Goal: Task Accomplishment & Management: Complete application form

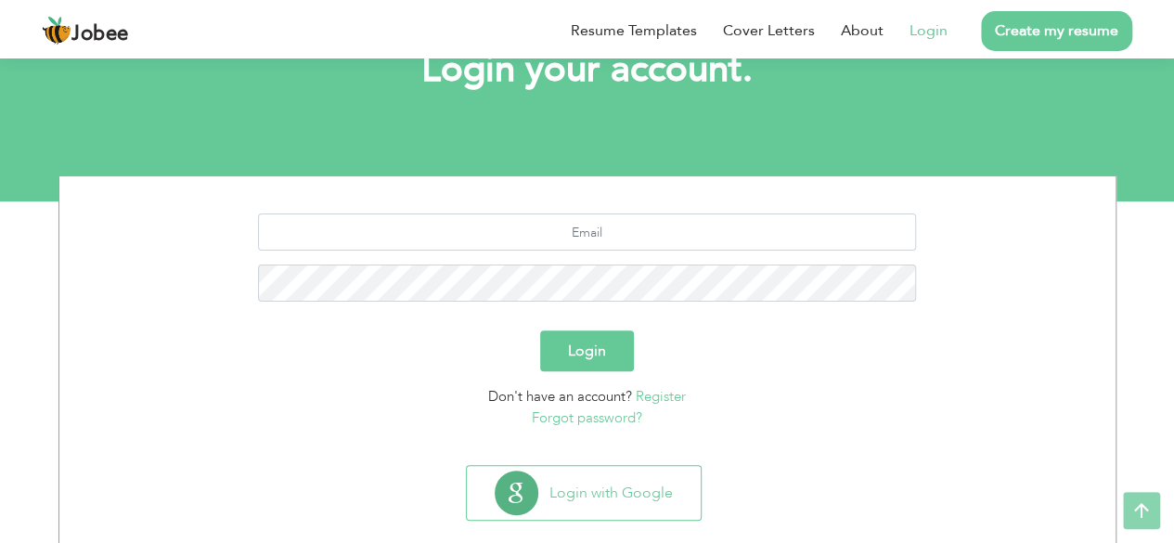
scroll to position [132, 0]
click at [660, 394] on link "Register" at bounding box center [661, 395] width 50 height 19
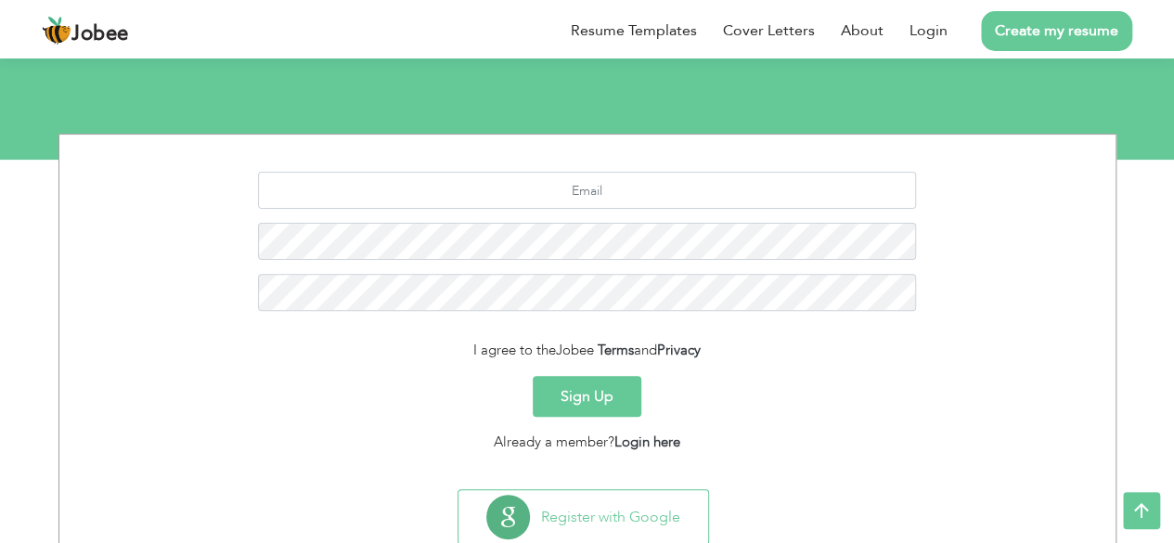
scroll to position [226, 0]
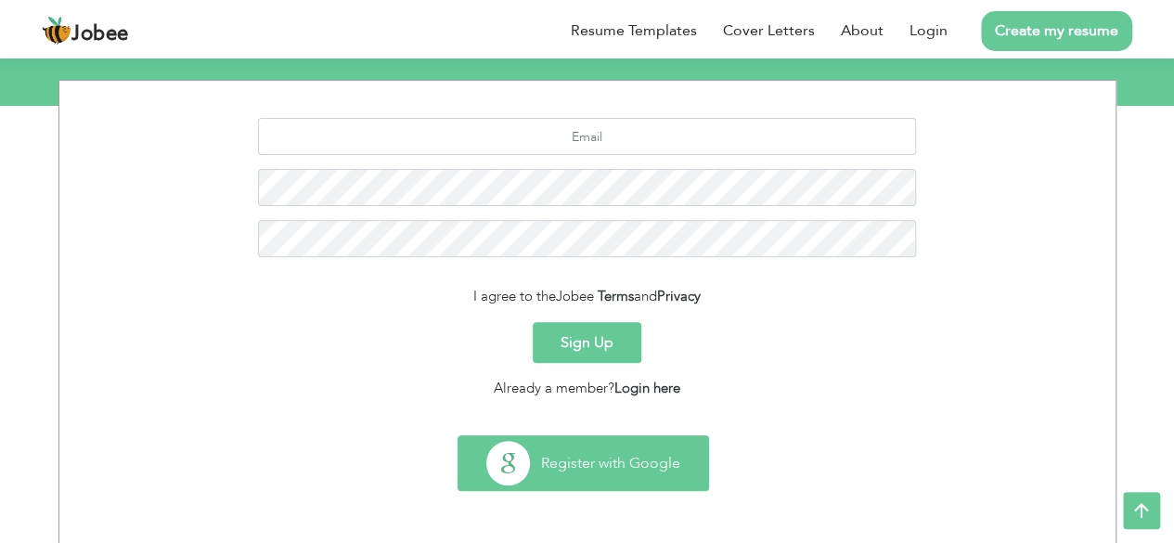
click at [641, 456] on button "Register with Google" at bounding box center [584, 463] width 250 height 54
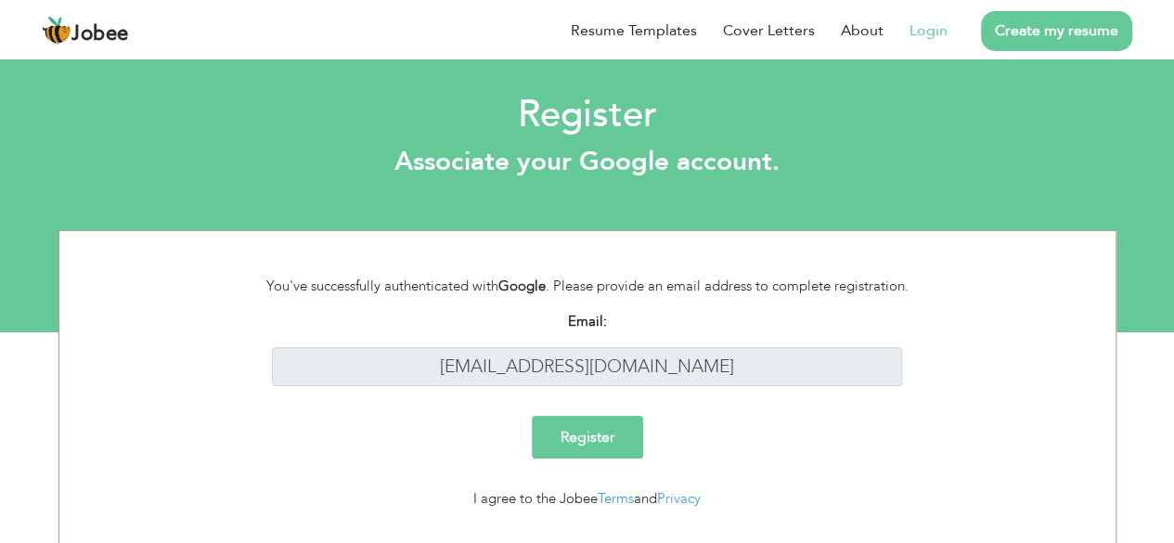
click at [585, 443] on input "Register" at bounding box center [587, 437] width 111 height 43
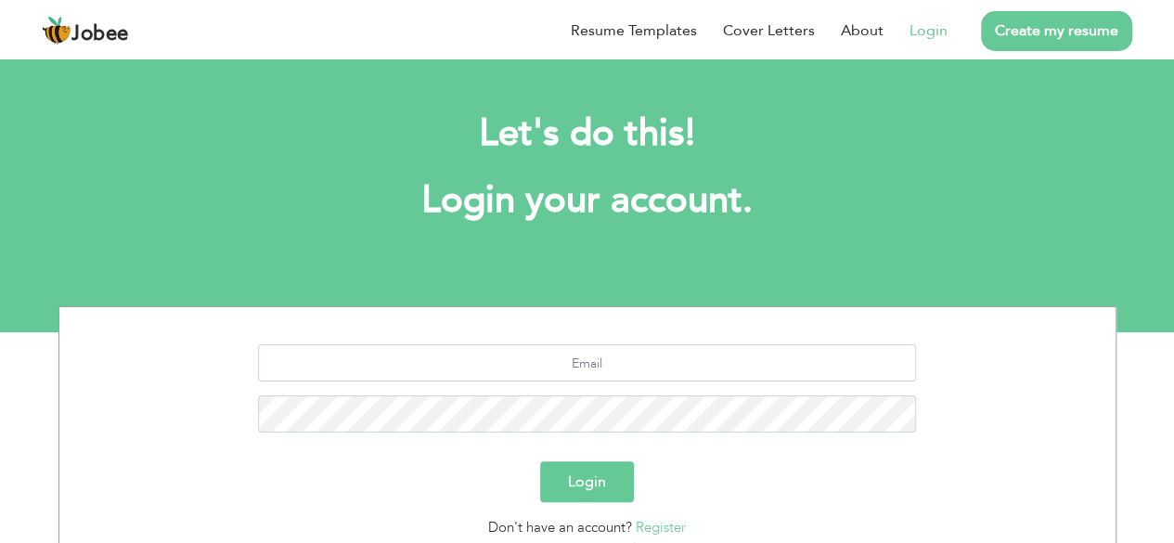
scroll to position [162, 0]
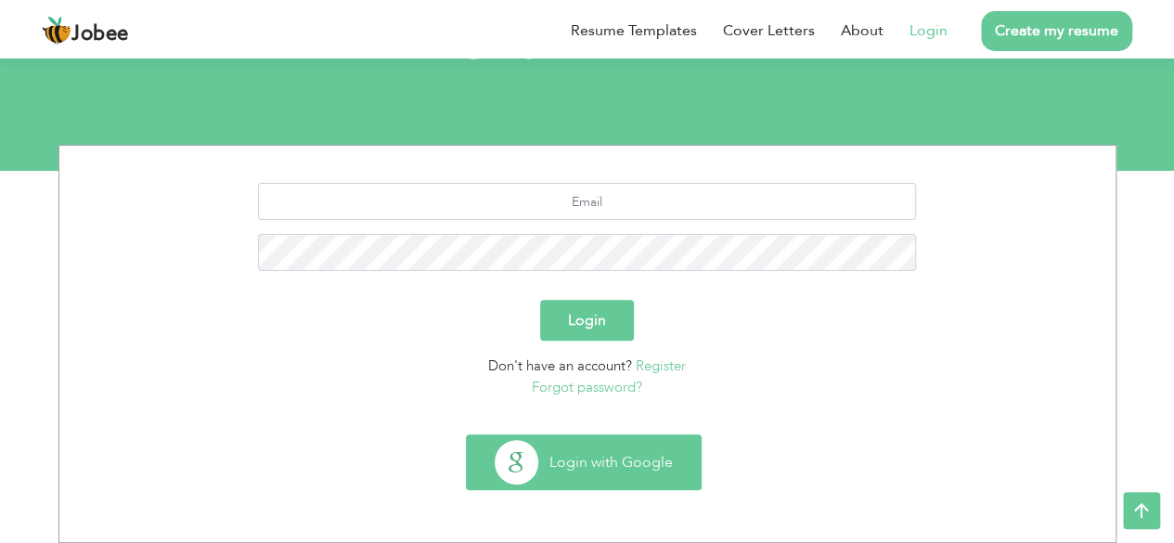
click at [620, 461] on button "Login with Google" at bounding box center [584, 462] width 234 height 54
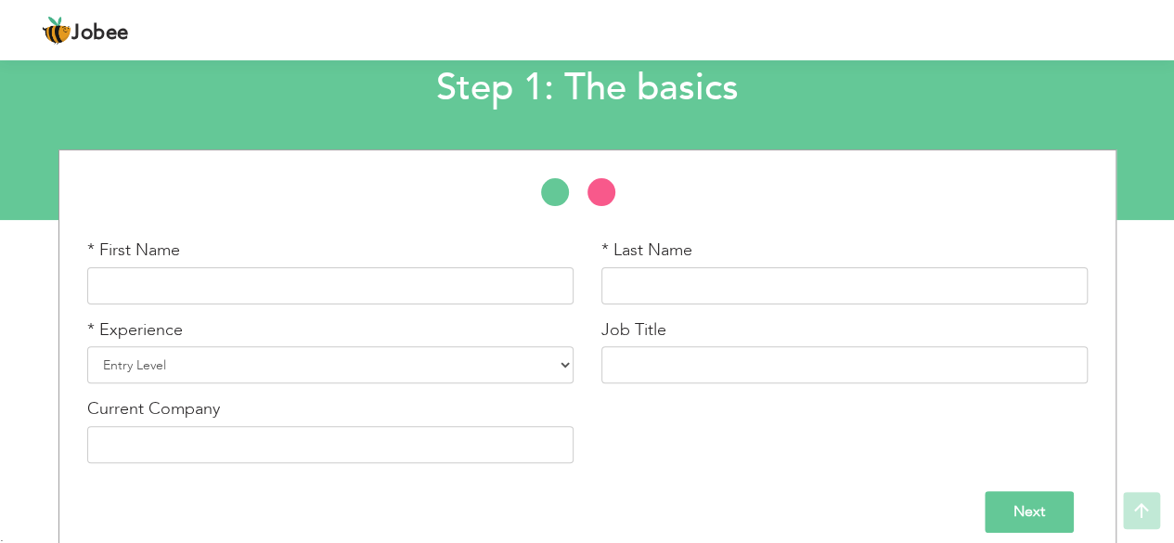
scroll to position [129, 0]
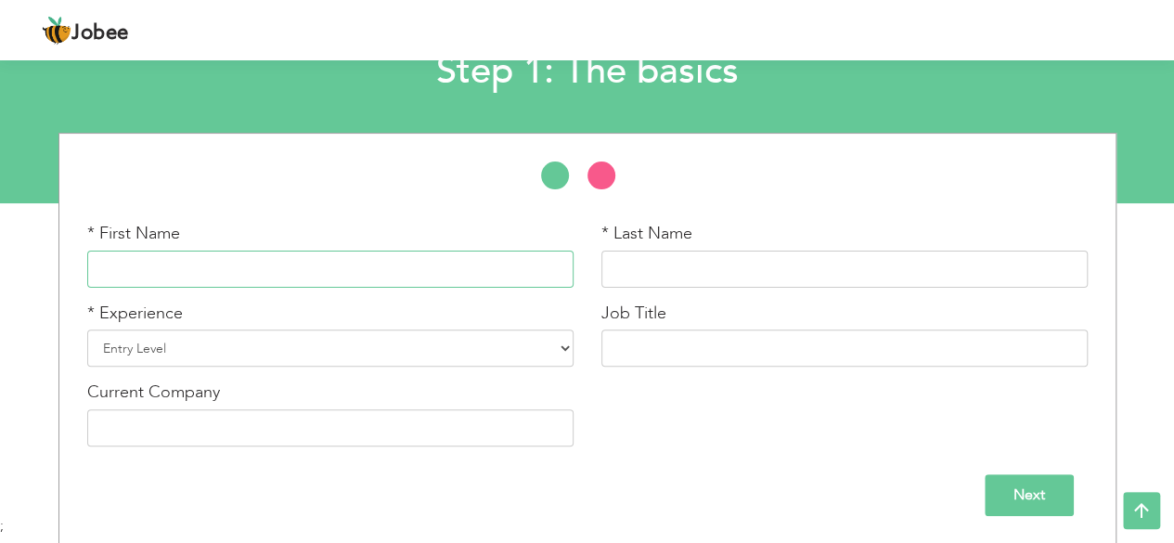
click at [522, 261] on input "text" at bounding box center [330, 269] width 486 height 37
type input "Saba"
type input "Akhlaq"
click at [470, 345] on select "Entry Level Less than 1 Year 1 Year 2 Years 3 Years 4 Years 5 Years 6 Years 7 Y…" at bounding box center [330, 348] width 486 height 37
select select "4"
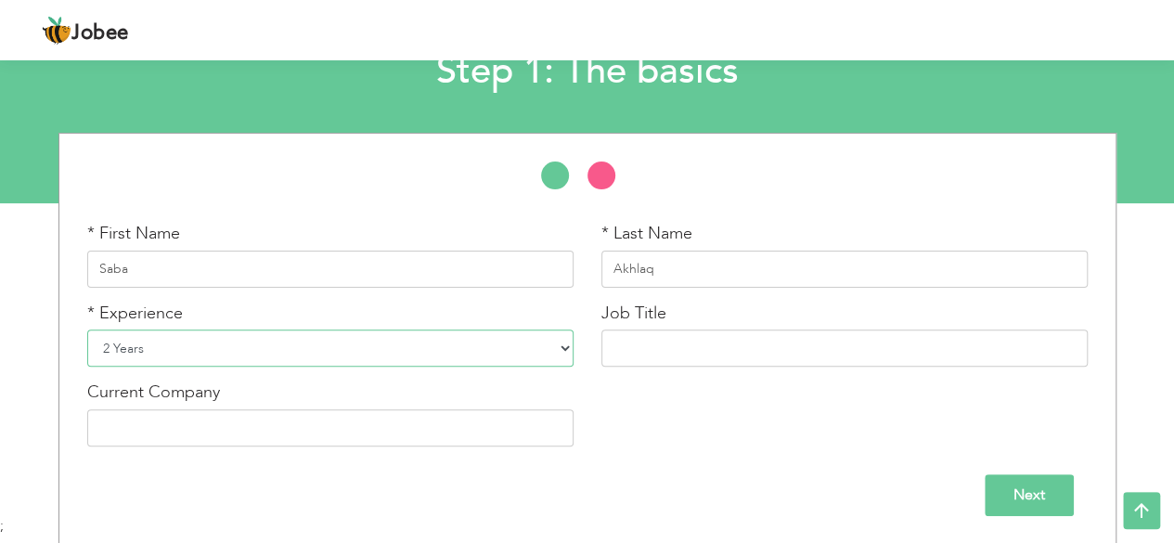
click at [87, 330] on select "Entry Level Less than 1 Year 1 Year 2 Years 3 Years 4 Years 5 Years 6 Years 7 Y…" at bounding box center [330, 348] width 486 height 37
click at [672, 341] on input "text" at bounding box center [844, 348] width 486 height 37
click at [446, 431] on input "text" at bounding box center [330, 427] width 486 height 37
click at [672, 338] on input "SEO" at bounding box center [844, 348] width 486 height 37
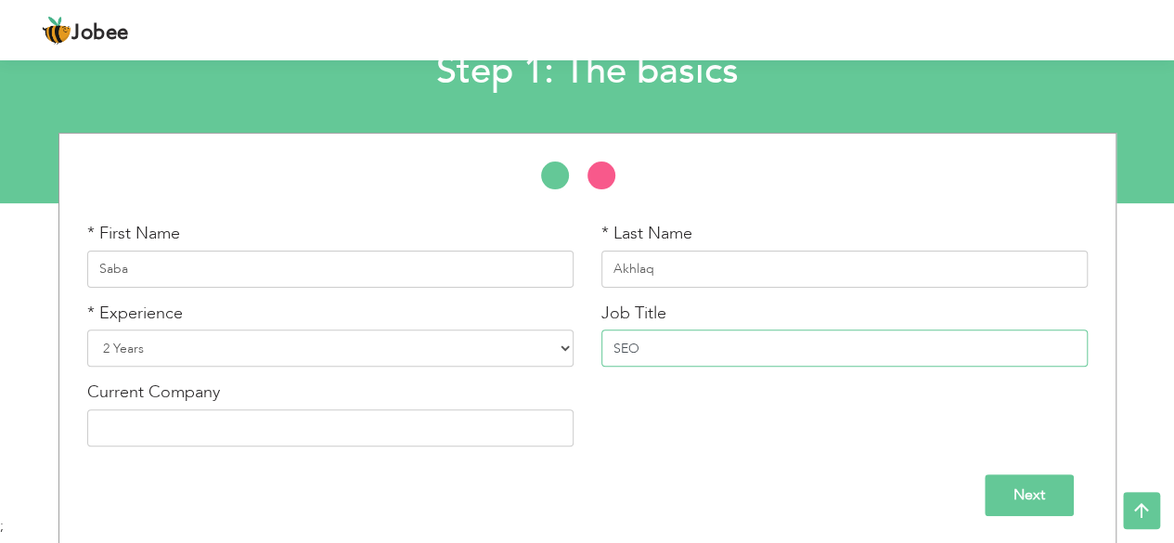
click at [672, 338] on input "SEO" at bounding box center [844, 348] width 486 height 37
paste input "https://social.japrime.id/read-blog/148459"
click at [722, 350] on input "https://social.japrime.id/read-blog/148459" at bounding box center [844, 348] width 486 height 37
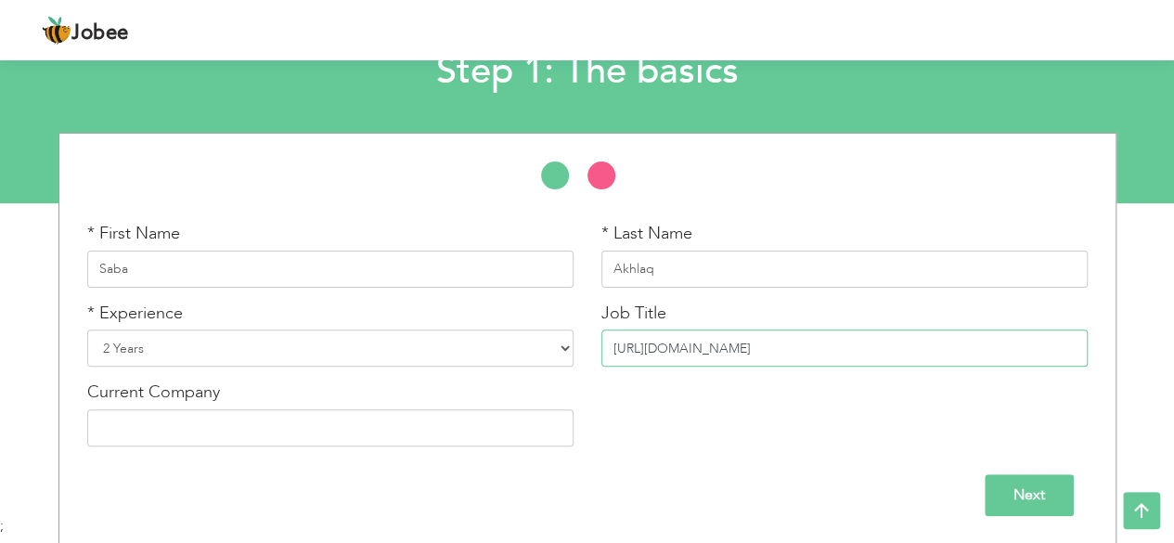
paste input "seo executive"
click at [642, 349] on input "seo executive" at bounding box center [844, 348] width 486 height 37
type input "SEO Executive"
click at [442, 431] on input "text" at bounding box center [330, 427] width 486 height 37
click at [451, 435] on input "Four Devs" at bounding box center [330, 427] width 486 height 37
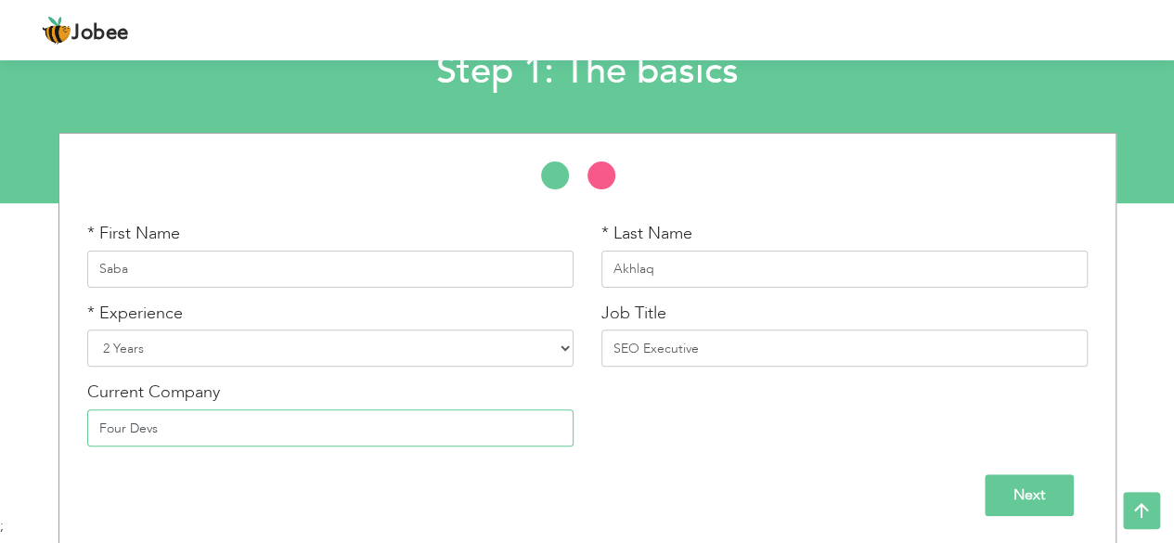
click at [452, 435] on input "Four Devs" at bounding box center [330, 427] width 486 height 37
paste input "four devs technologies"
click at [132, 430] on input "four devs technologies" at bounding box center [330, 427] width 486 height 37
type input "Four Devs technologies"
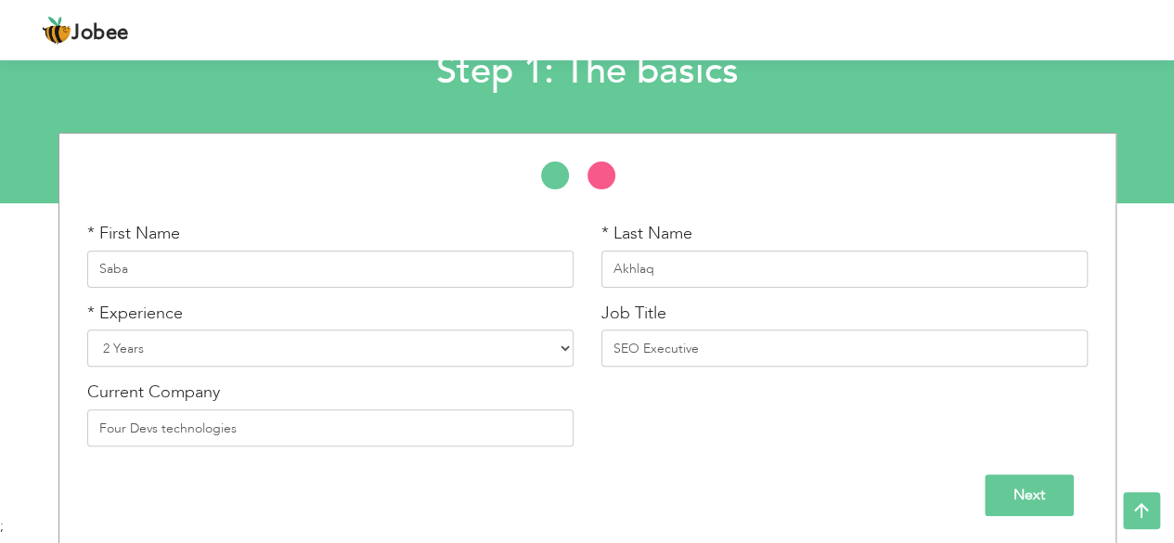
click at [1019, 480] on input "Next" at bounding box center [1029, 495] width 89 height 42
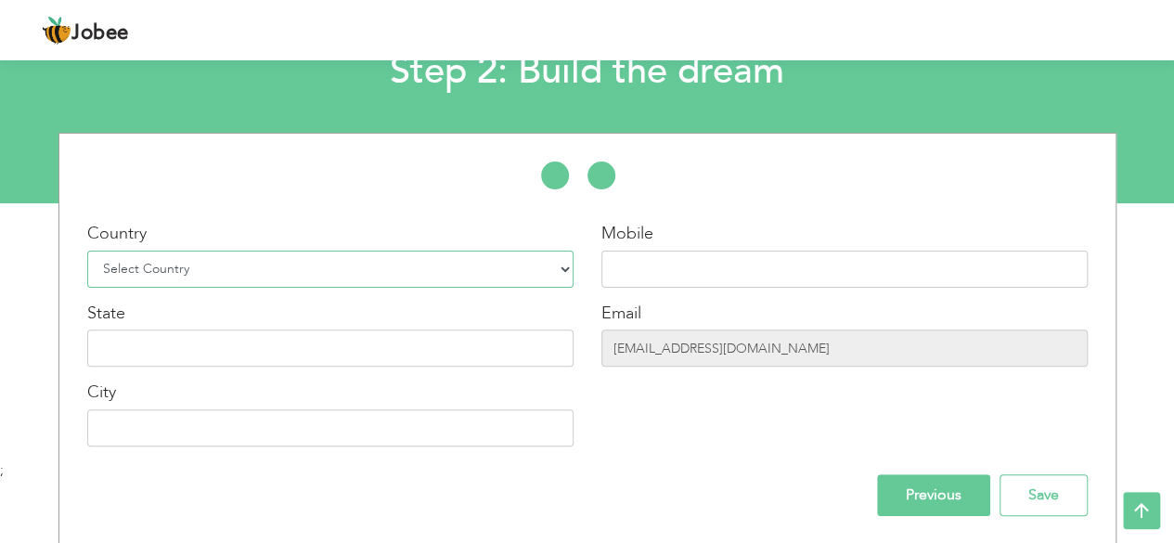
click at [533, 265] on select "Select Country Afghanistan Albania Algeria American Samoa Andorra Angola Anguil…" at bounding box center [330, 269] width 486 height 37
select select "166"
click at [87, 251] on select "Select Country Afghanistan Albania Algeria American Samoa Andorra Angola Anguil…" at bounding box center [330, 269] width 486 height 37
click at [646, 259] on input "text" at bounding box center [844, 269] width 486 height 37
type input "03369946700"
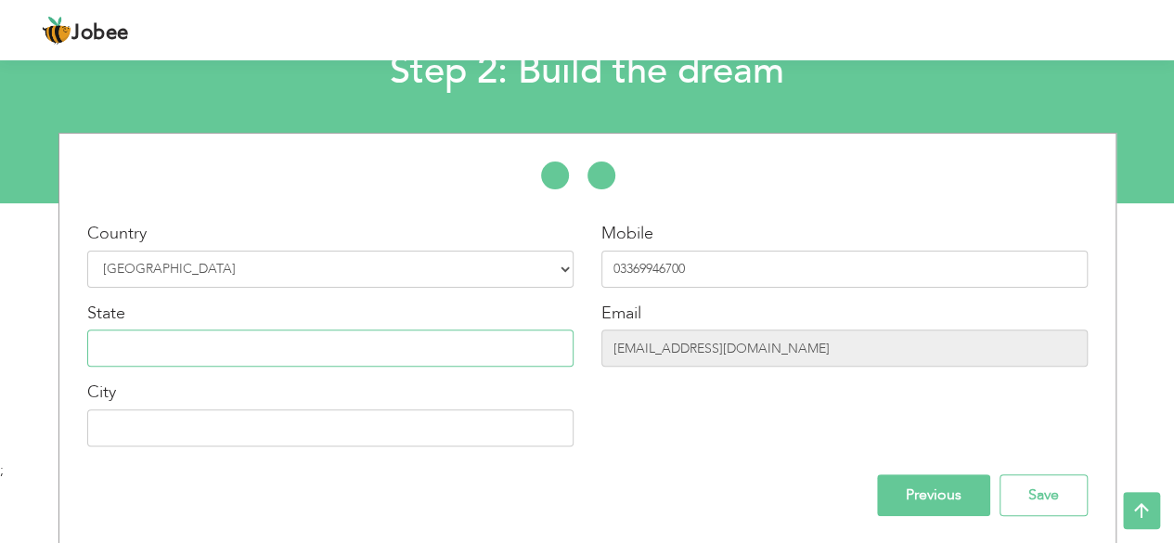
click at [466, 344] on input "text" at bounding box center [330, 348] width 486 height 37
type input "[GEOGRAPHIC_DATA]"
click at [407, 426] on input "text" at bounding box center [330, 427] width 486 height 37
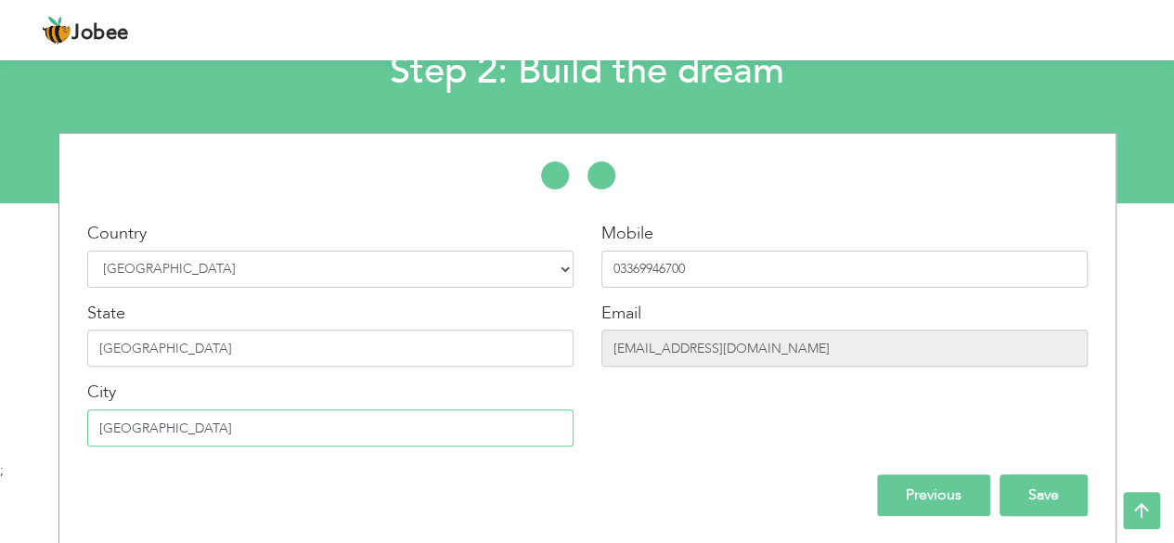
type input "[GEOGRAPHIC_DATA]"
click at [1014, 485] on input "Save" at bounding box center [1044, 495] width 88 height 42
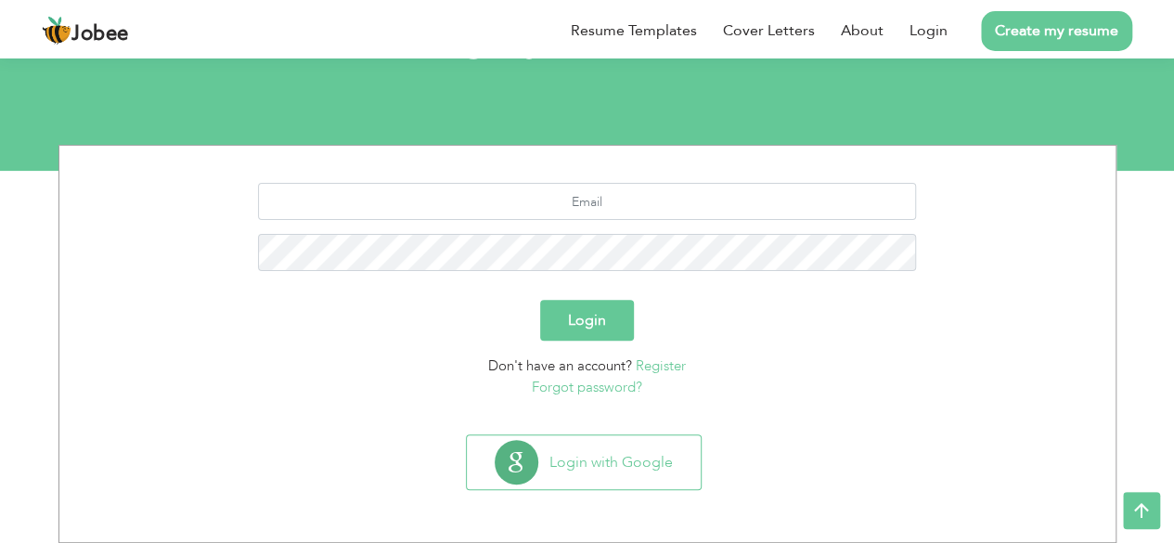
scroll to position [162, 0]
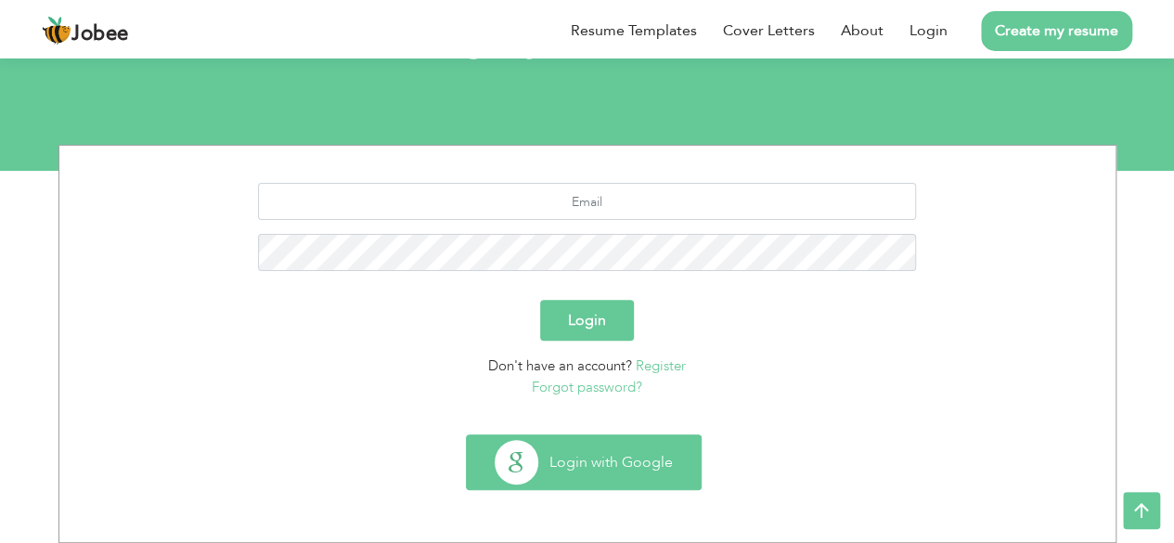
click at [640, 437] on button "Login with Google" at bounding box center [584, 462] width 234 height 54
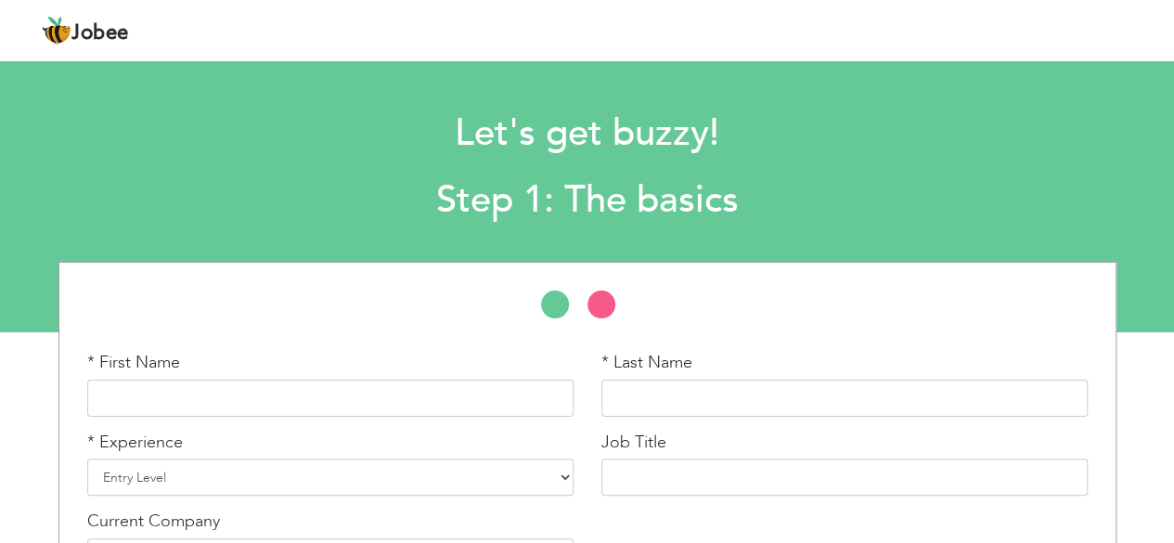
scroll to position [129, 0]
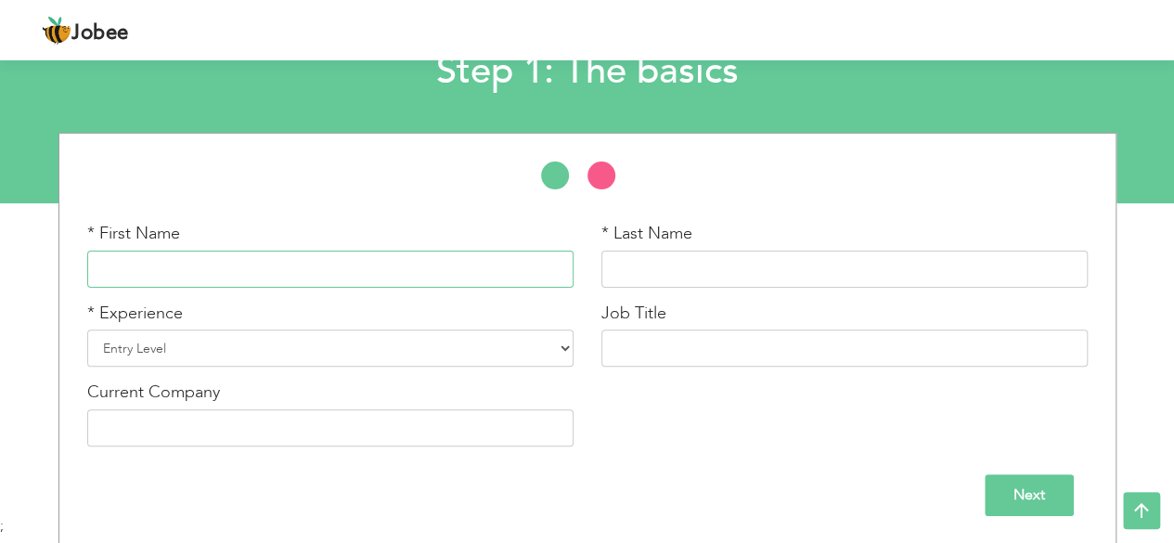
click at [533, 261] on input "text" at bounding box center [330, 269] width 486 height 37
type input "Saba"
click at [674, 268] on input "text" at bounding box center [844, 269] width 486 height 37
type input "Akhlaq"
click at [694, 330] on input "text" at bounding box center [844, 348] width 486 height 37
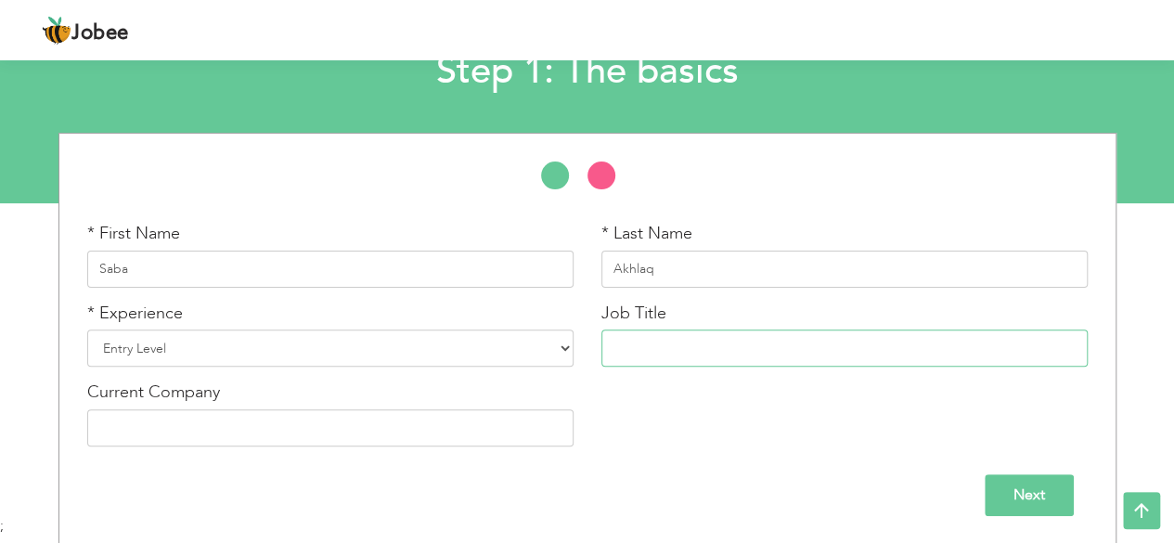
type input "SEO Executive"
click at [529, 335] on select "Entry Level Less than 1 Year 1 Year 2 Years 3 Years 4 Years 5 Years 6 Years 7 Y…" at bounding box center [330, 348] width 486 height 37
select select "4"
click at [87, 330] on select "Entry Level Less than 1 Year 1 Year 2 Years 3 Years 4 Years 5 Years 6 Years 7 Y…" at bounding box center [330, 348] width 486 height 37
click at [273, 424] on input "text" at bounding box center [330, 427] width 486 height 37
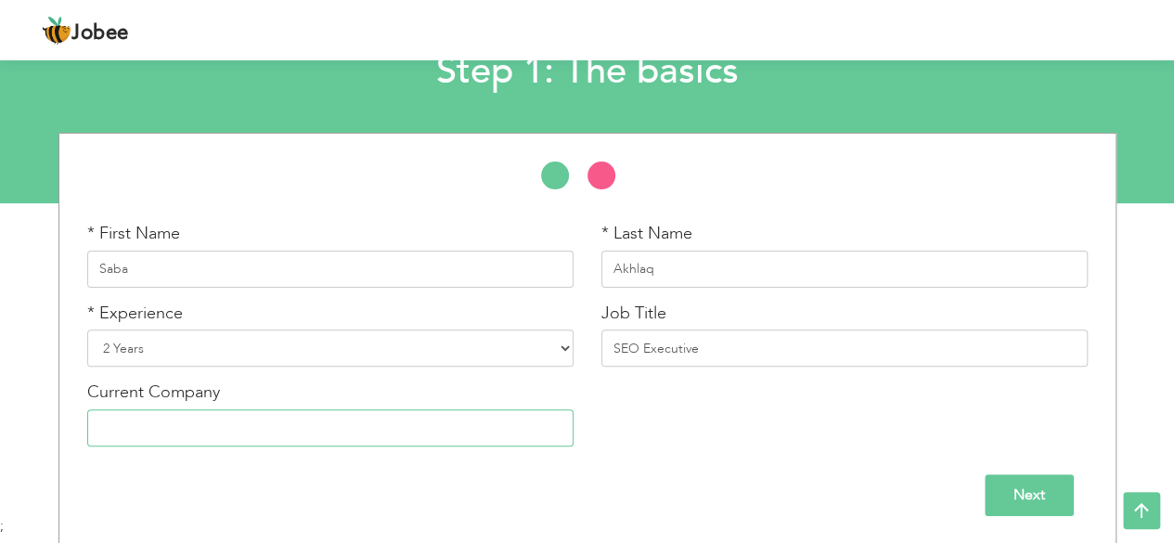
type input "Four Devs technologies"
click at [1064, 488] on input "Next" at bounding box center [1029, 495] width 89 height 42
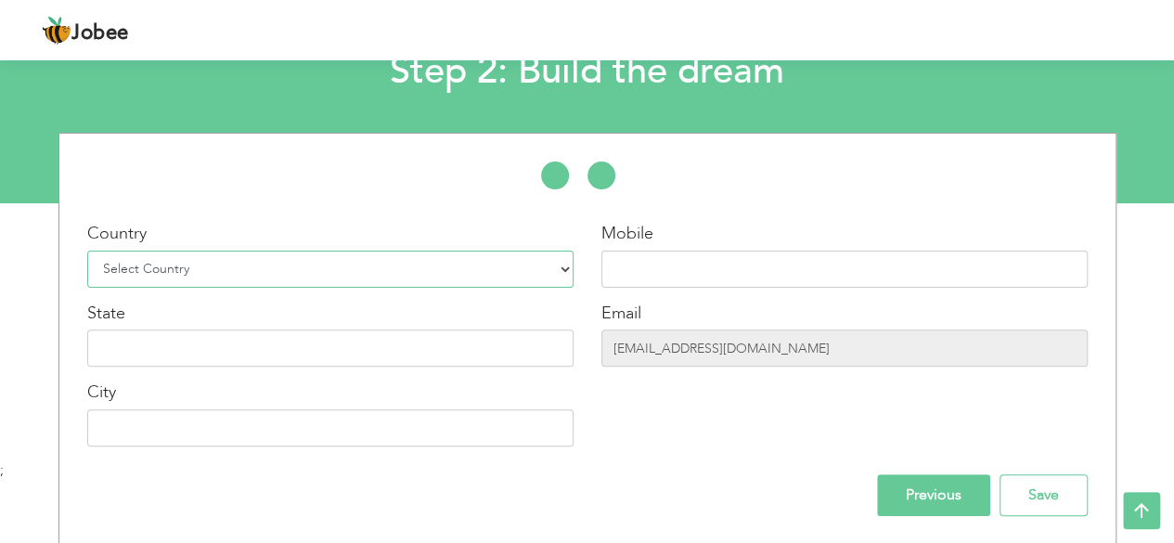
click at [525, 255] on select "Select Country Afghanistan Albania Algeria American Samoa Andorra Angola Anguil…" at bounding box center [330, 269] width 486 height 37
select select "166"
click at [87, 251] on select "Select Country Afghanistan Albania Algeria American Samoa Andorra Angola Anguil…" at bounding box center [330, 269] width 486 height 37
click at [630, 274] on input "text" at bounding box center [844, 269] width 486 height 37
click at [640, 270] on input "03369946700" at bounding box center [844, 269] width 486 height 37
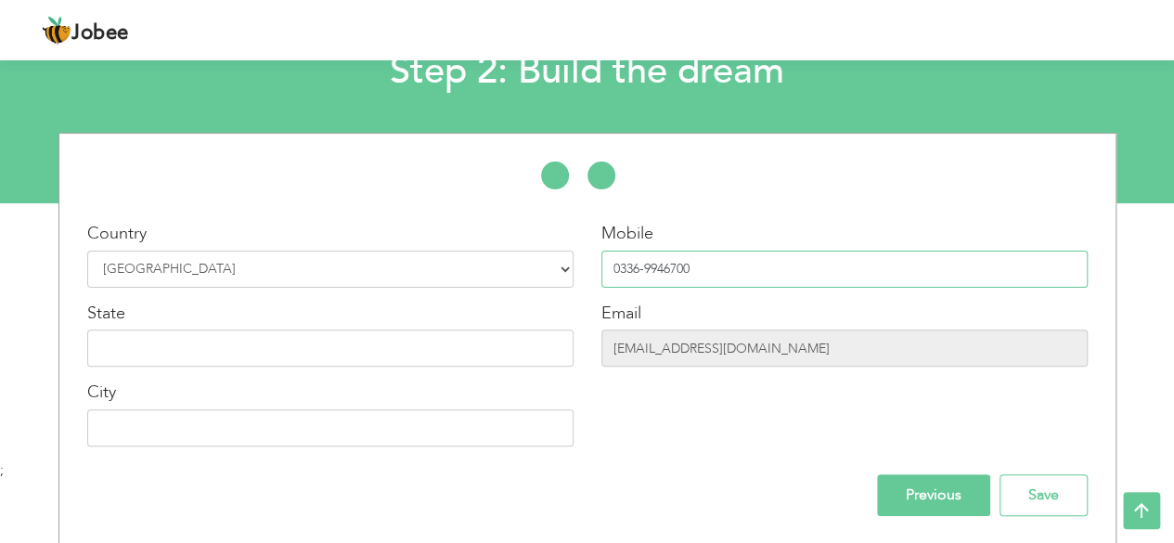
type input "0336-9946700"
click at [402, 346] on input "text" at bounding box center [330, 348] width 486 height 37
type input "[GEOGRAPHIC_DATA]"
click at [269, 451] on div "Country Select Country Afghanistan Albania Algeria American Samoa Andorra Angol…" at bounding box center [330, 341] width 514 height 239
click at [270, 445] on input "text" at bounding box center [330, 427] width 486 height 37
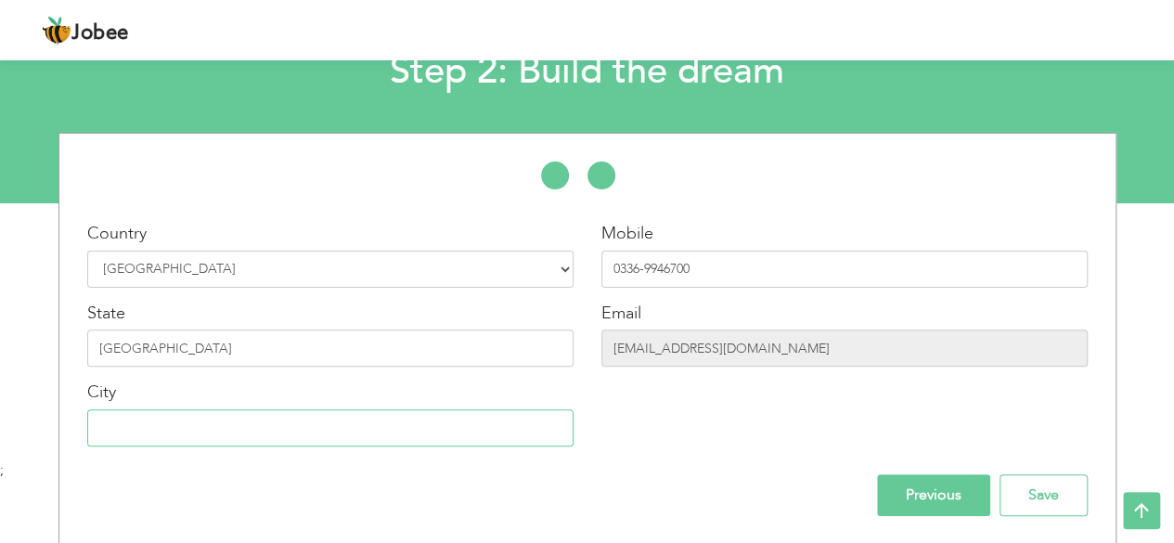
type input "[GEOGRAPHIC_DATA]"
click at [1079, 508] on input "Save" at bounding box center [1044, 495] width 88 height 42
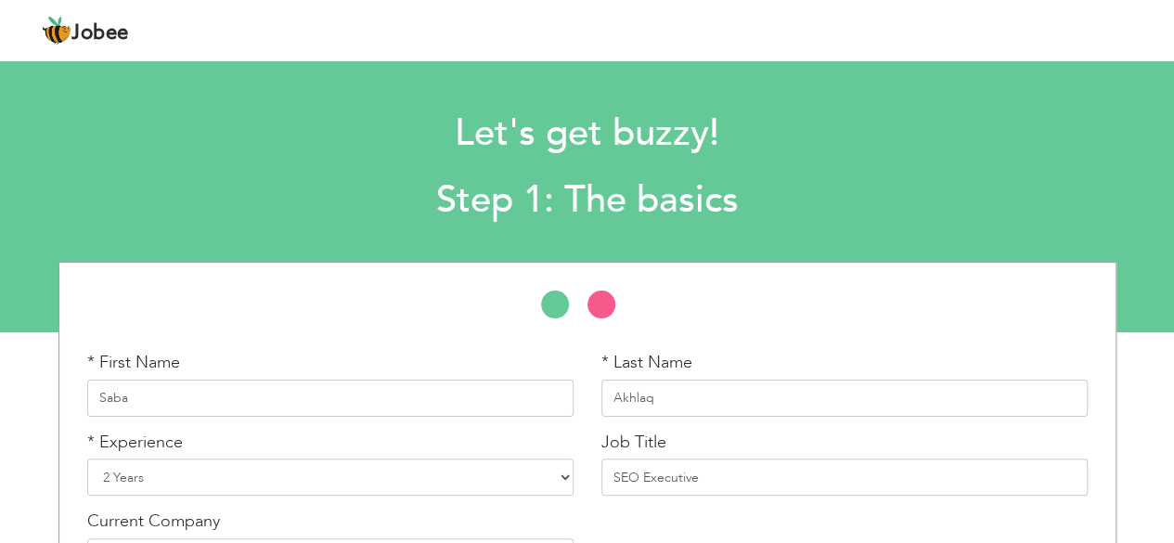
scroll to position [129, 0]
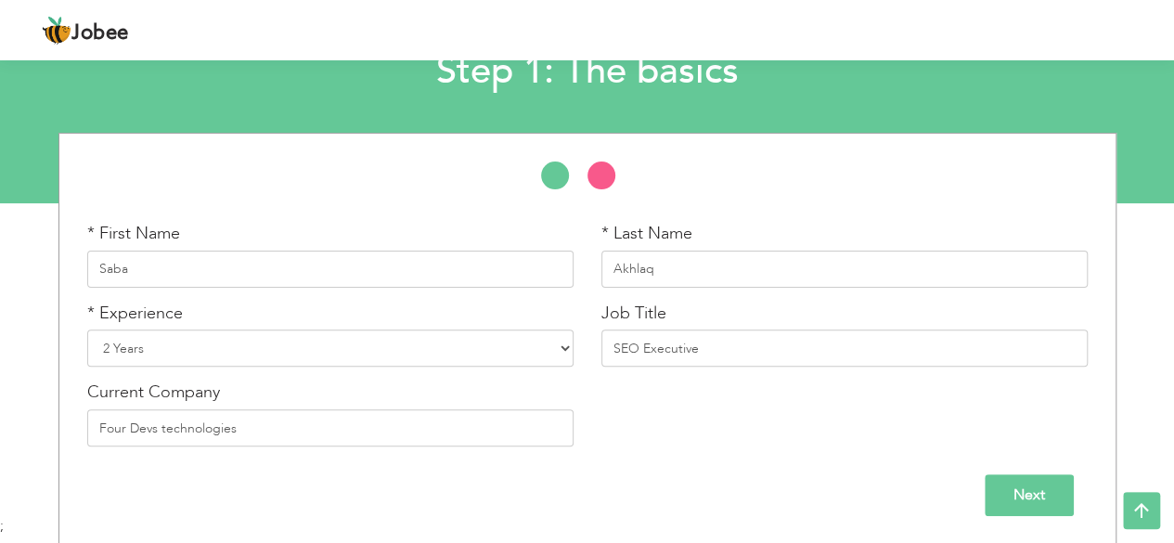
click at [992, 491] on input "Next" at bounding box center [1029, 495] width 89 height 42
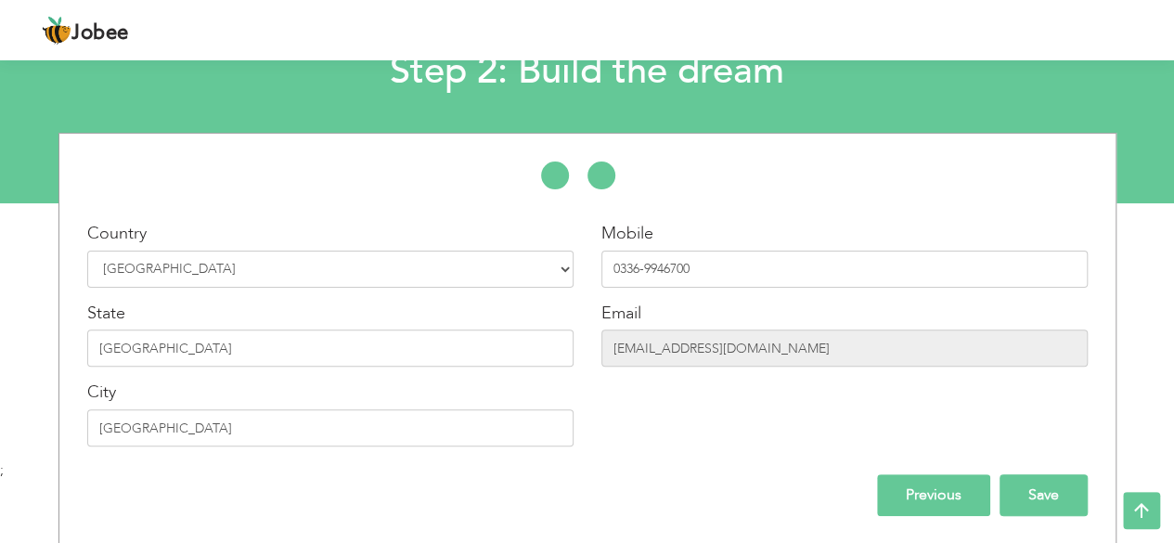
click at [1028, 482] on input "Save" at bounding box center [1044, 495] width 88 height 42
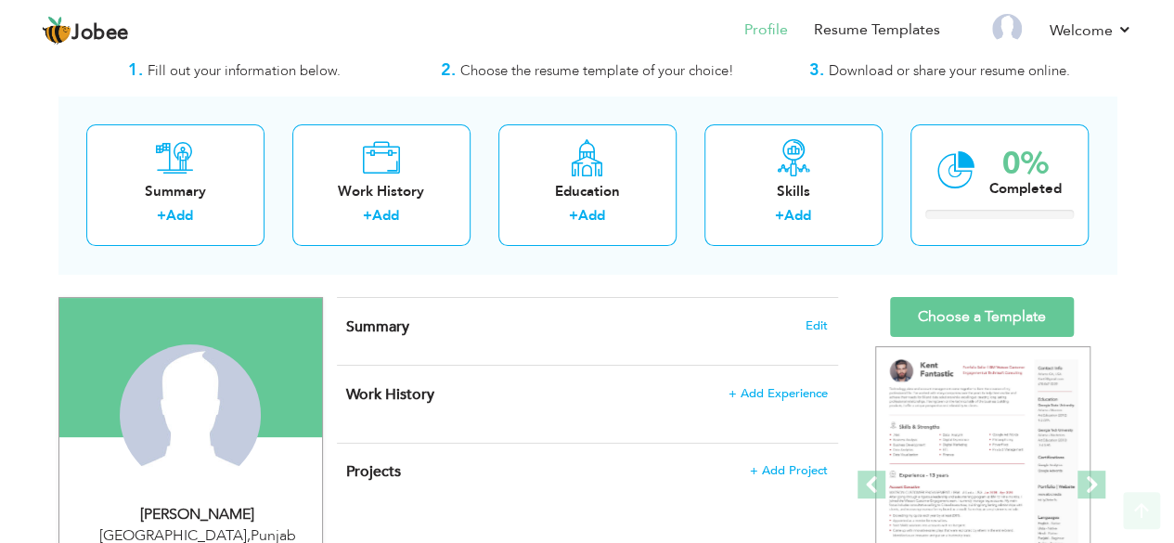
scroll to position [52, 0]
click at [822, 320] on span "Edit" at bounding box center [817, 326] width 22 height 13
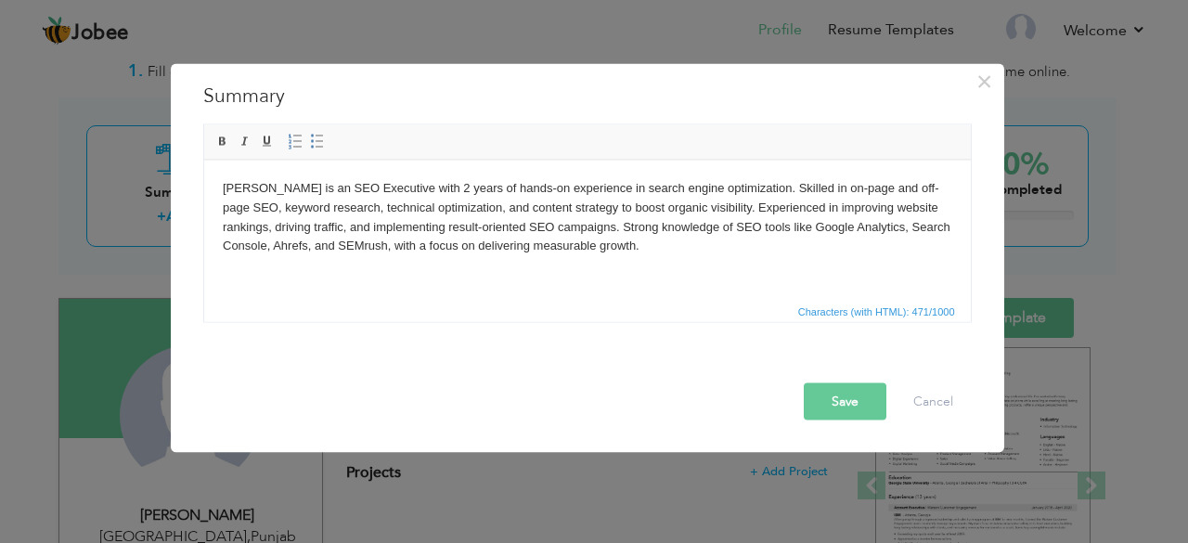
click at [840, 400] on button "Save" at bounding box center [845, 400] width 83 height 37
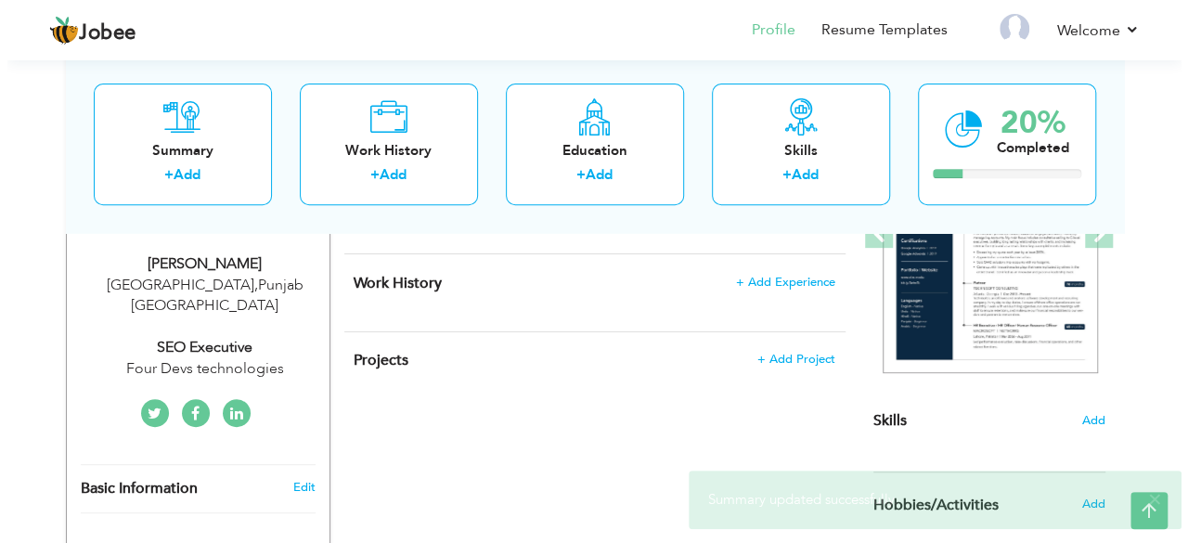
scroll to position [301, 0]
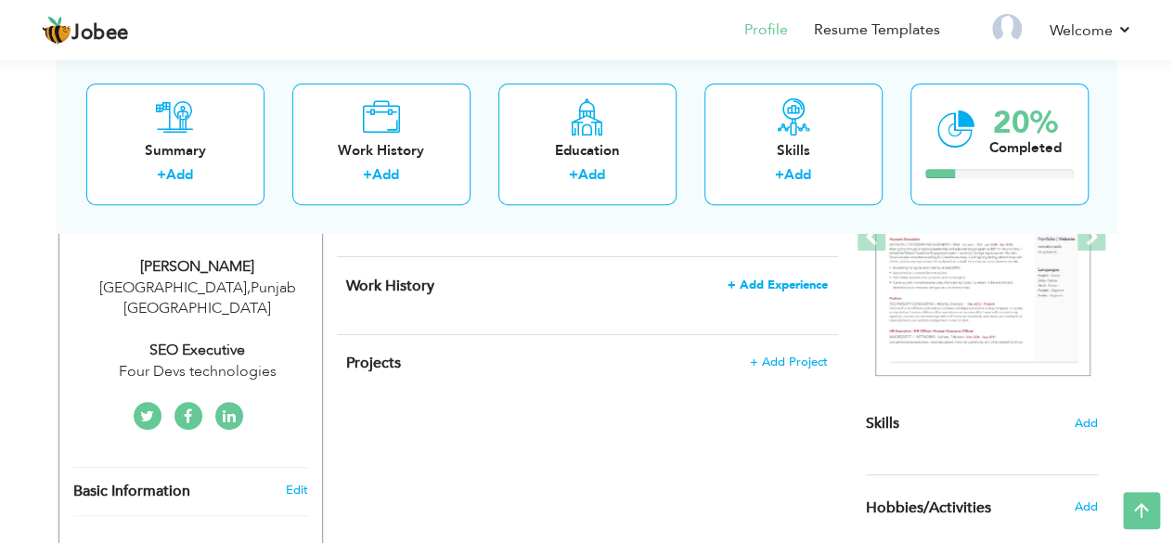
click at [793, 284] on span "+ Add Experience" at bounding box center [778, 284] width 100 height 13
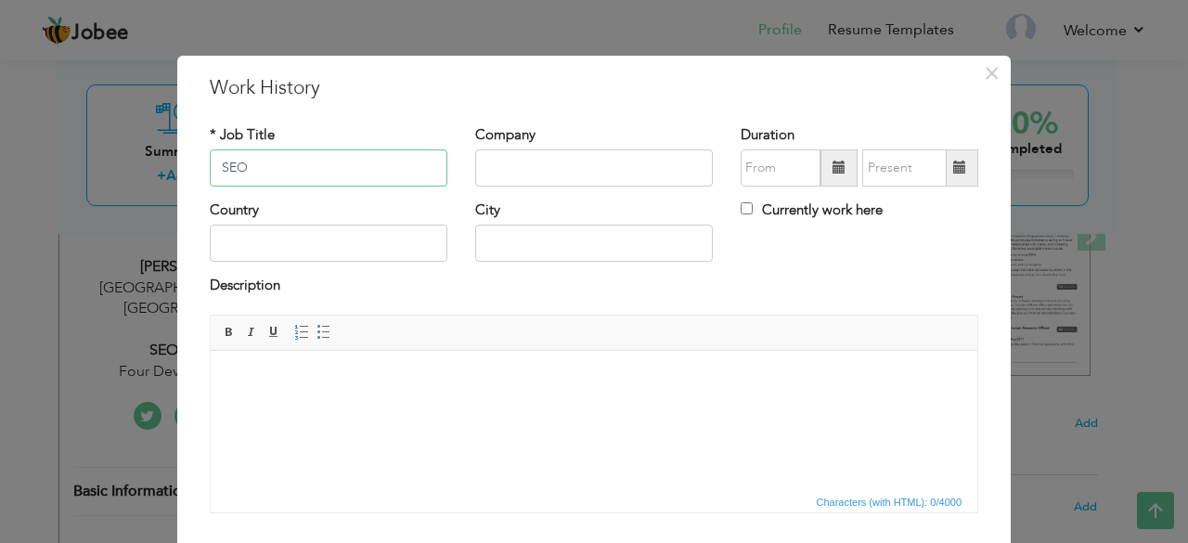
paste input "aba Akhlaq is an SEO Executive with 2 years of hands-on experience in search en…"
click at [322, 175] on input "Saba Akhlaq is an SEO Executive with 2 years of hands-on experience in search e…" at bounding box center [329, 167] width 238 height 37
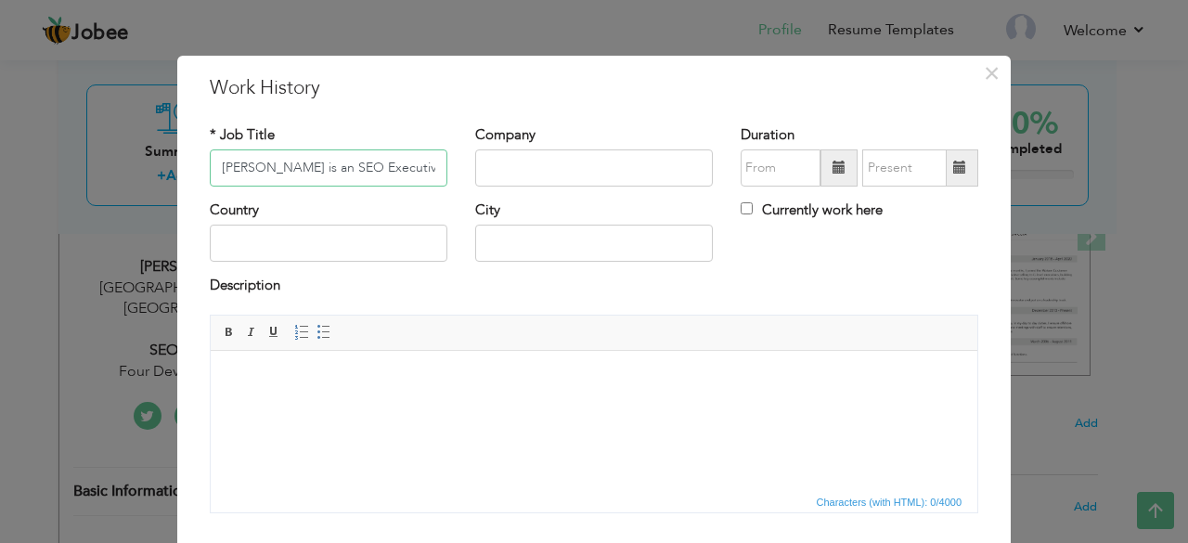
paste input "seo executive"
type input "SEO Executive"
click at [497, 163] on input "text" at bounding box center [594, 167] width 238 height 37
click at [540, 167] on input "Foy" at bounding box center [594, 167] width 238 height 37
click at [540, 168] on input "Foy" at bounding box center [594, 167] width 238 height 37
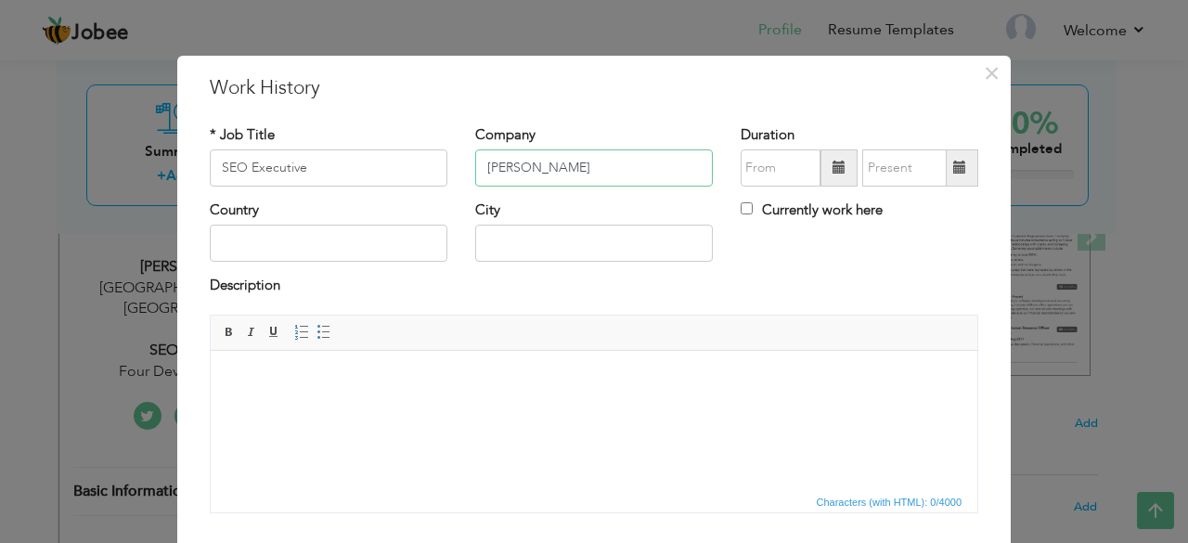
click at [540, 168] on input "Foy" at bounding box center [594, 167] width 238 height 37
paste input "four devs technologies"
click at [486, 168] on input "four devs technologies" at bounding box center [594, 167] width 238 height 37
type input "Four Devs Technologies"
click at [776, 170] on input "08/2025" at bounding box center [781, 167] width 80 height 37
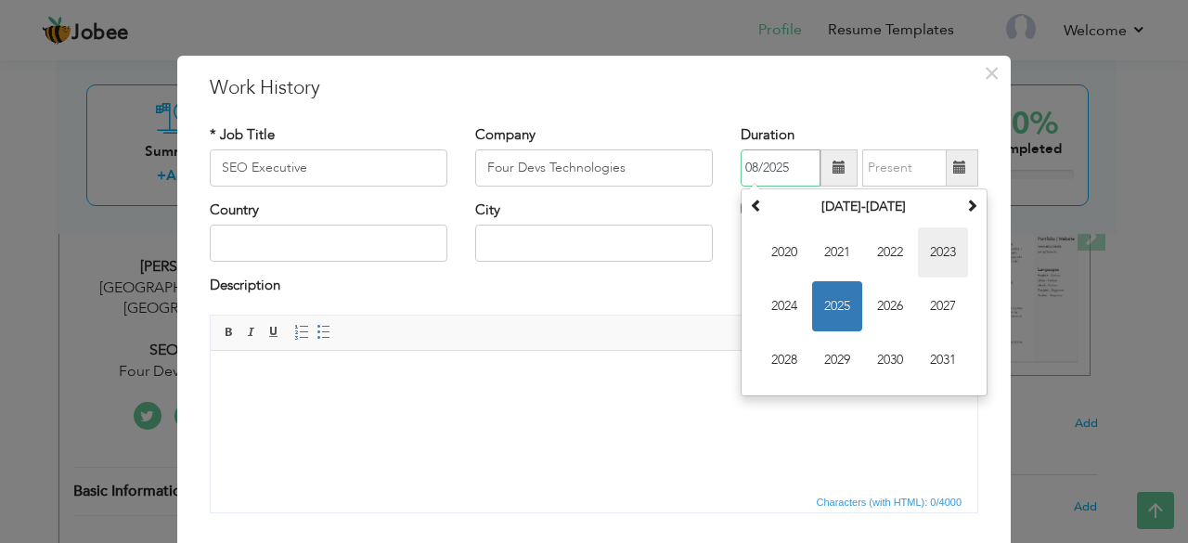
click at [941, 242] on span "2023" at bounding box center [943, 252] width 50 height 50
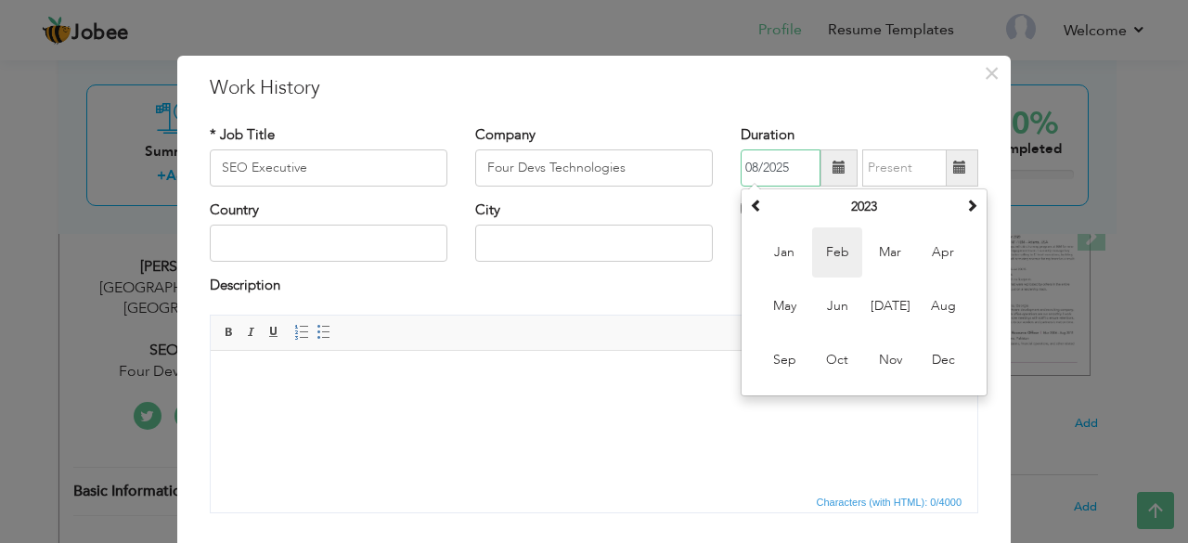
click at [829, 255] on span "Feb" at bounding box center [837, 252] width 50 height 50
type input "02/2023"
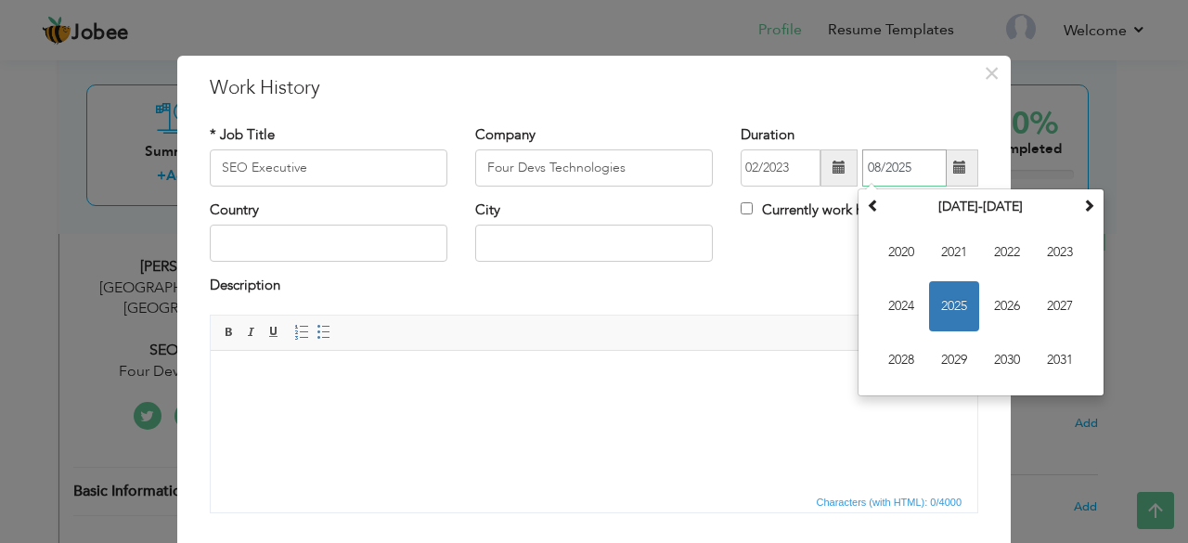
click at [886, 174] on input "08/2025" at bounding box center [904, 167] width 84 height 37
click at [906, 302] on span "2024" at bounding box center [901, 306] width 50 height 50
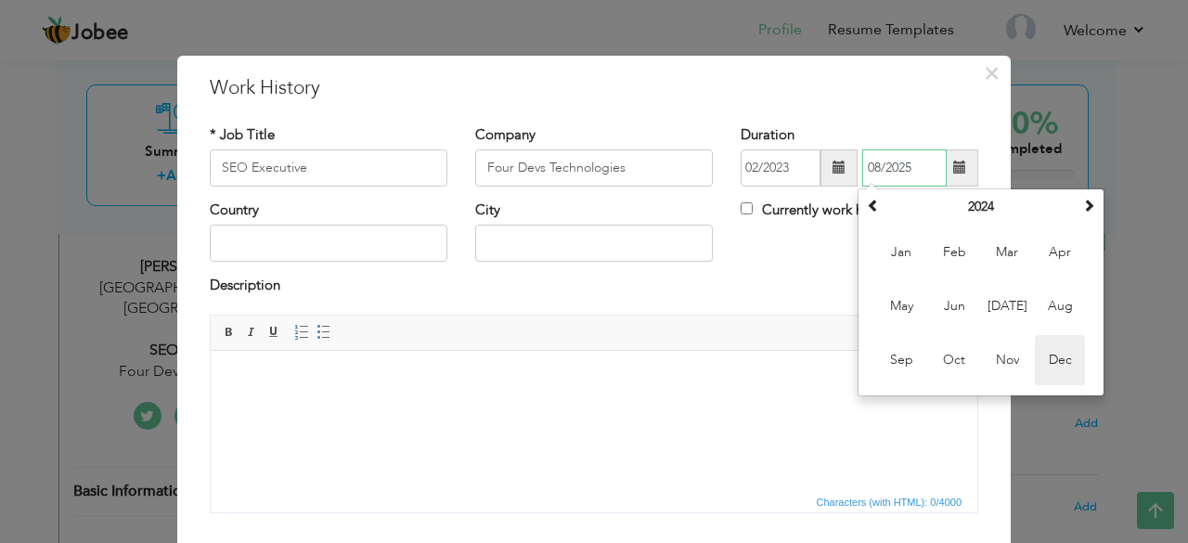
click at [1056, 356] on span "Dec" at bounding box center [1060, 360] width 50 height 50
type input "12/2024"
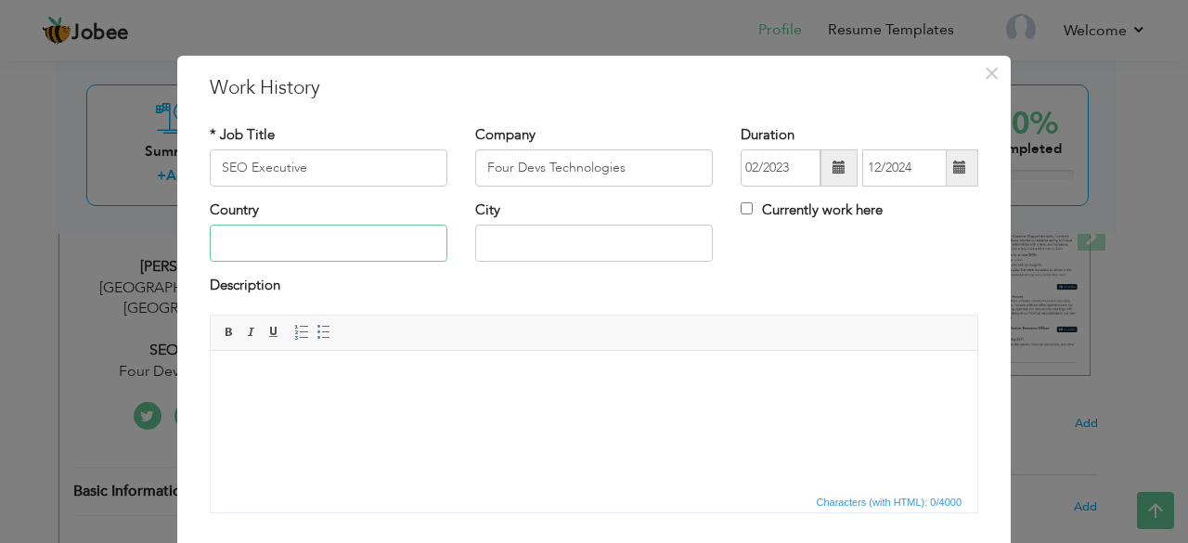
click at [382, 242] on input "text" at bounding box center [329, 243] width 238 height 37
type input "[GEOGRAPHIC_DATA]"
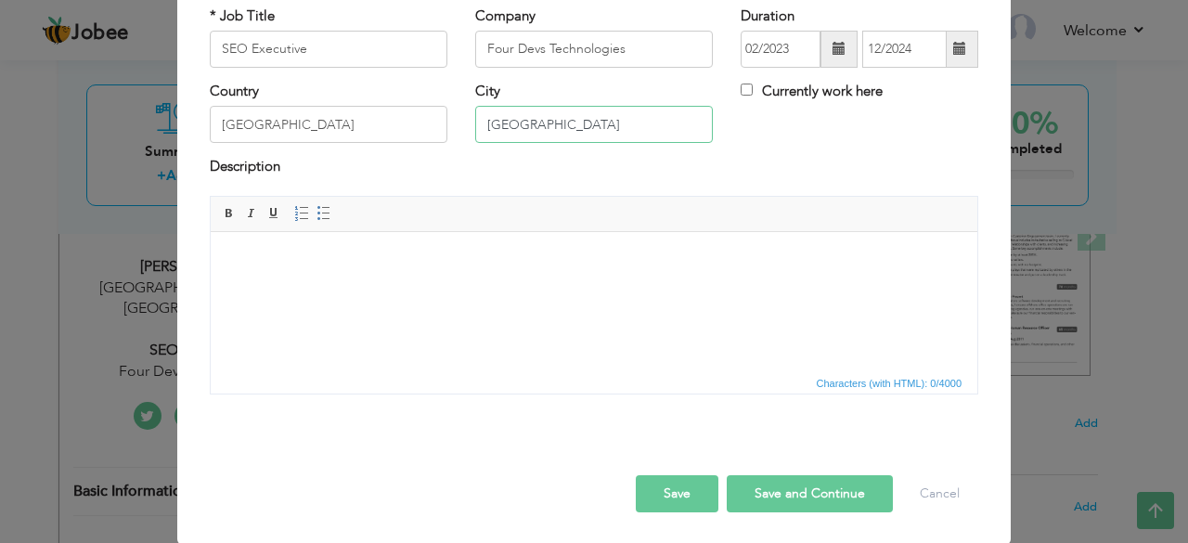
type input "[GEOGRAPHIC_DATA]"
click at [433, 265] on body at bounding box center [594, 259] width 730 height 19
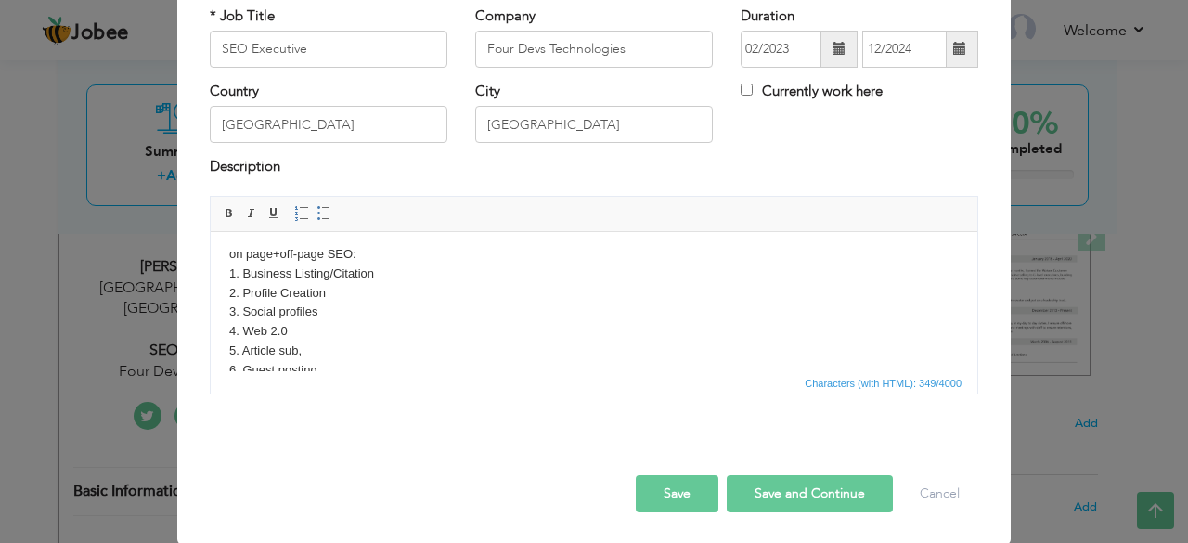
scroll to position [0, 0]
click at [235, 256] on body "on page+off-page SEO: 1. Business Listing/Citation 2. Profile Creation 3. Socia…" at bounding box center [594, 366] width 730 height 232
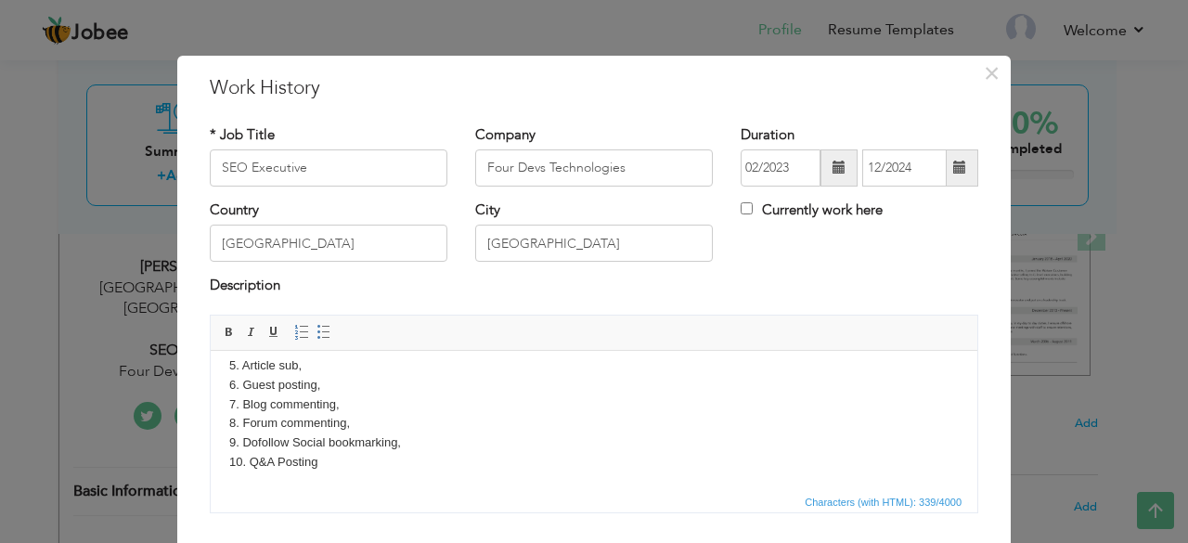
scroll to position [119, 0]
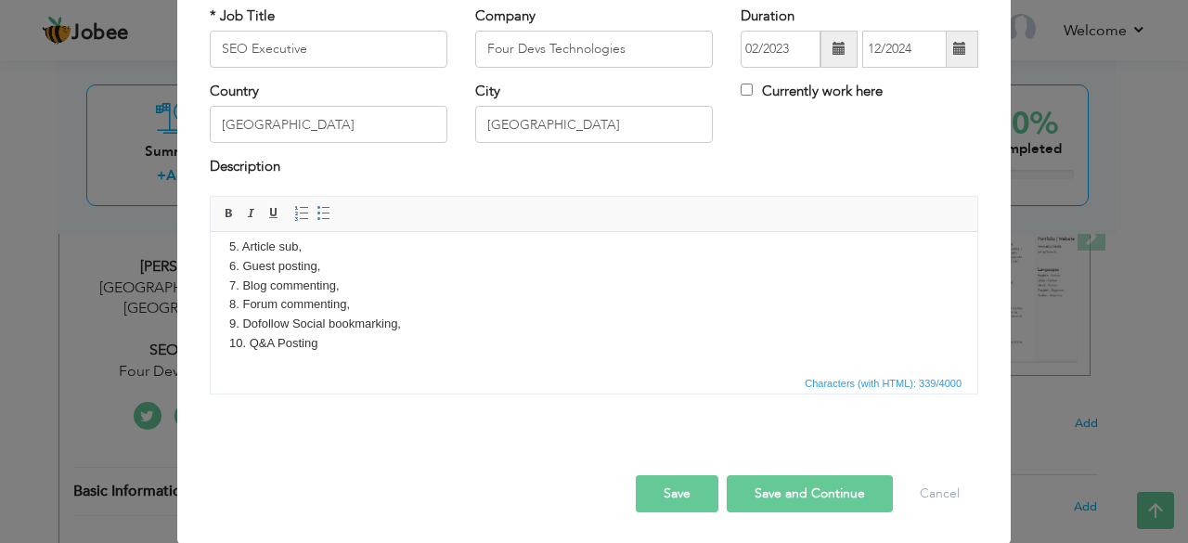
click at [778, 485] on button "Save and Continue" at bounding box center [810, 493] width 166 height 37
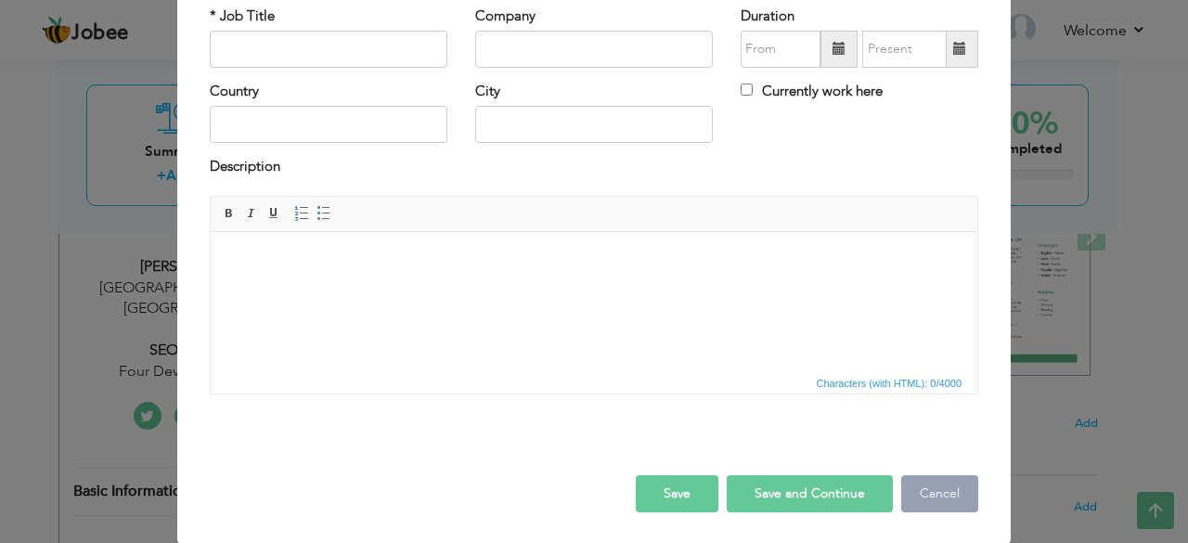
click at [942, 498] on button "Cancel" at bounding box center [939, 493] width 77 height 37
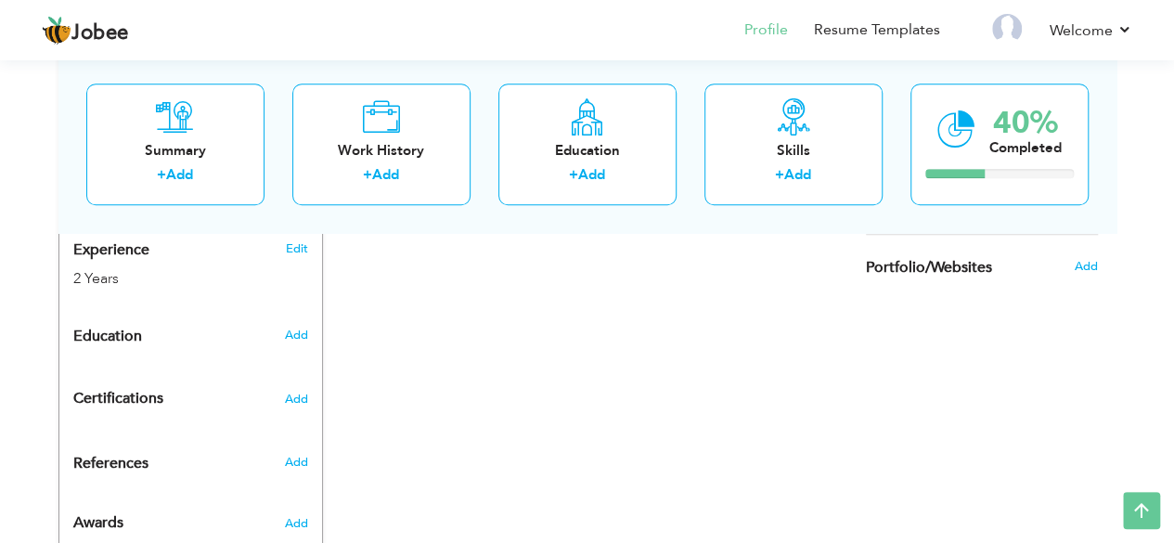
scroll to position [727, 0]
click at [286, 328] on span "Add" at bounding box center [295, 336] width 24 height 17
radio input "true"
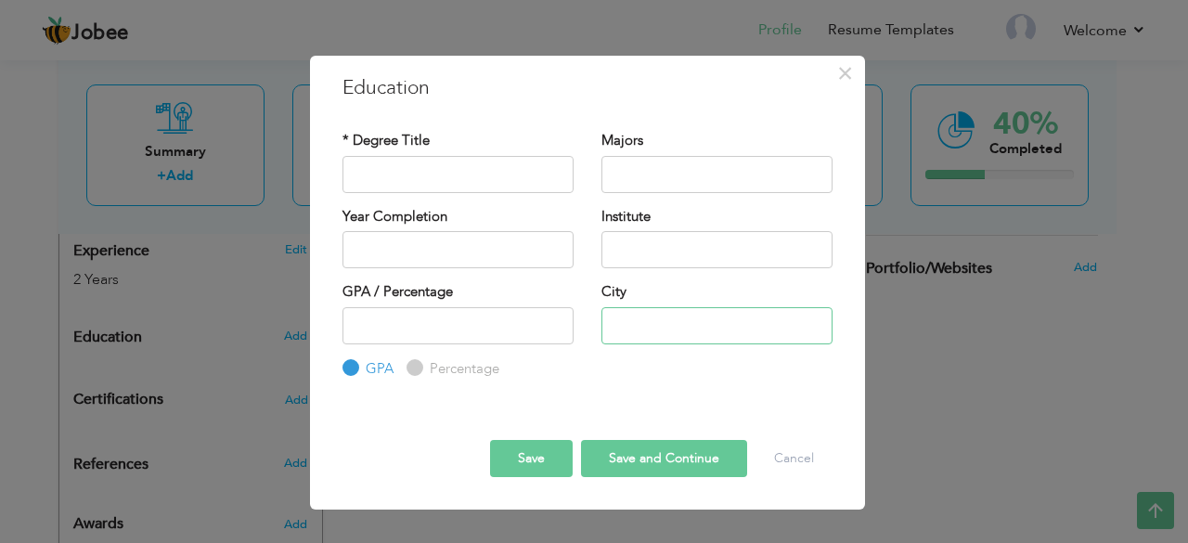
click at [642, 322] on input "text" at bounding box center [716, 325] width 231 height 37
click at [852, 78] on span "×" at bounding box center [845, 73] width 16 height 33
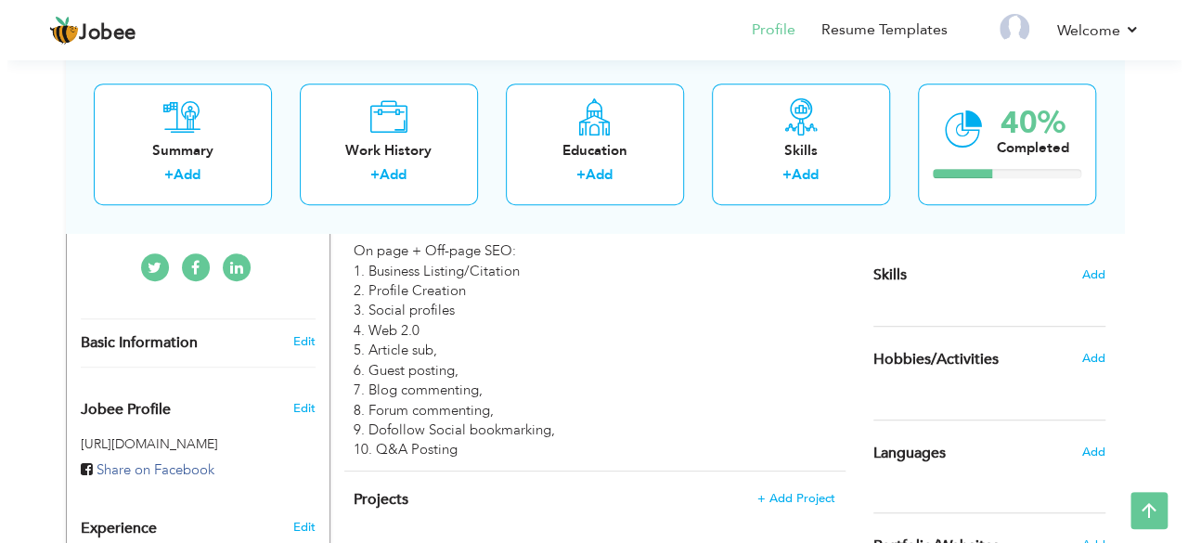
scroll to position [450, 0]
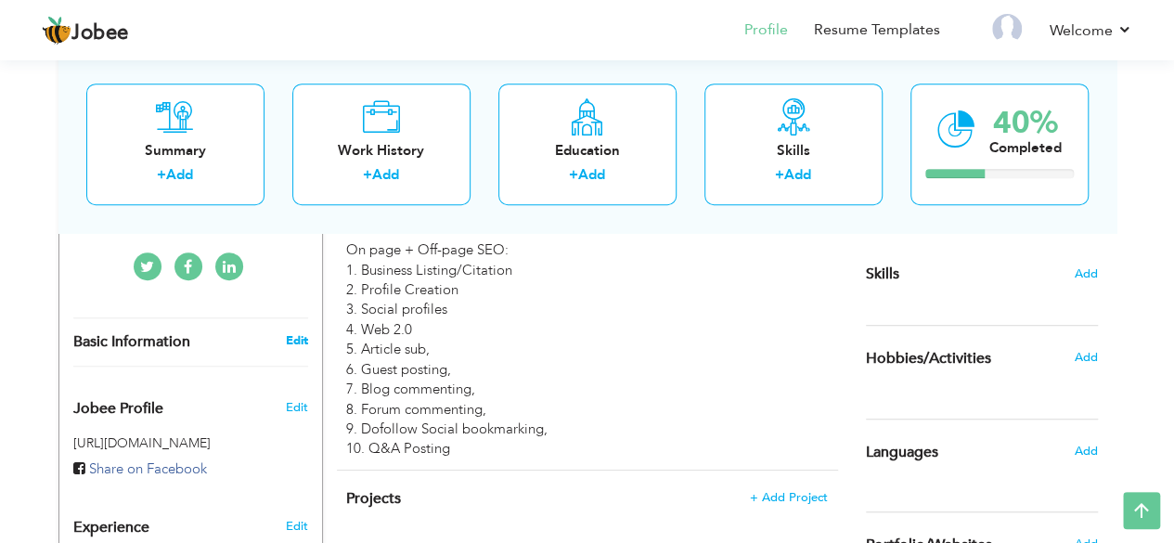
click at [292, 332] on link "Edit" at bounding box center [296, 340] width 22 height 17
type input "Saba"
type input "Akhlaq"
type input "0336-9946700"
select select "number:166"
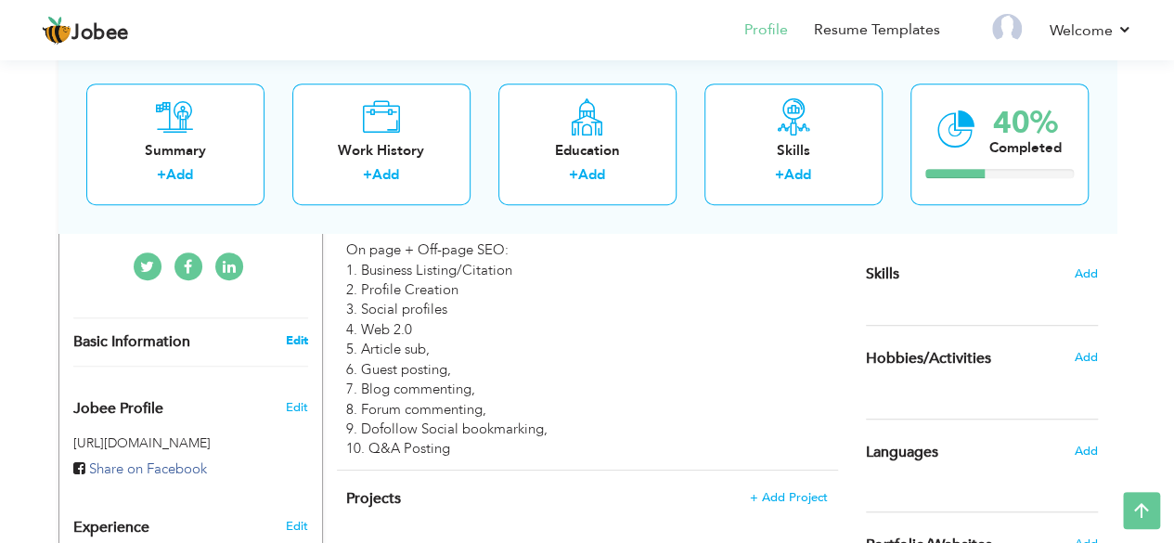
type input "[GEOGRAPHIC_DATA]"
select select "number:4"
type input "Four Devs technologies"
type input "SEO Executive"
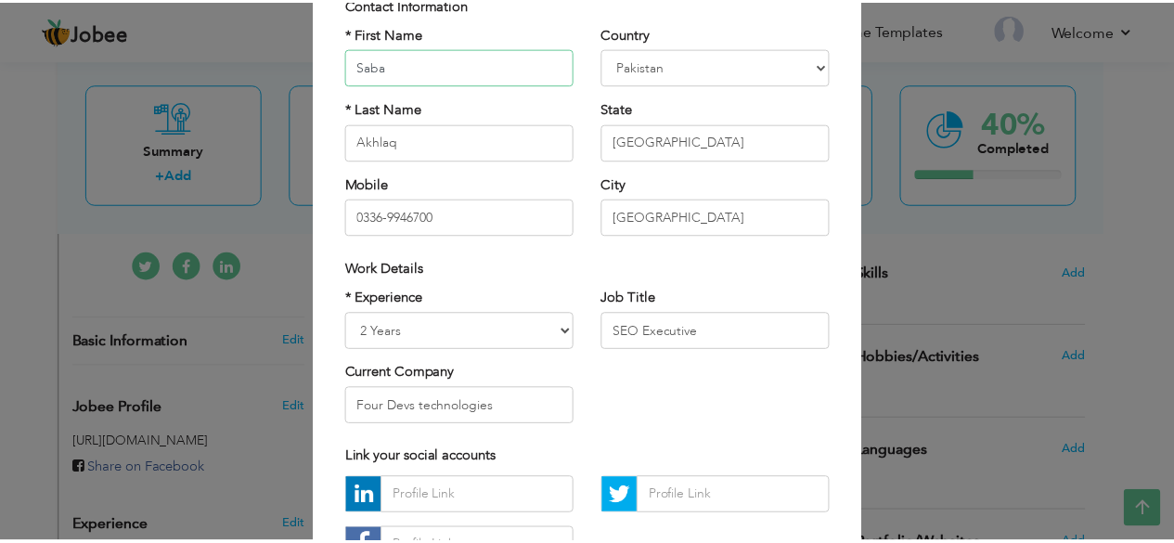
scroll to position [289, 0]
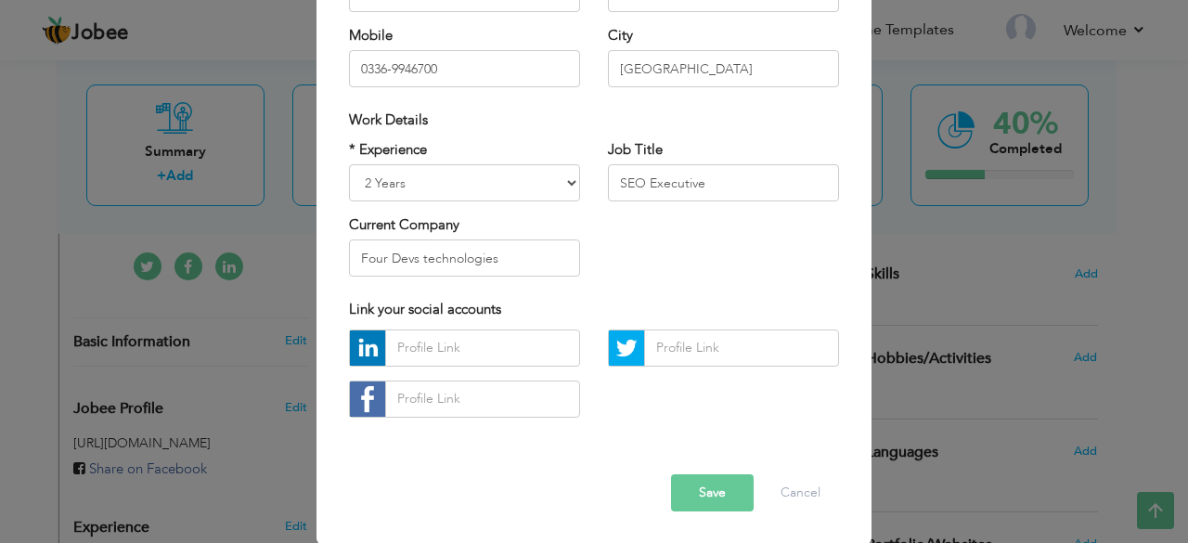
click at [710, 496] on button "Save" at bounding box center [712, 492] width 83 height 37
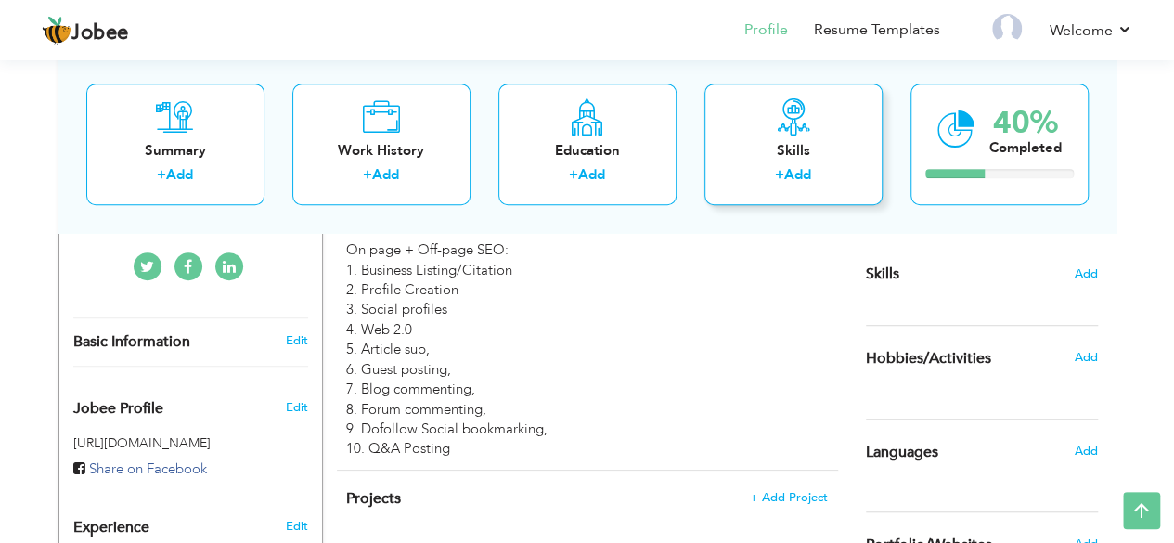
click at [802, 179] on link "Add" at bounding box center [797, 175] width 27 height 19
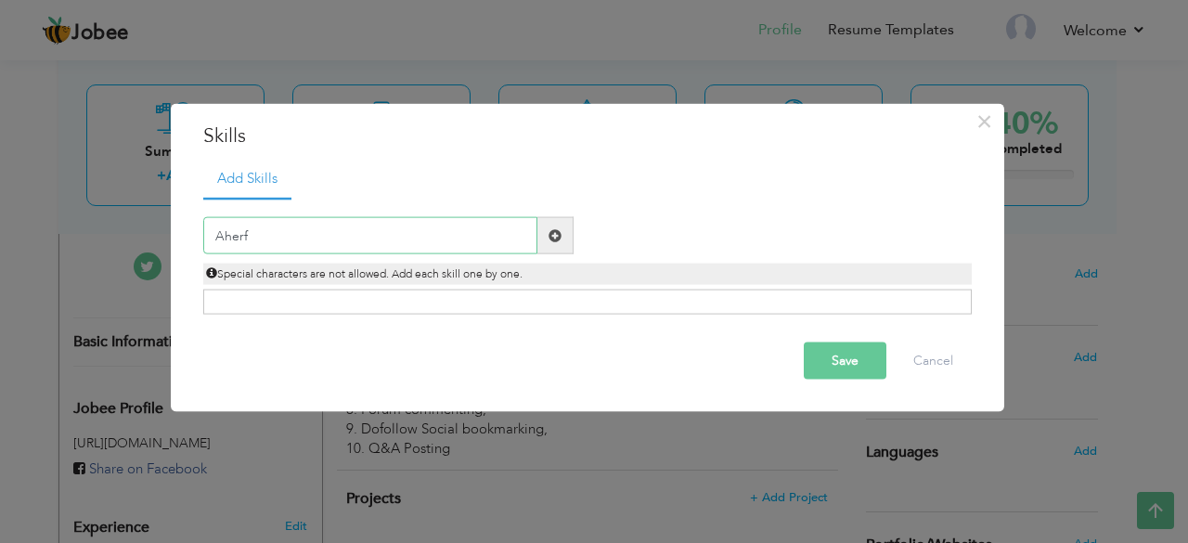
type input "Aherf"
click at [563, 226] on span at bounding box center [555, 235] width 36 height 37
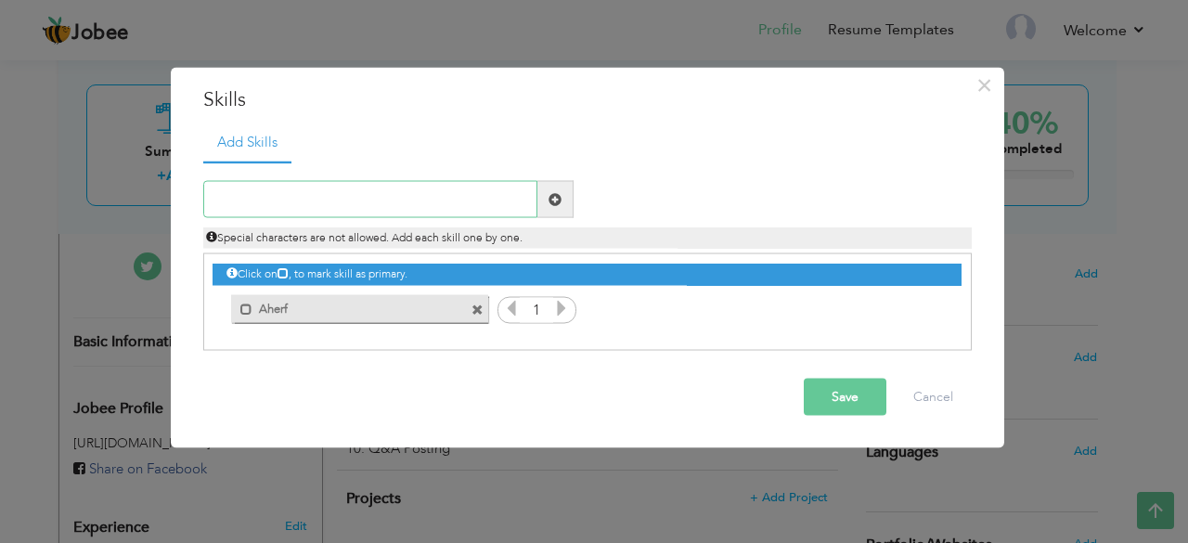
click at [470, 207] on input "text" at bounding box center [370, 199] width 334 height 37
type input "On page SEO"
click at [559, 192] on span at bounding box center [555, 198] width 13 height 13
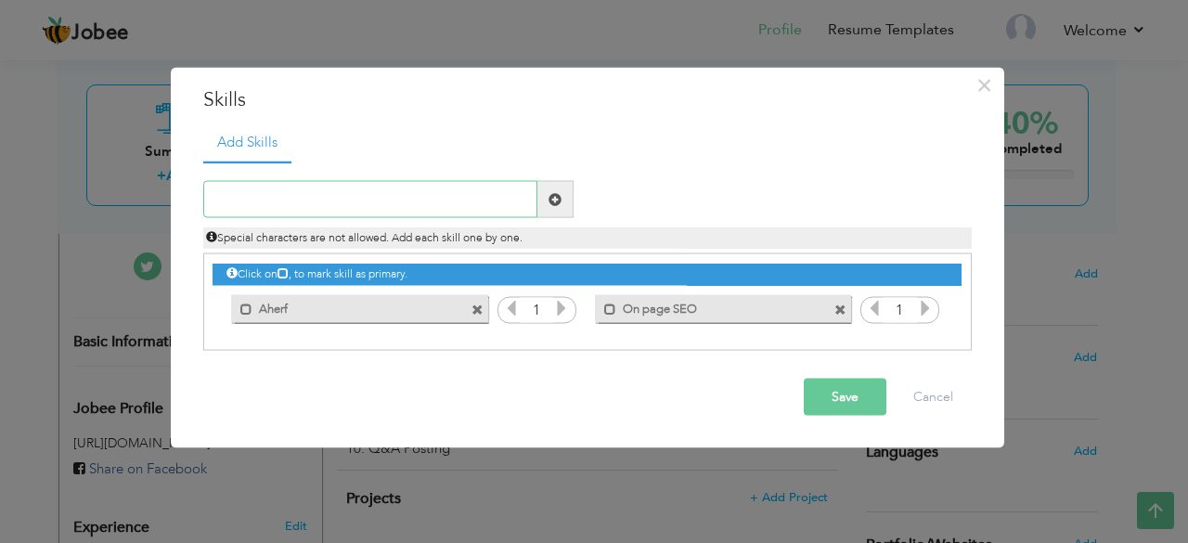
click at [501, 201] on input "text" at bounding box center [370, 199] width 334 height 37
type input "Off page SEO"
click at [559, 192] on span at bounding box center [555, 198] width 13 height 13
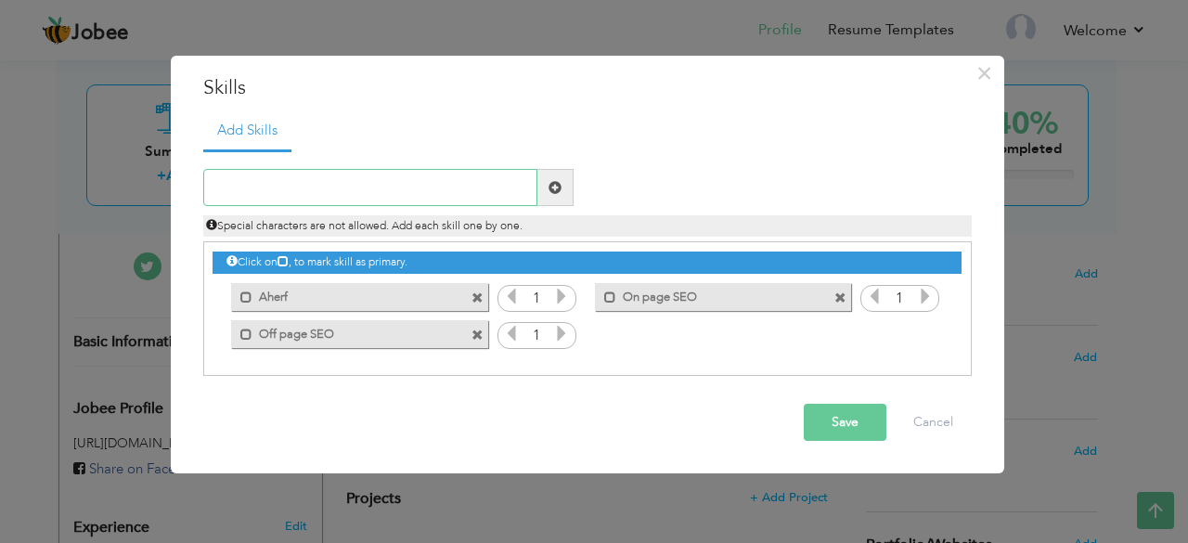
click at [503, 191] on input "text" at bounding box center [370, 187] width 334 height 37
type input "Semrush"
click at [558, 178] on span at bounding box center [555, 187] width 36 height 37
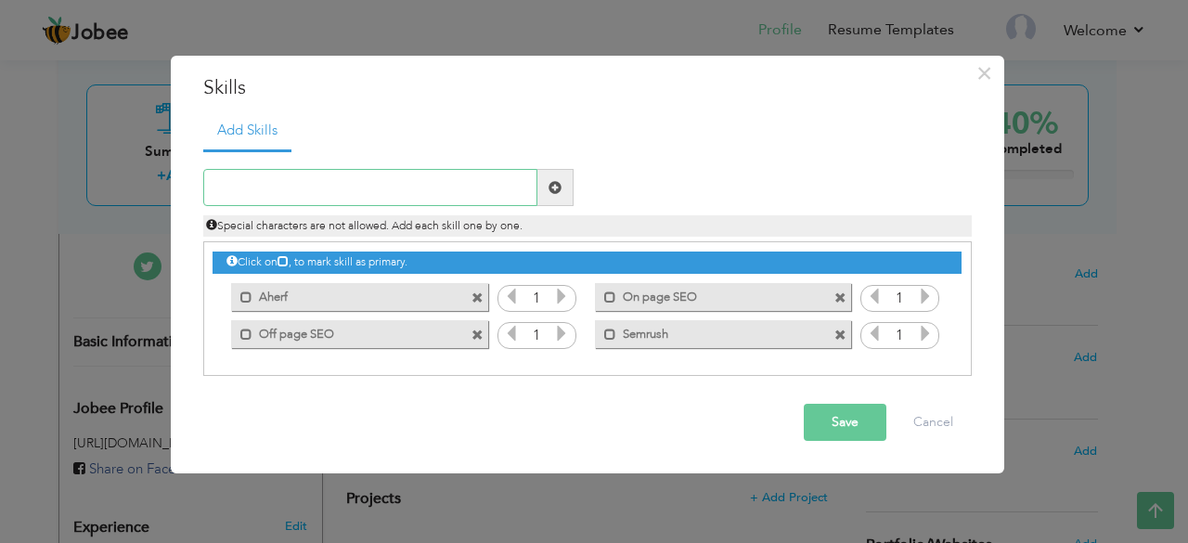
click at [446, 187] on input "text" at bounding box center [370, 187] width 334 height 37
type input "Keywords Reserach"
click at [566, 181] on span at bounding box center [555, 187] width 36 height 37
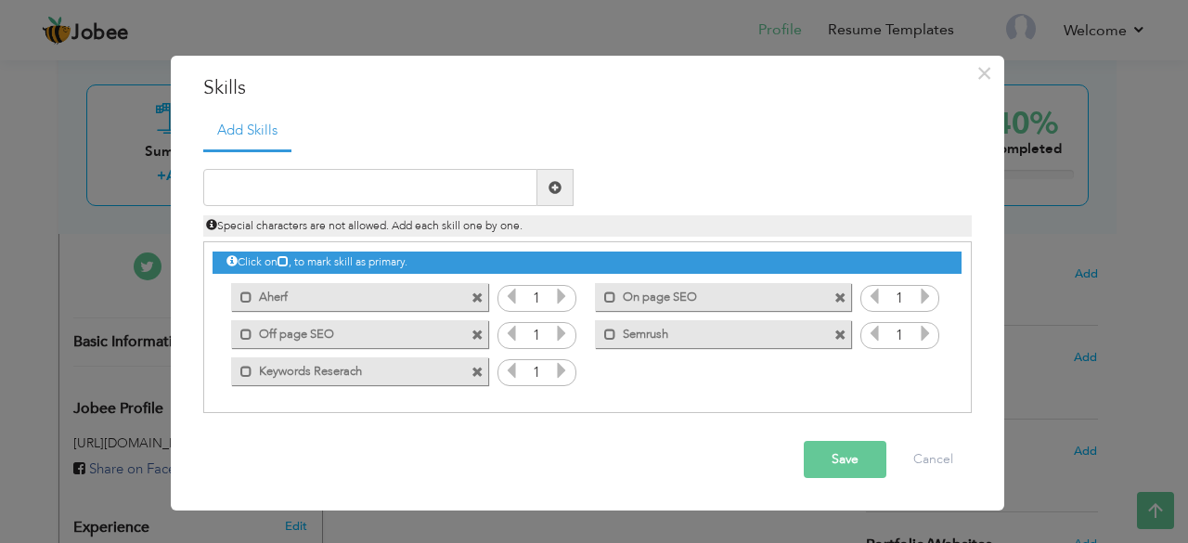
click at [823, 448] on button "Save" at bounding box center [845, 459] width 83 height 37
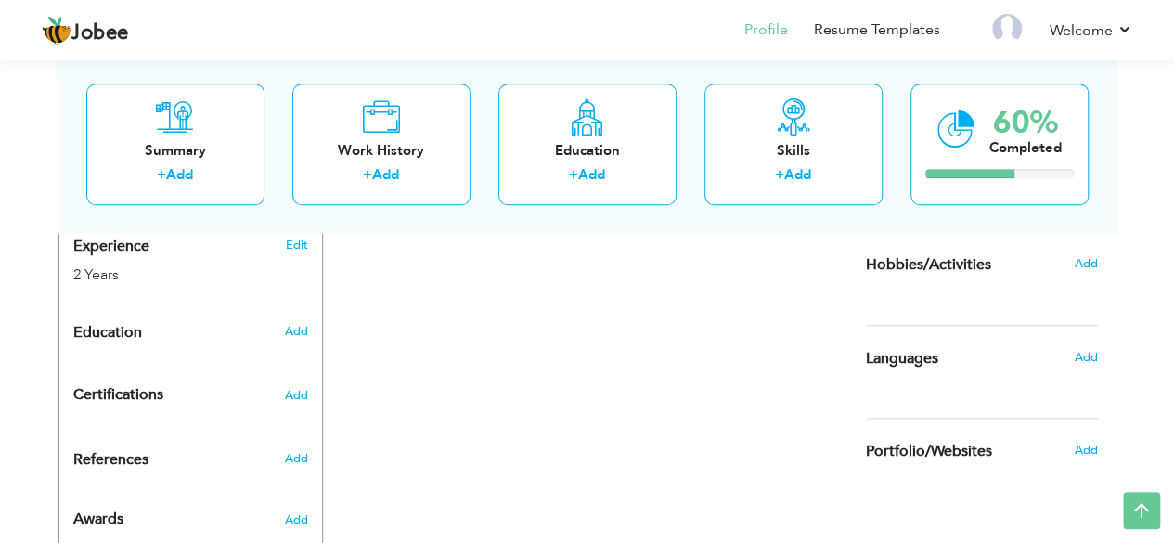
scroll to position [745, 0]
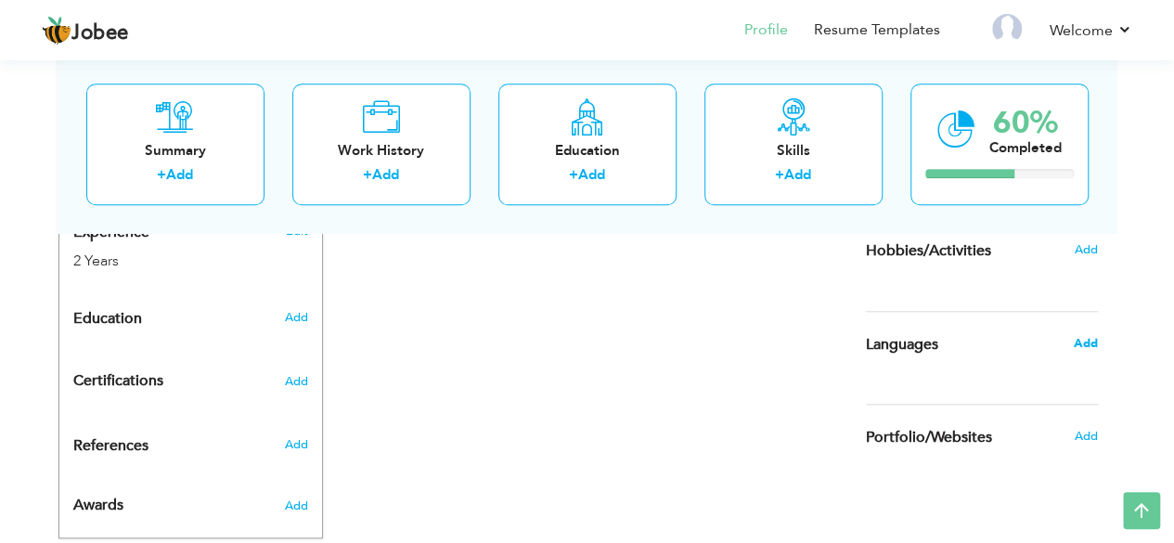
click at [1084, 338] on span "Add" at bounding box center [1085, 343] width 24 height 17
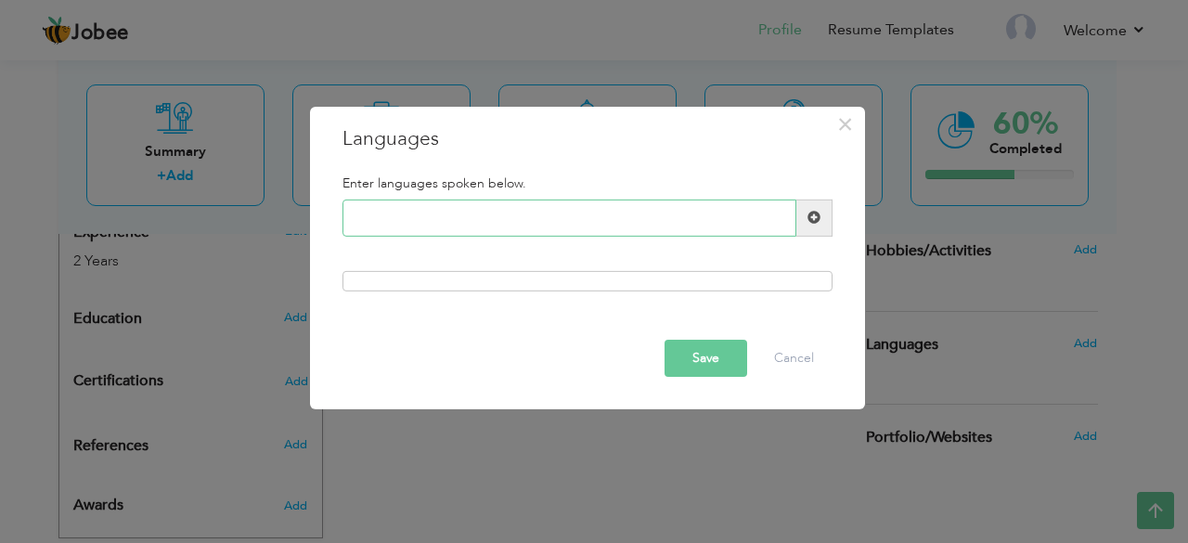
click at [633, 233] on input "text" at bounding box center [570, 218] width 454 height 37
type input "English"
click at [618, 281] on div at bounding box center [588, 281] width 490 height 20
click at [816, 213] on span at bounding box center [814, 217] width 13 height 13
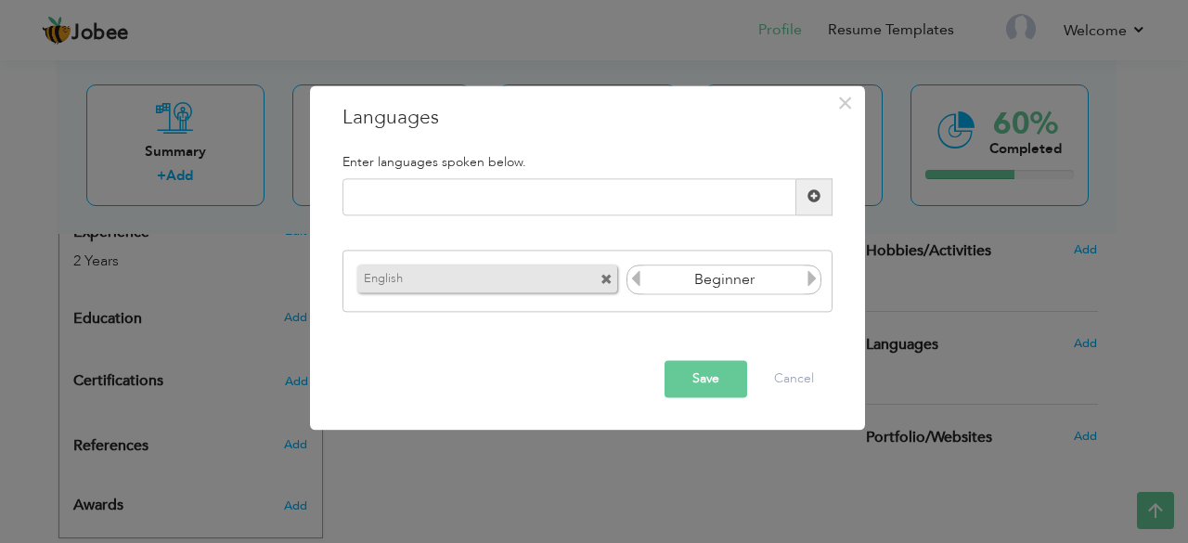
click at [809, 275] on icon at bounding box center [812, 279] width 17 height 17
click at [635, 283] on icon at bounding box center [635, 279] width 17 height 17
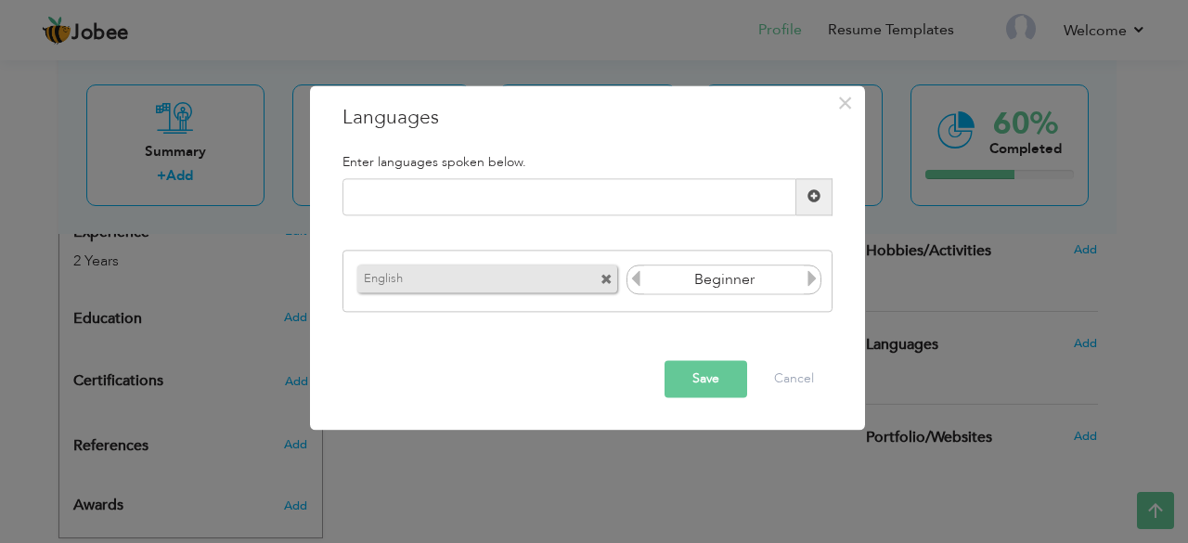
click at [817, 285] on icon at bounding box center [812, 279] width 17 height 17
click at [728, 377] on button "Save" at bounding box center [706, 378] width 83 height 37
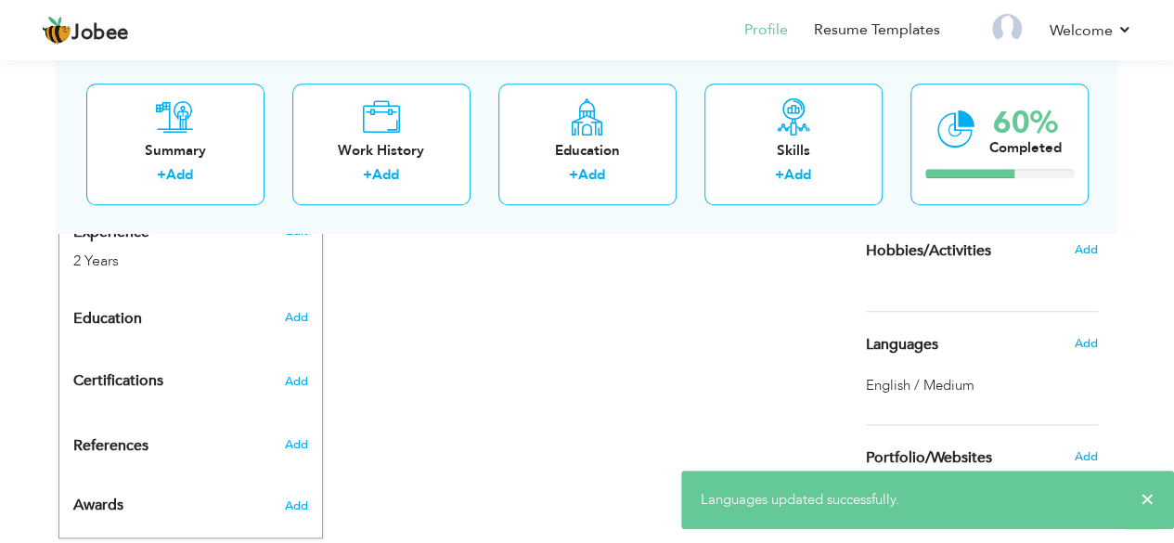
scroll to position [769, 0]
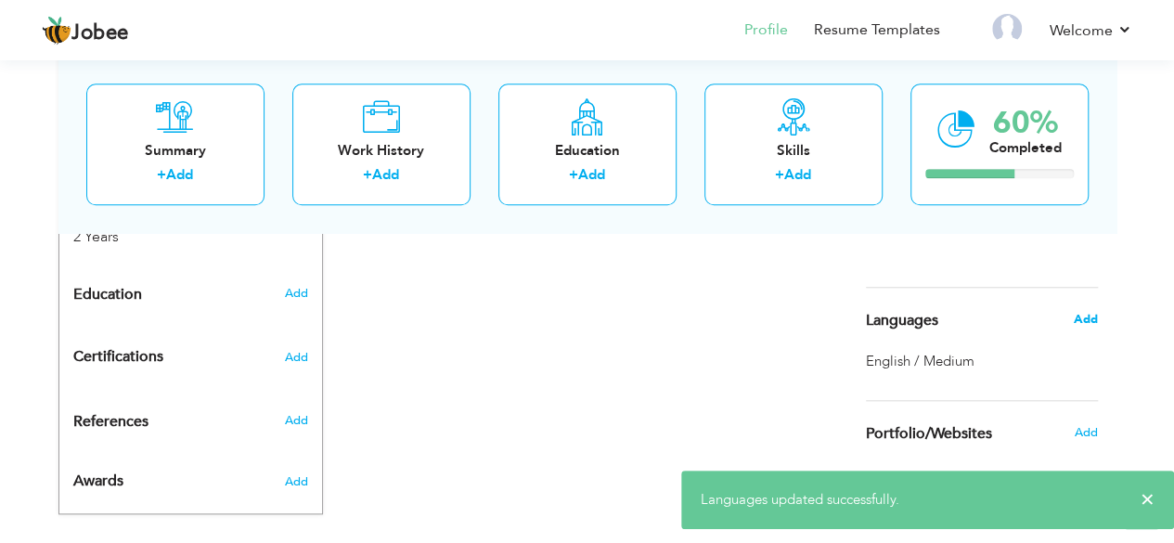
click at [1080, 314] on span "Add" at bounding box center [1085, 319] width 24 height 17
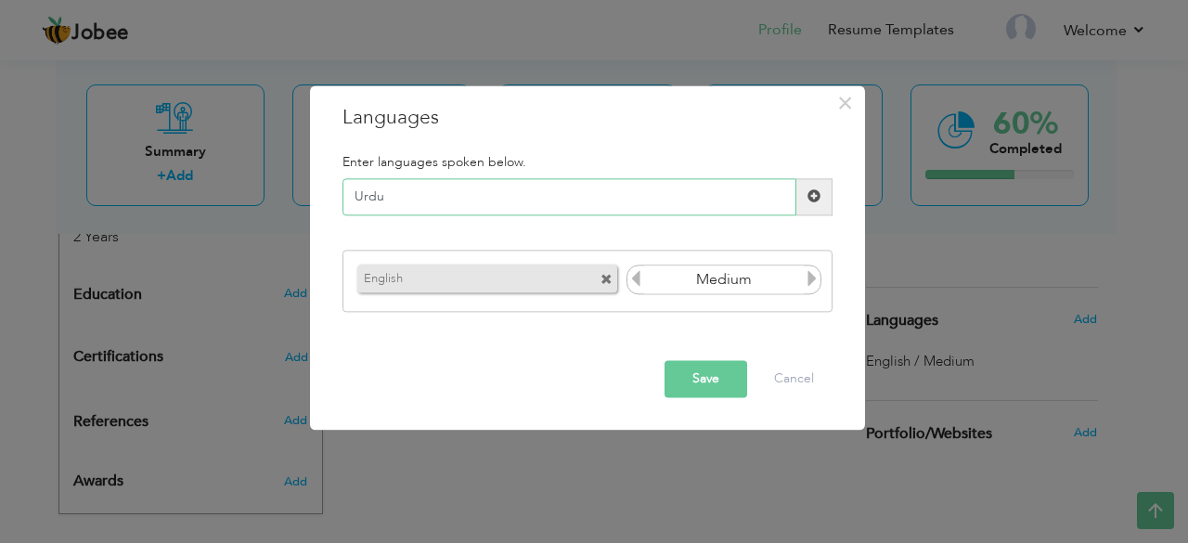
type input "Urdu"
click at [813, 208] on span at bounding box center [814, 196] width 36 height 37
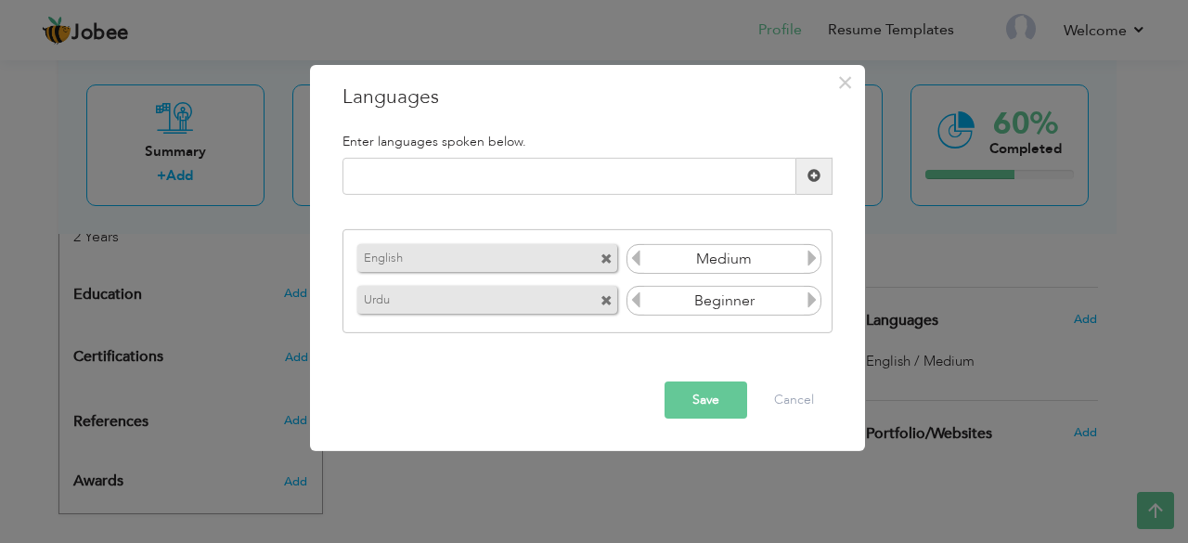
click at [715, 401] on button "Save" at bounding box center [706, 400] width 83 height 37
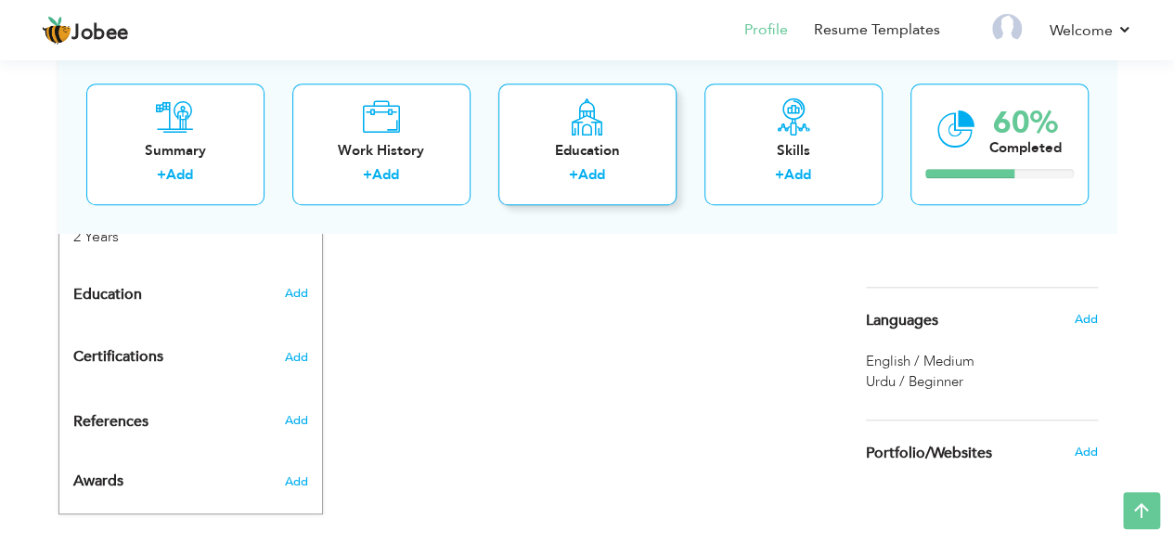
click at [589, 169] on link "Add" at bounding box center [591, 175] width 27 height 19
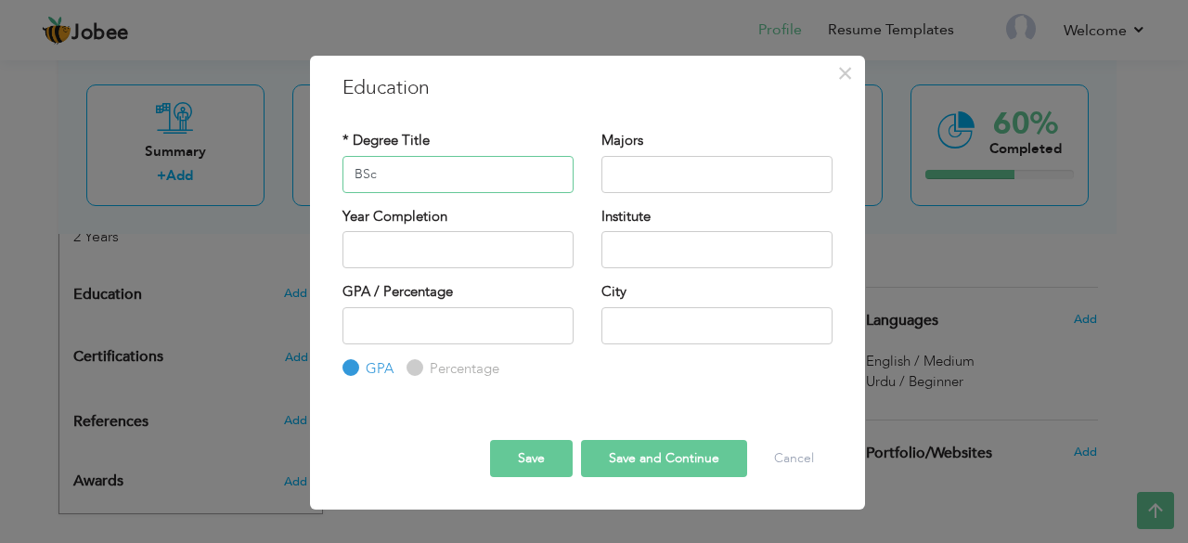
type input "BSc"
click at [703, 185] on input "text" at bounding box center [716, 174] width 231 height 37
click at [520, 261] on input "2025" at bounding box center [458, 249] width 231 height 37
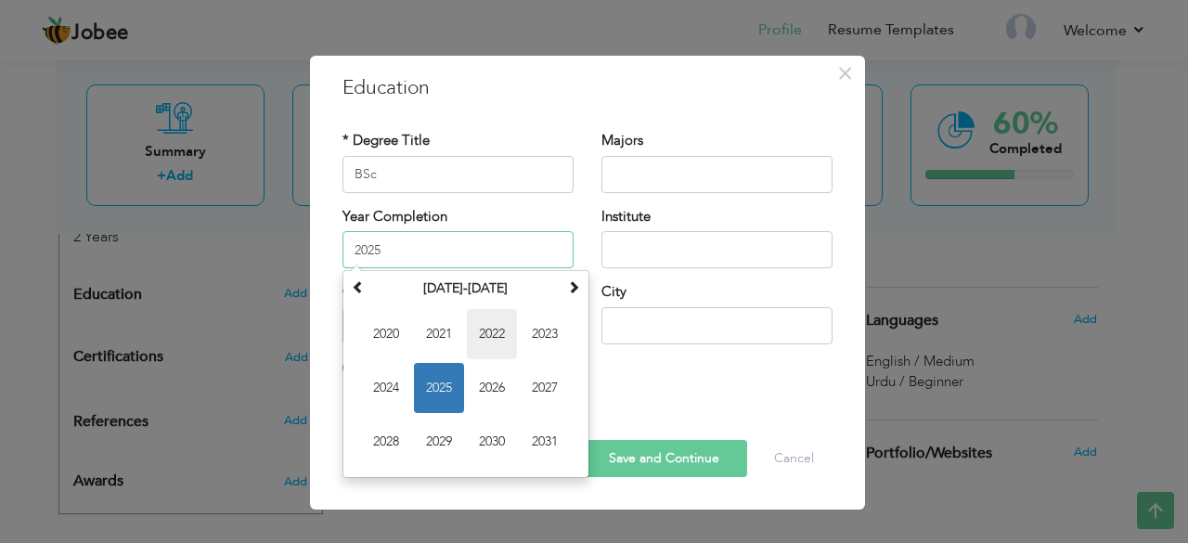
click at [481, 327] on span "2022" at bounding box center [492, 334] width 50 height 50
type input "2022"
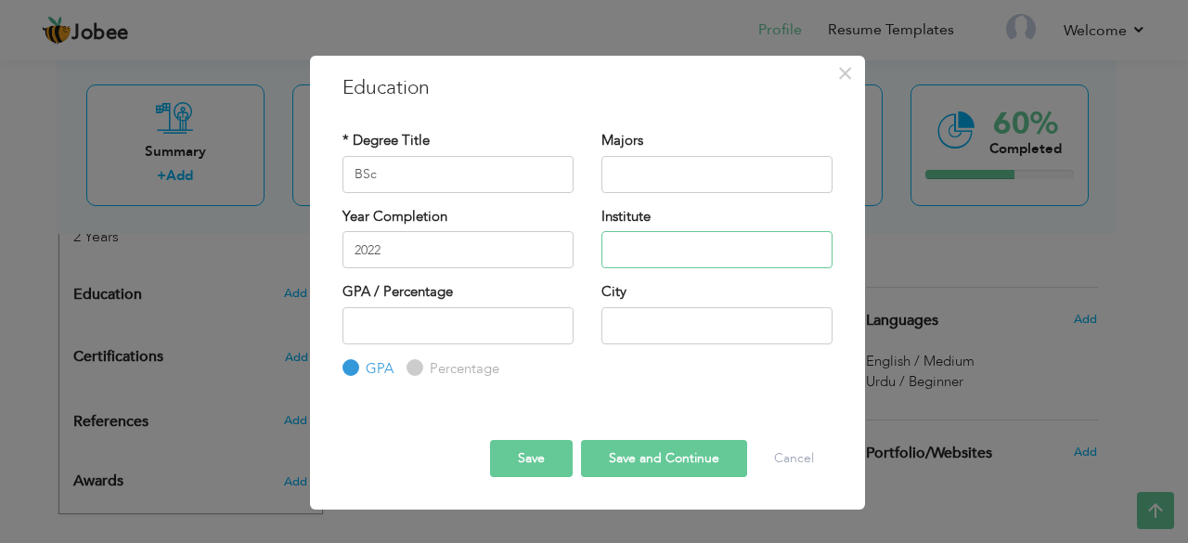
click at [624, 237] on input "text" at bounding box center [716, 249] width 231 height 37
click at [640, 315] on input "text" at bounding box center [716, 325] width 231 height 37
type input "[GEOGRAPHIC_DATA]"
click at [666, 448] on button "Save and Continue" at bounding box center [664, 458] width 166 height 37
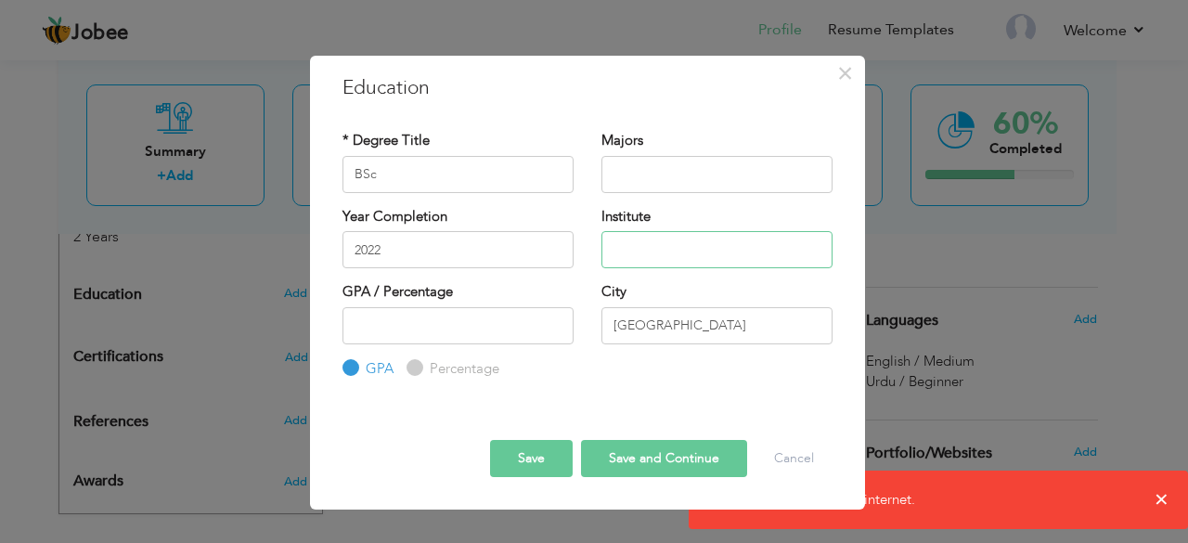
click at [683, 240] on input "text" at bounding box center [716, 249] width 231 height 37
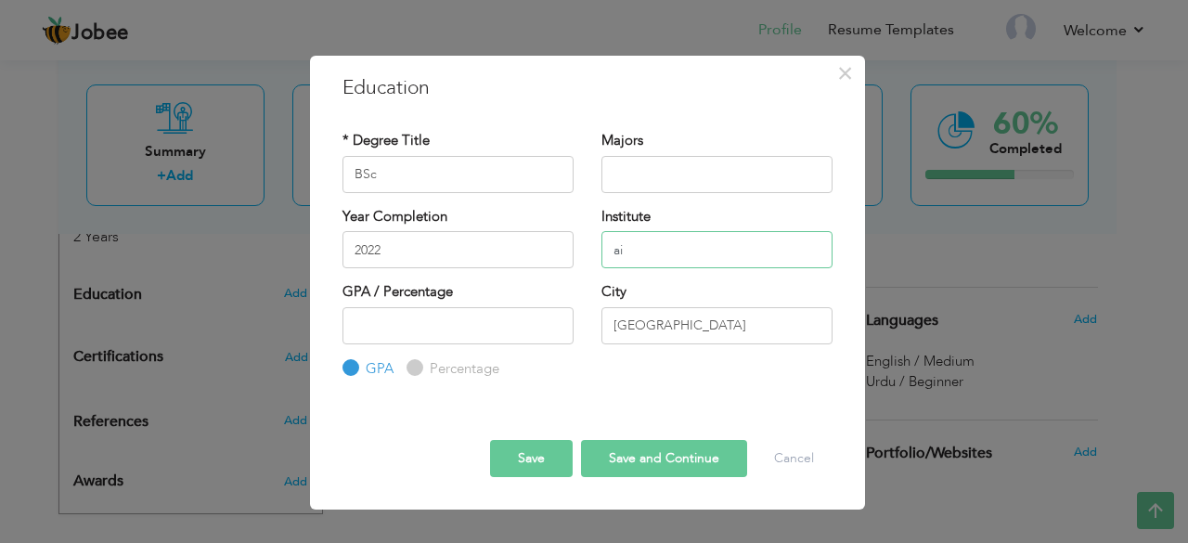
type input "a"
type input "AIOU"
click at [668, 457] on button "Save and Continue" at bounding box center [664, 458] width 166 height 37
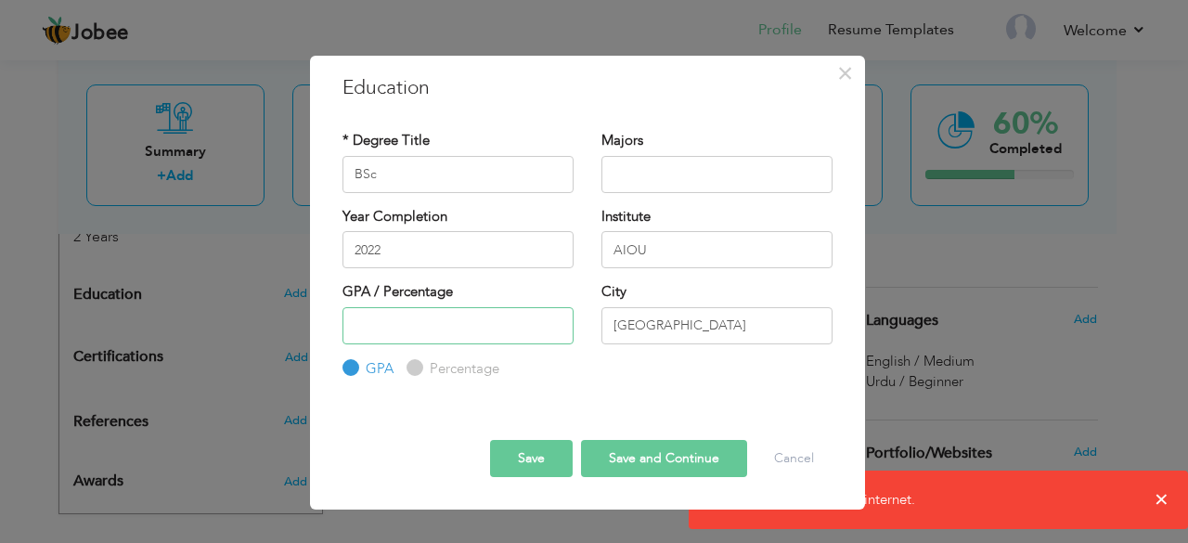
click at [529, 317] on input "number" at bounding box center [458, 325] width 231 height 37
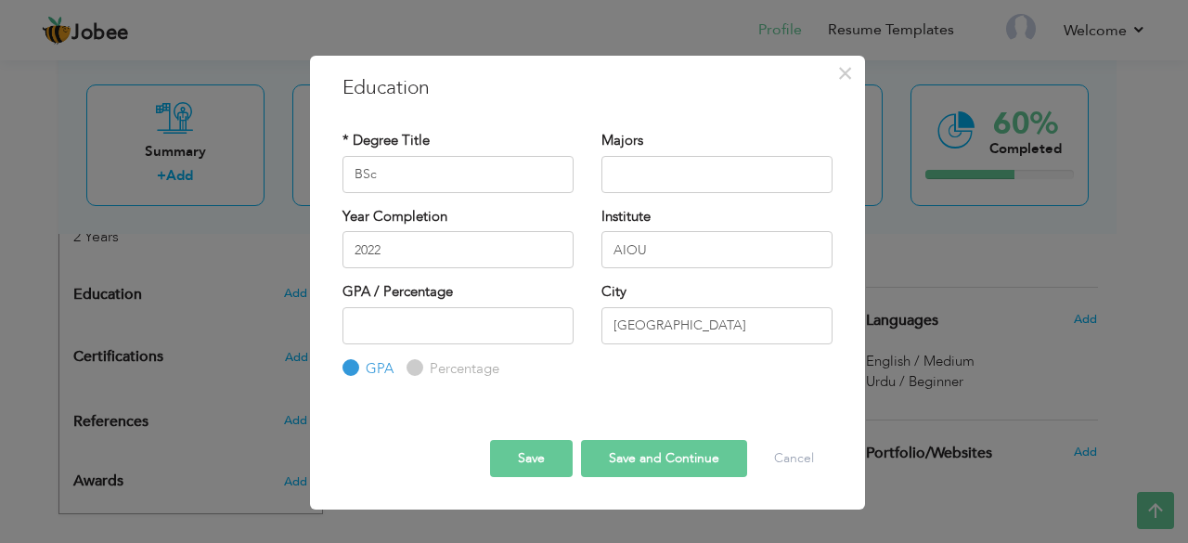
click at [640, 468] on button "Save and Continue" at bounding box center [664, 458] width 166 height 37
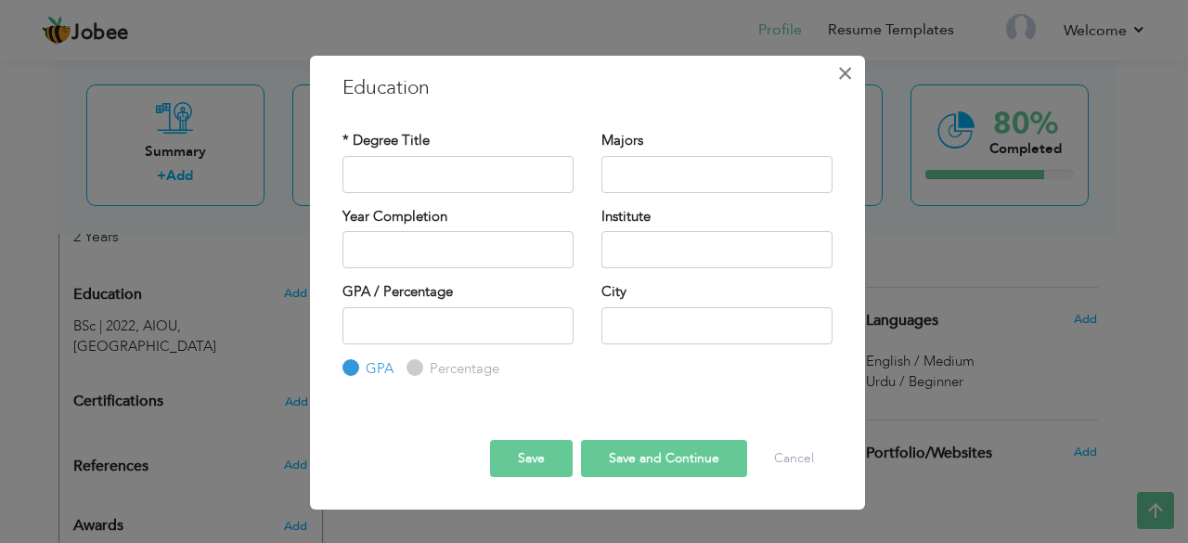
click at [847, 77] on span "×" at bounding box center [845, 73] width 16 height 33
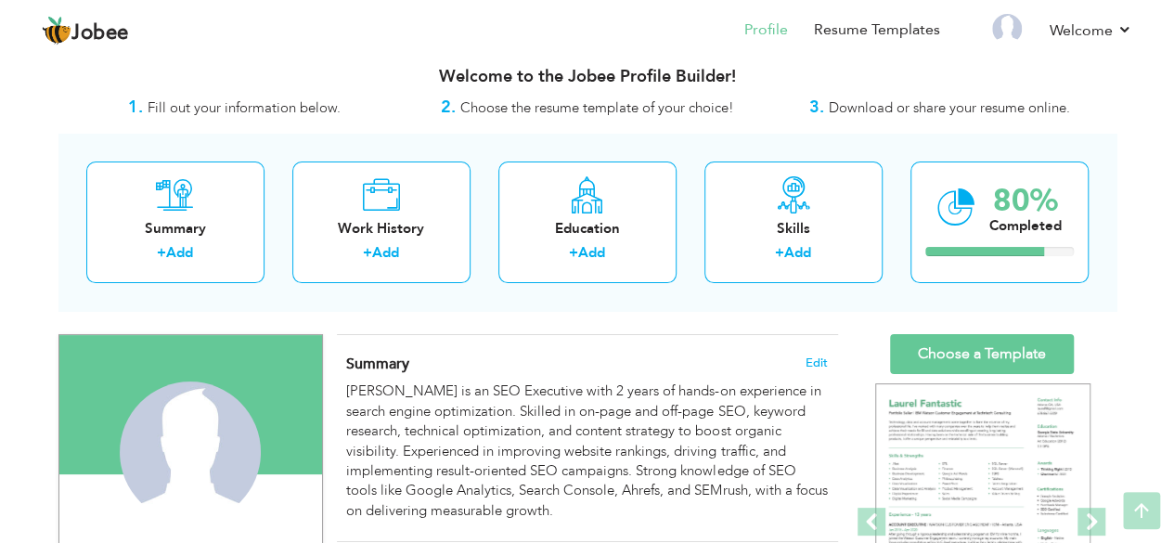
scroll to position [0, 0]
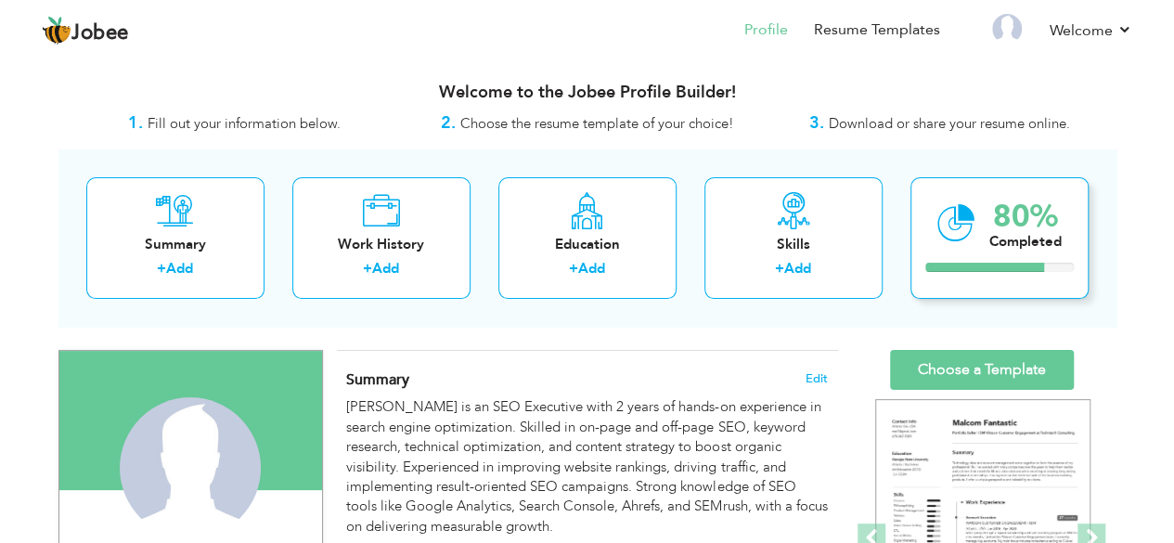
click at [1023, 218] on div "80%" at bounding box center [1025, 216] width 72 height 31
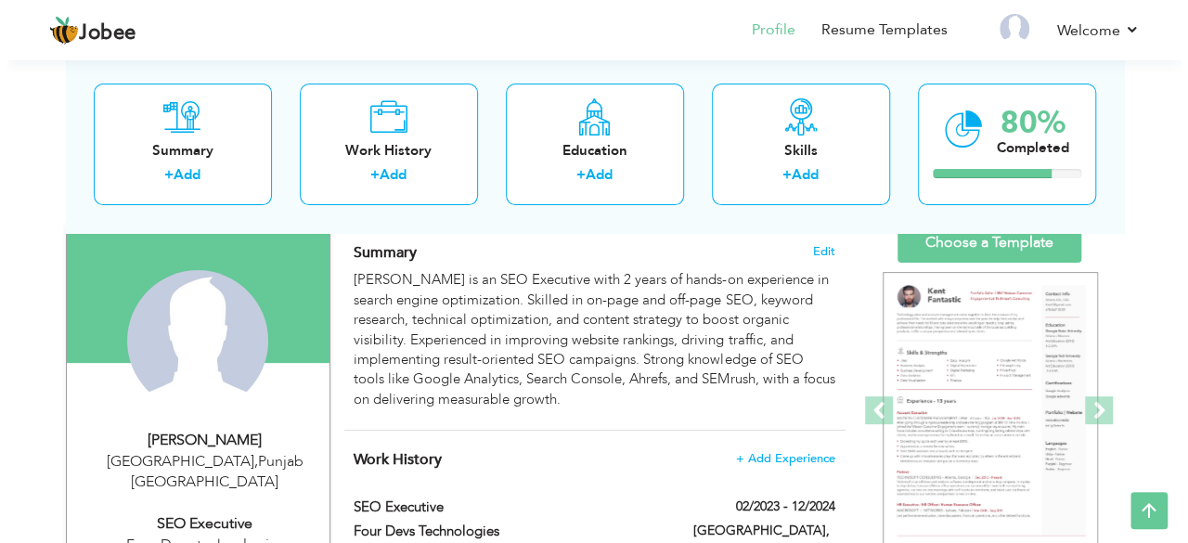
scroll to position [126, 0]
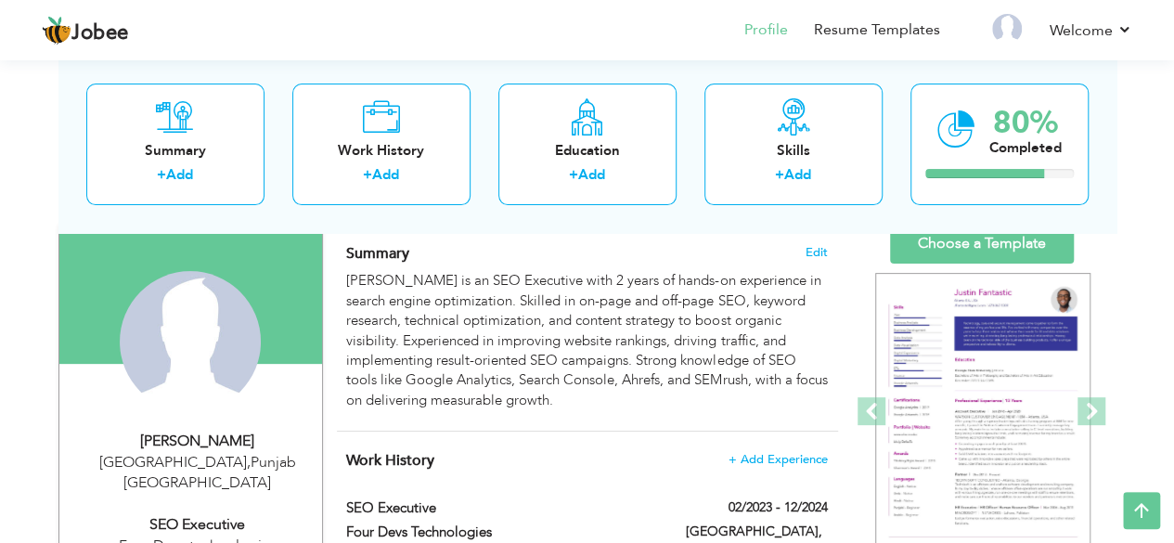
click at [188, 440] on div "Saba Akhlaq" at bounding box center [197, 441] width 249 height 21
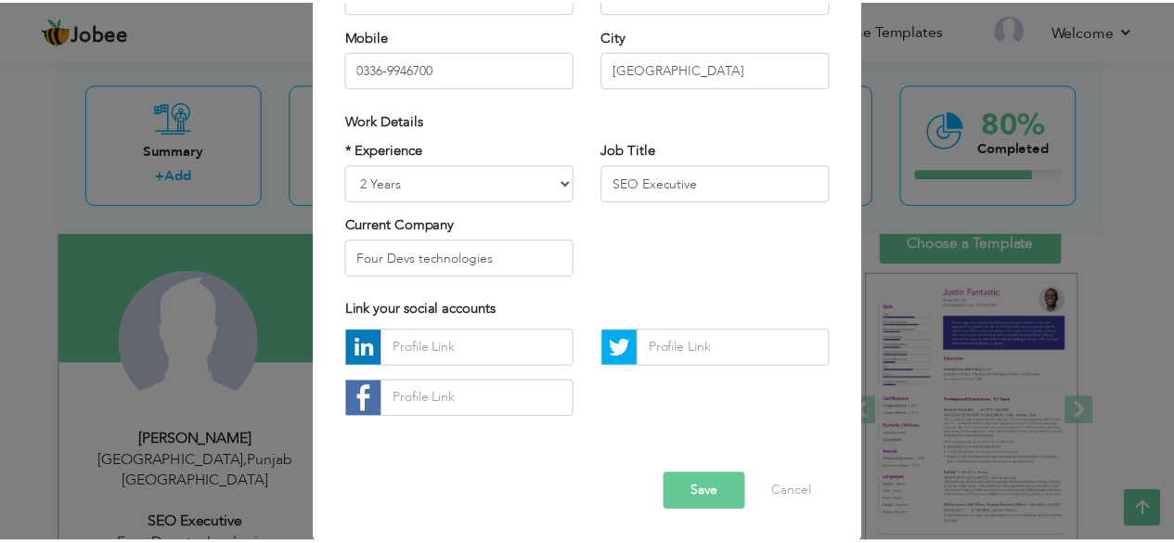
scroll to position [0, 0]
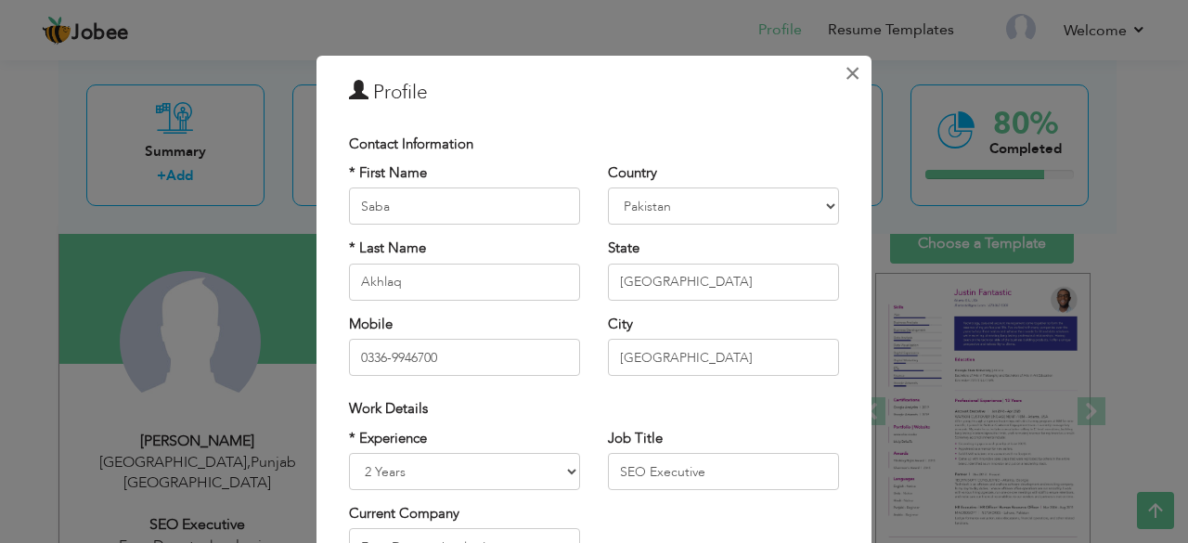
click at [847, 64] on span "×" at bounding box center [853, 73] width 16 height 33
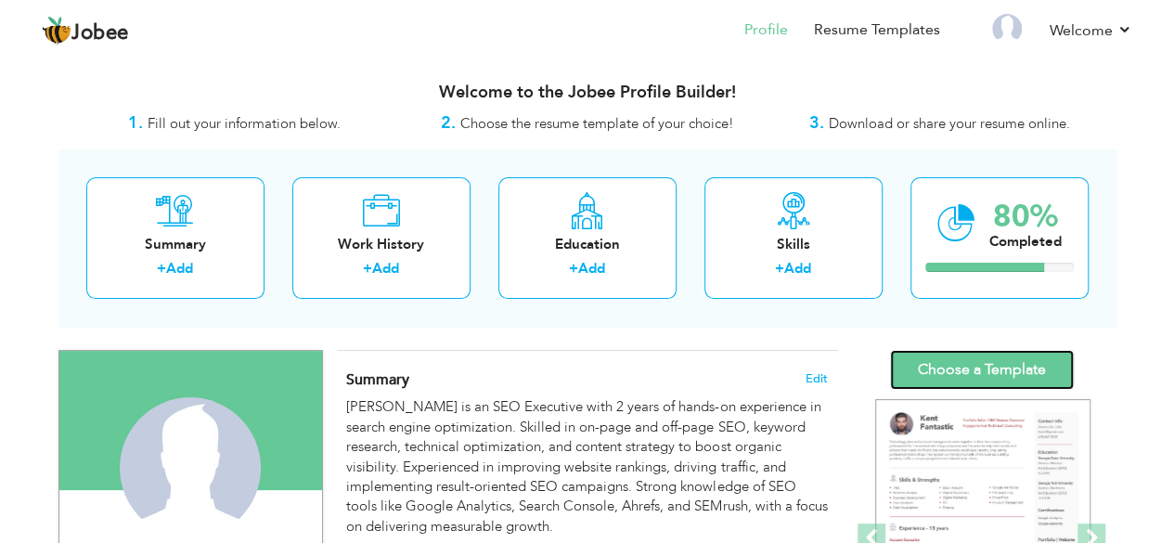
click at [895, 364] on link "Choose a Template" at bounding box center [982, 370] width 184 height 40
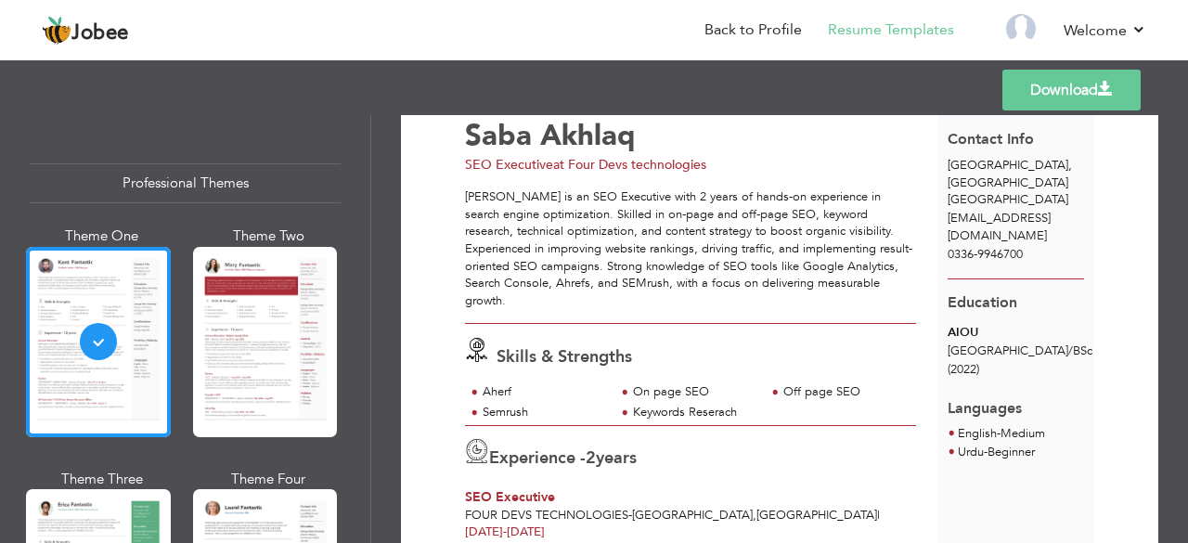
scroll to position [54, 0]
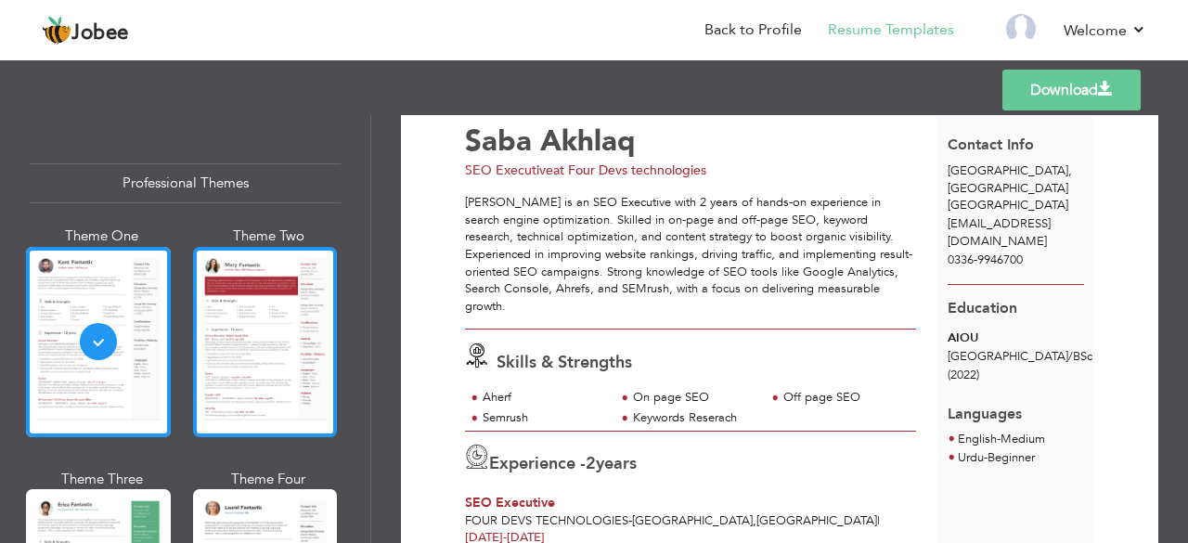
click at [281, 344] on div at bounding box center [265, 342] width 145 height 190
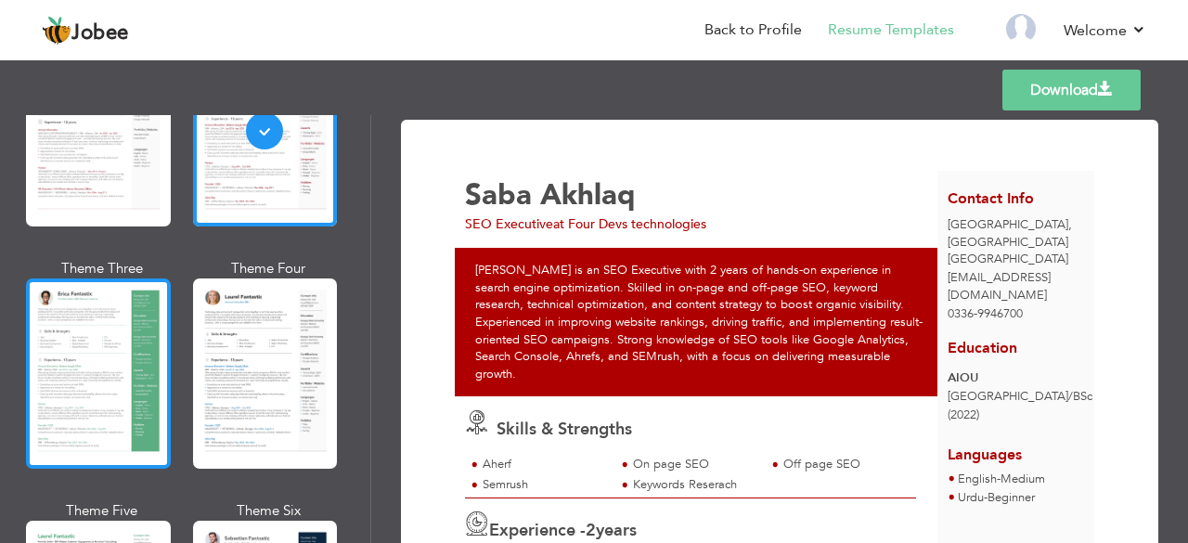
scroll to position [212, 0]
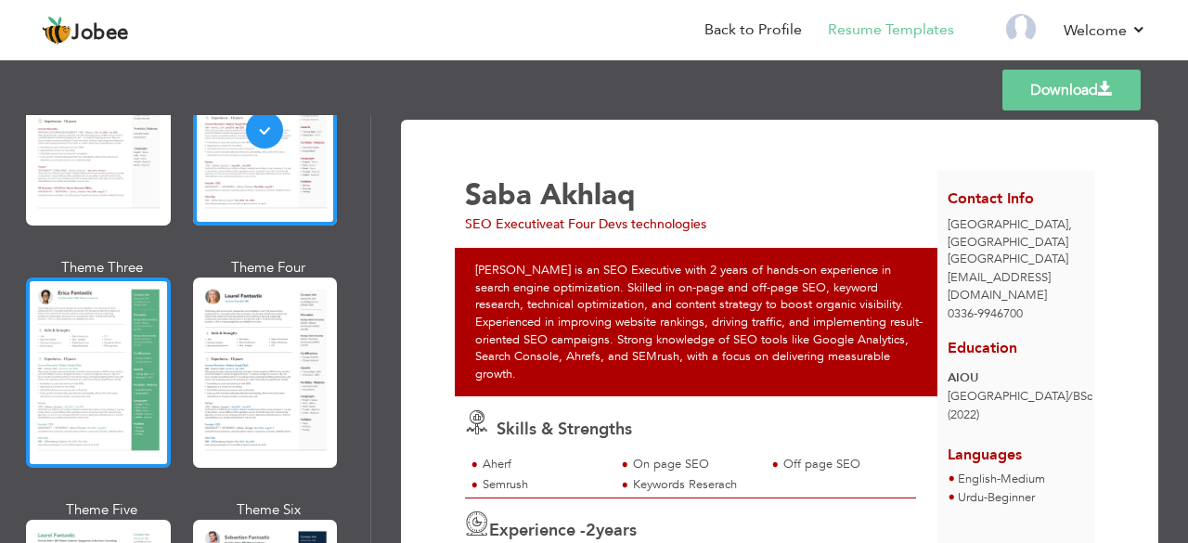
click at [59, 377] on div at bounding box center [98, 373] width 145 height 190
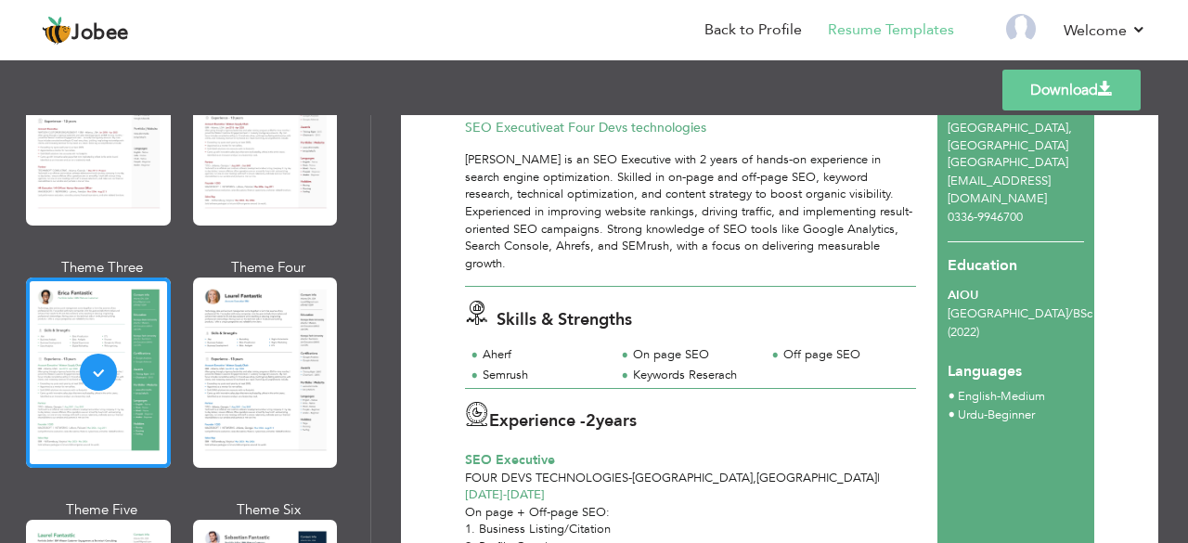
scroll to position [0, 0]
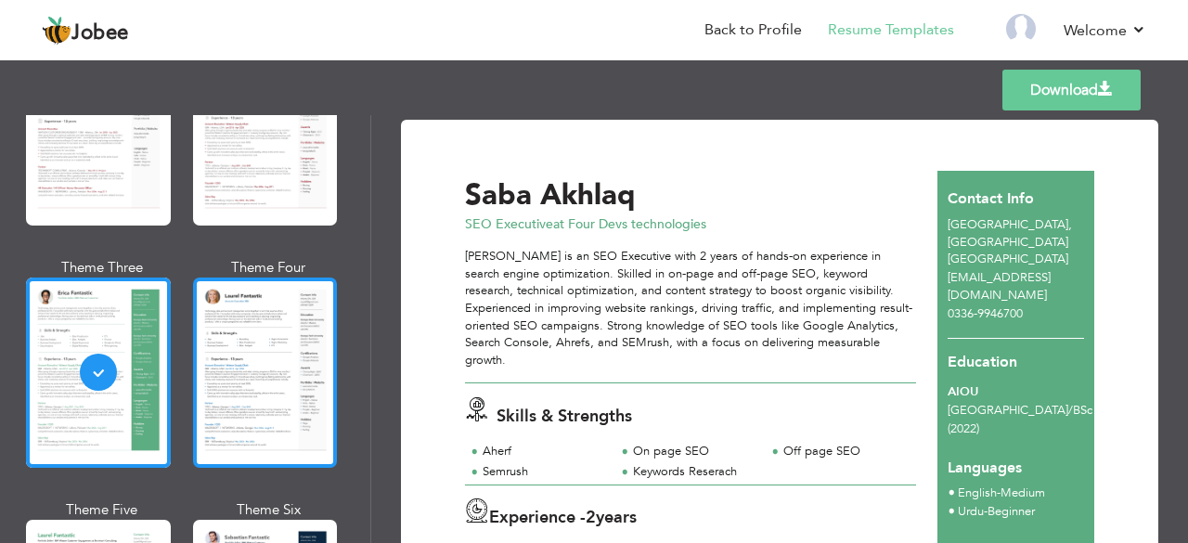
click at [284, 363] on div at bounding box center [265, 373] width 145 height 190
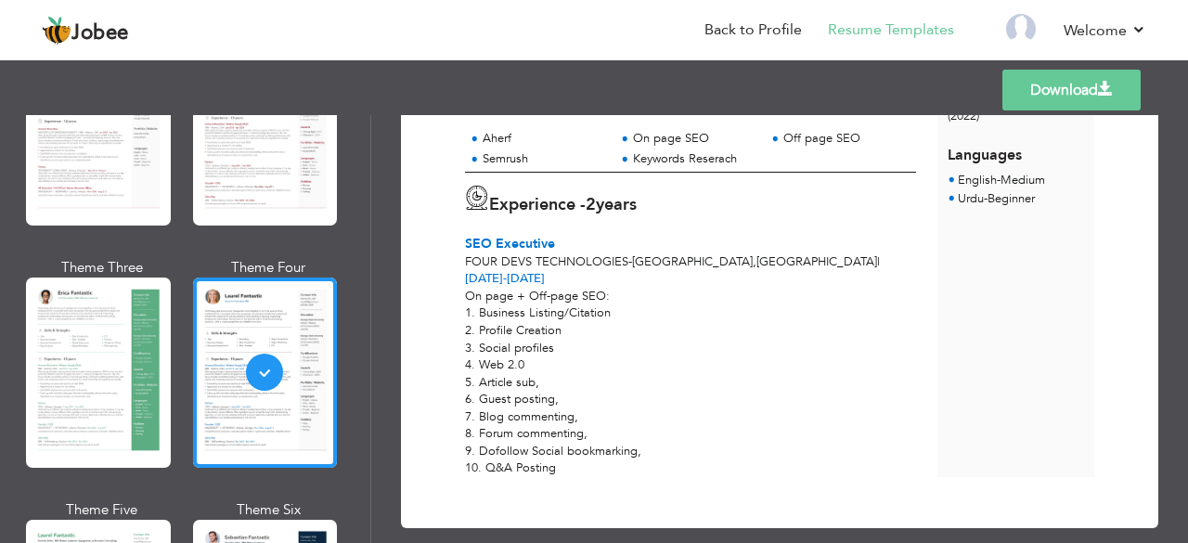
scroll to position [314, 0]
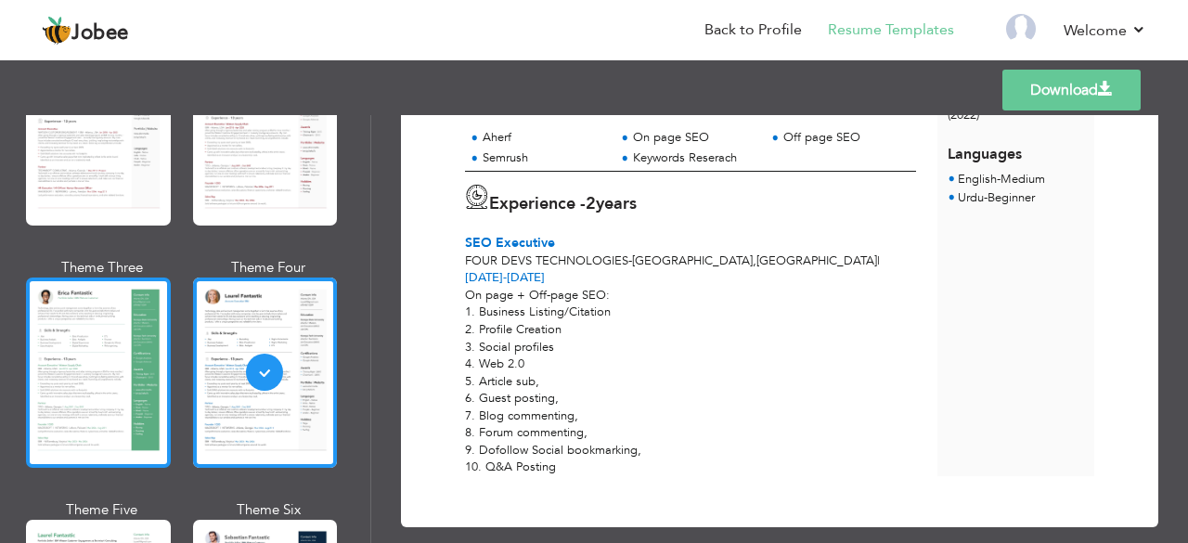
click at [89, 330] on div at bounding box center [98, 373] width 145 height 190
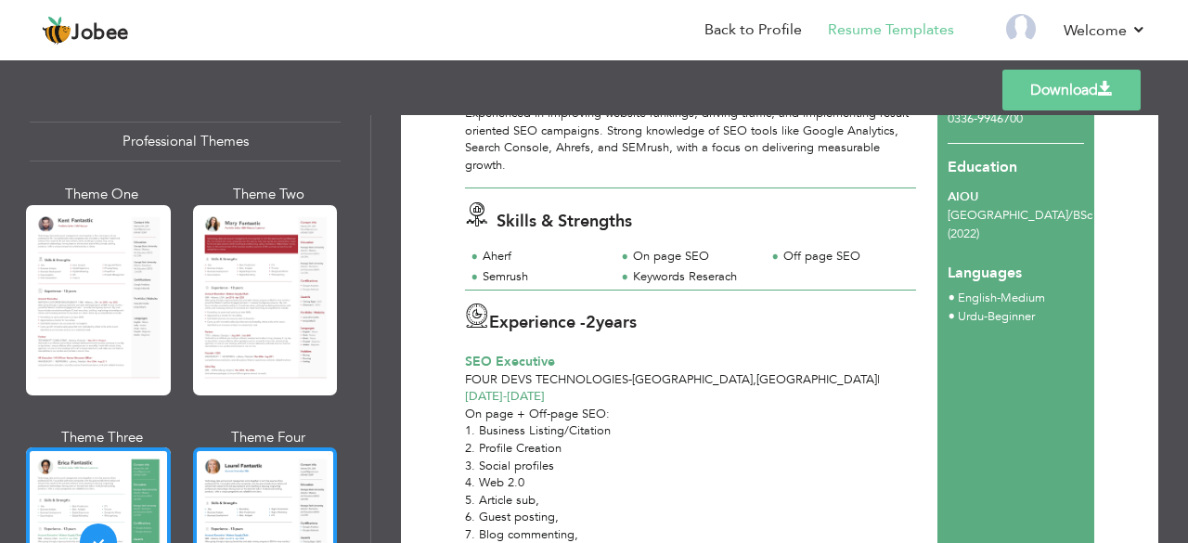
scroll to position [35, 0]
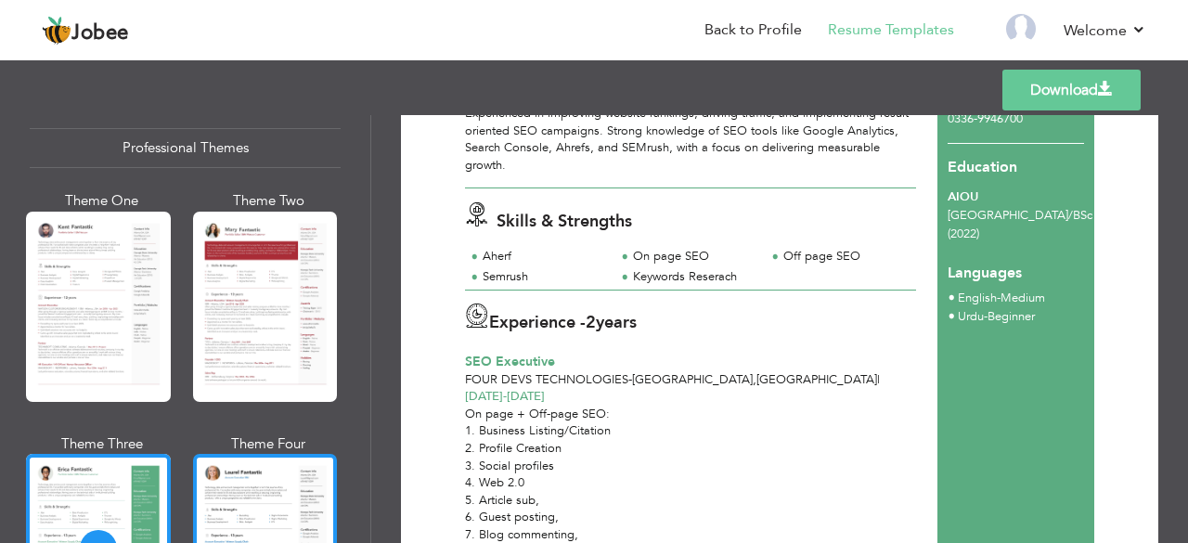
click at [251, 356] on div at bounding box center [265, 307] width 145 height 190
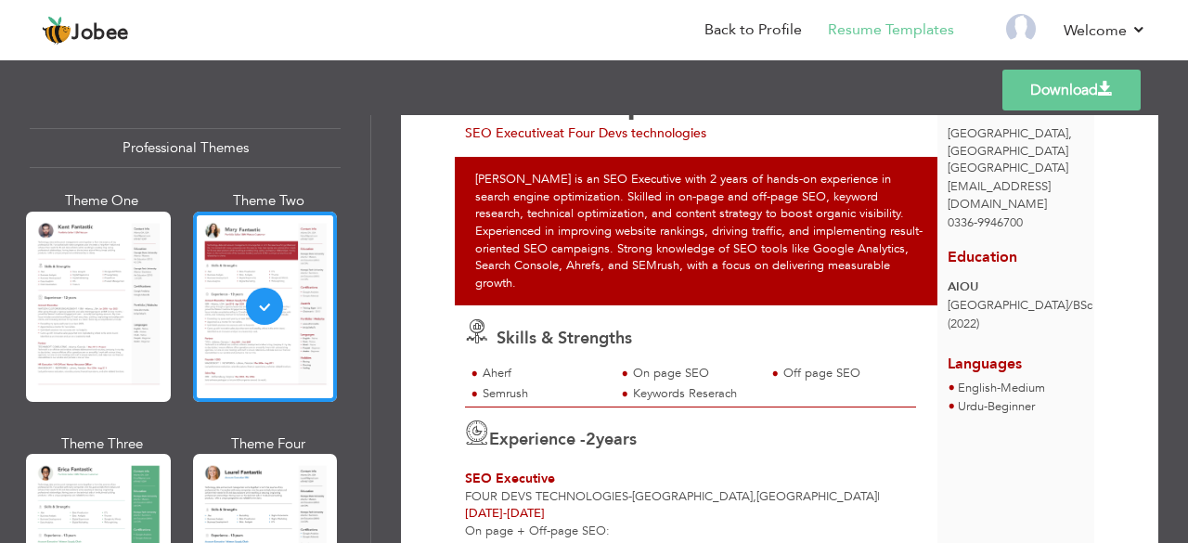
scroll to position [330, 0]
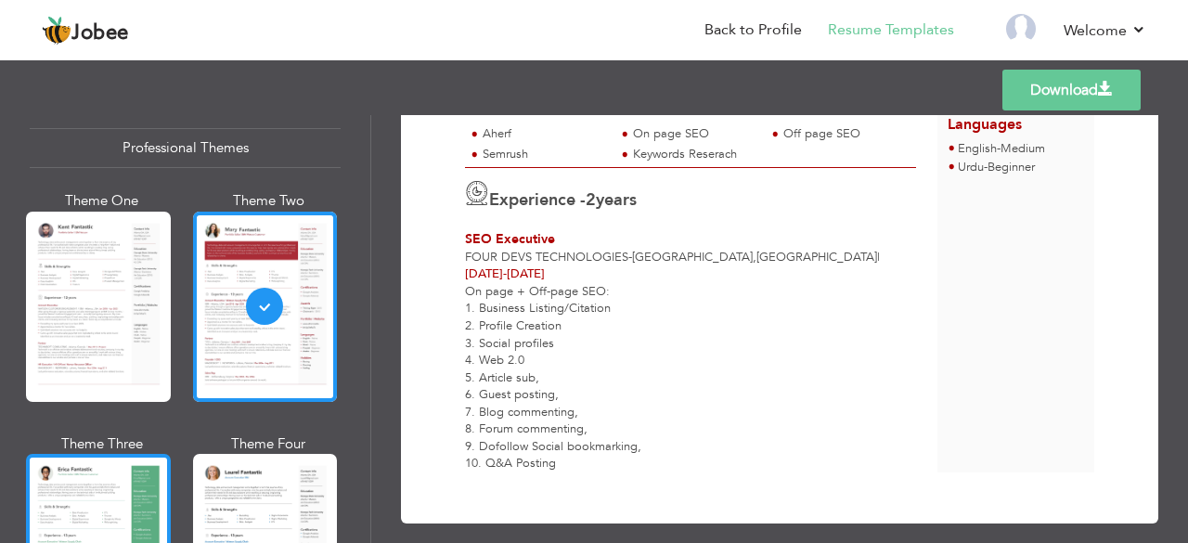
click at [112, 474] on div at bounding box center [98, 549] width 145 height 190
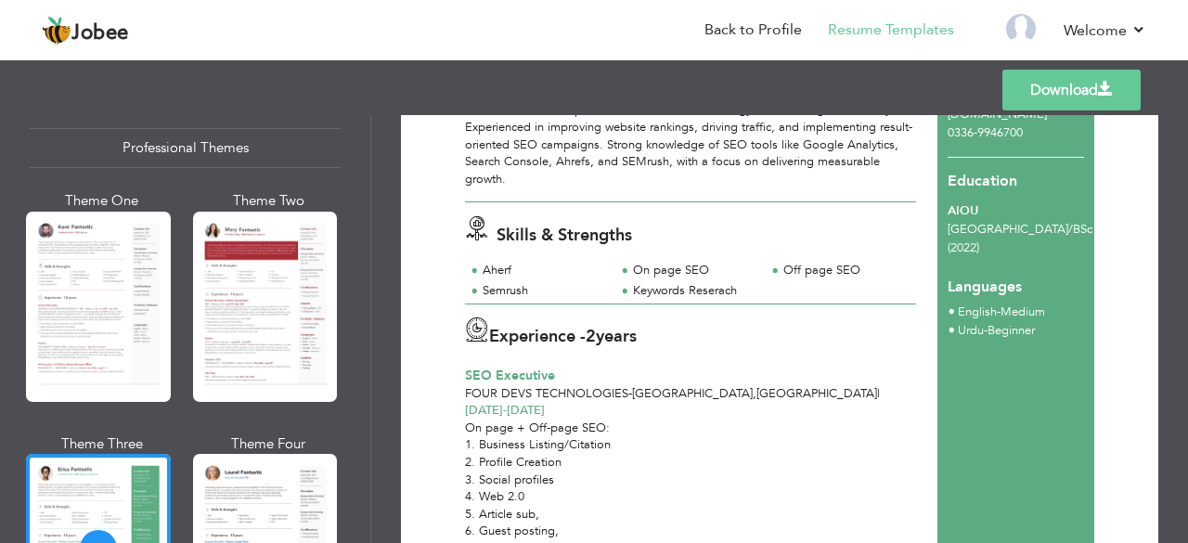
scroll to position [182, 0]
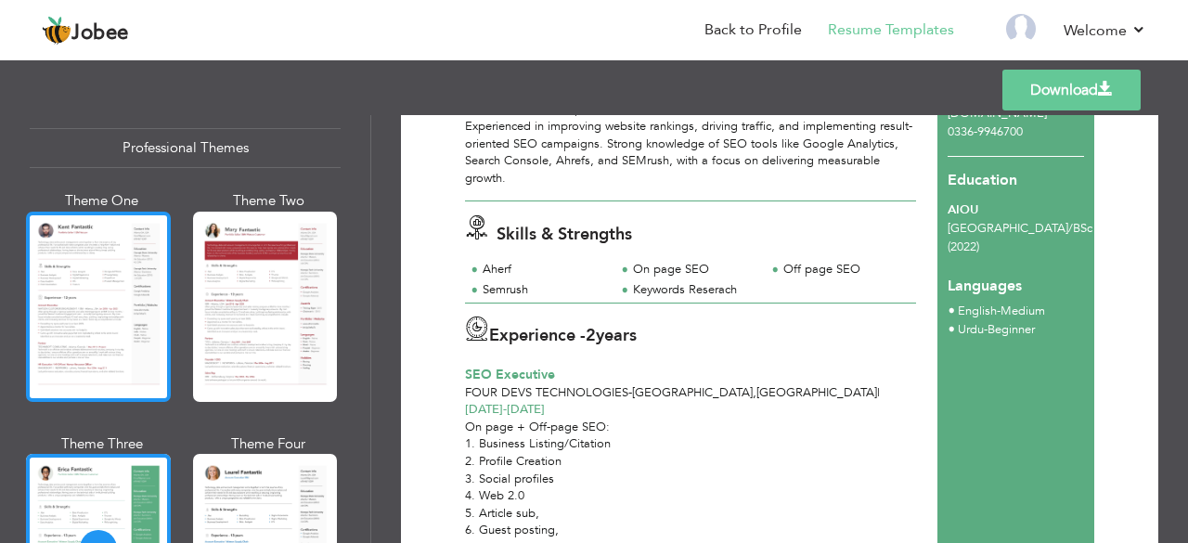
click at [97, 338] on div at bounding box center [98, 307] width 145 height 190
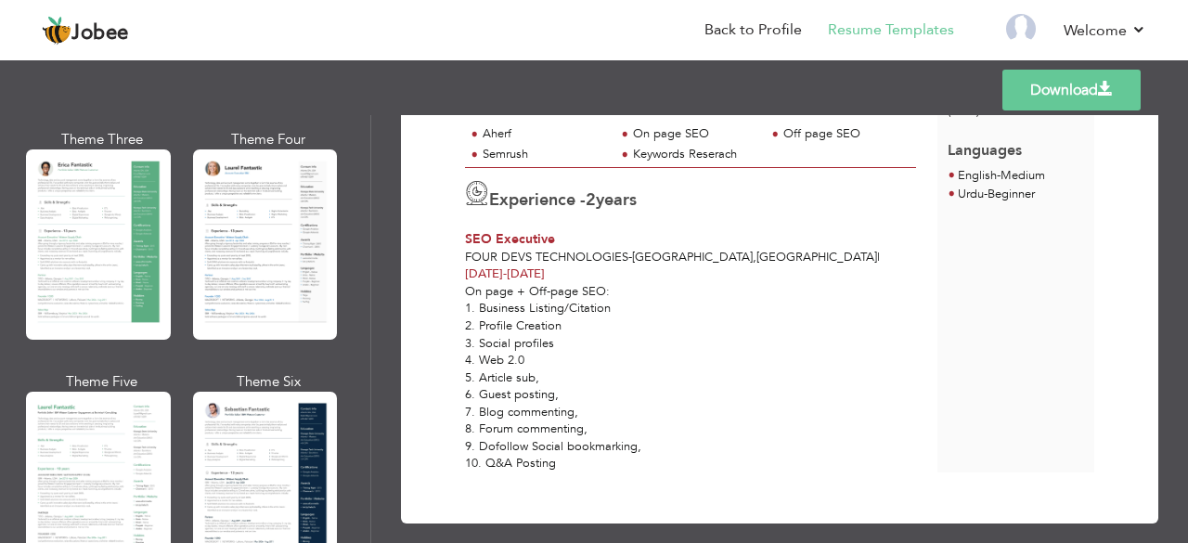
scroll to position [403, 0]
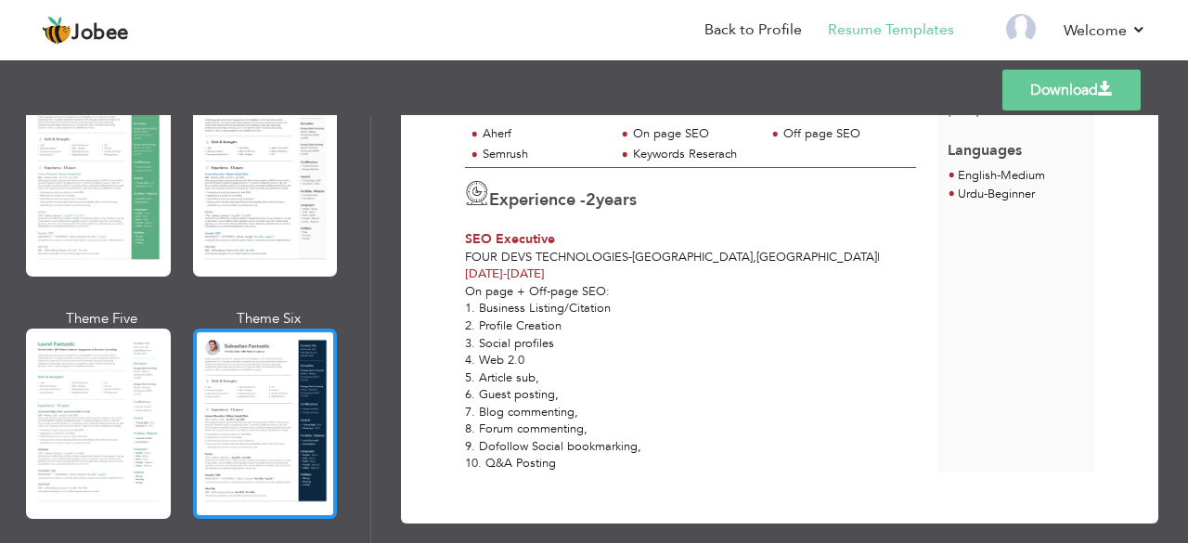
click at [223, 414] on div at bounding box center [265, 424] width 145 height 190
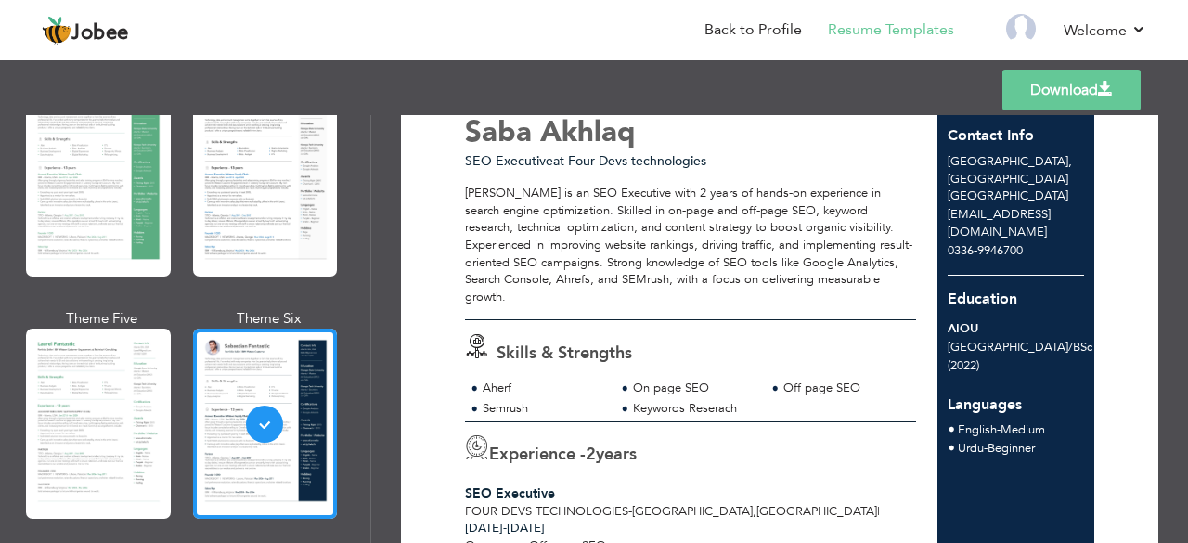
scroll to position [63, 0]
click at [1066, 100] on link "Download" at bounding box center [1071, 90] width 138 height 41
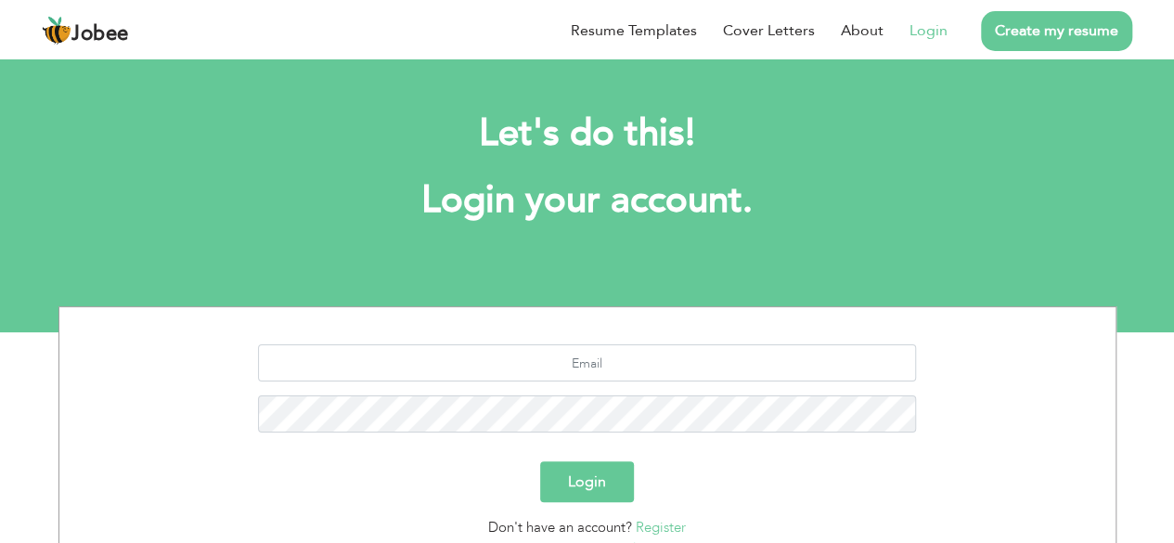
scroll to position [162, 0]
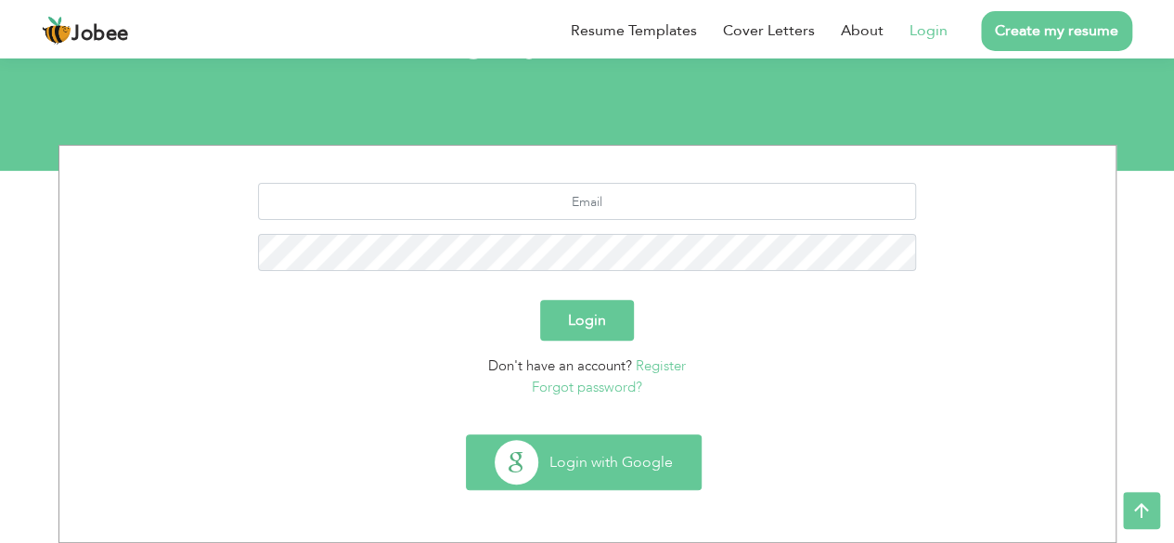
click at [600, 475] on button "Login with Google" at bounding box center [584, 462] width 234 height 54
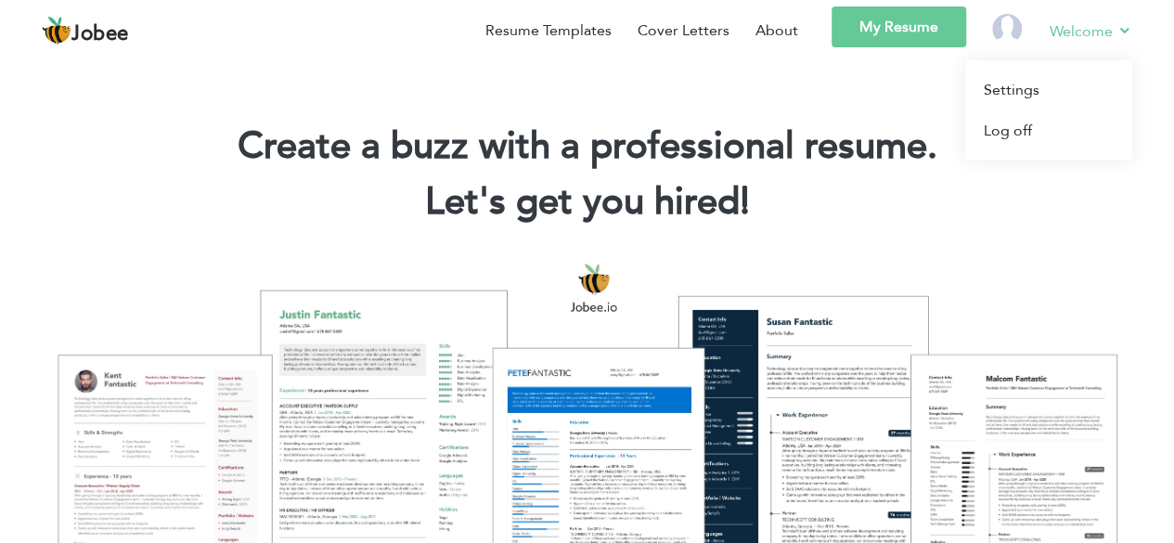
click at [1054, 41] on link "Welcome" at bounding box center [1091, 30] width 83 height 23
click at [925, 41] on link "My Resume" at bounding box center [899, 26] width 135 height 41
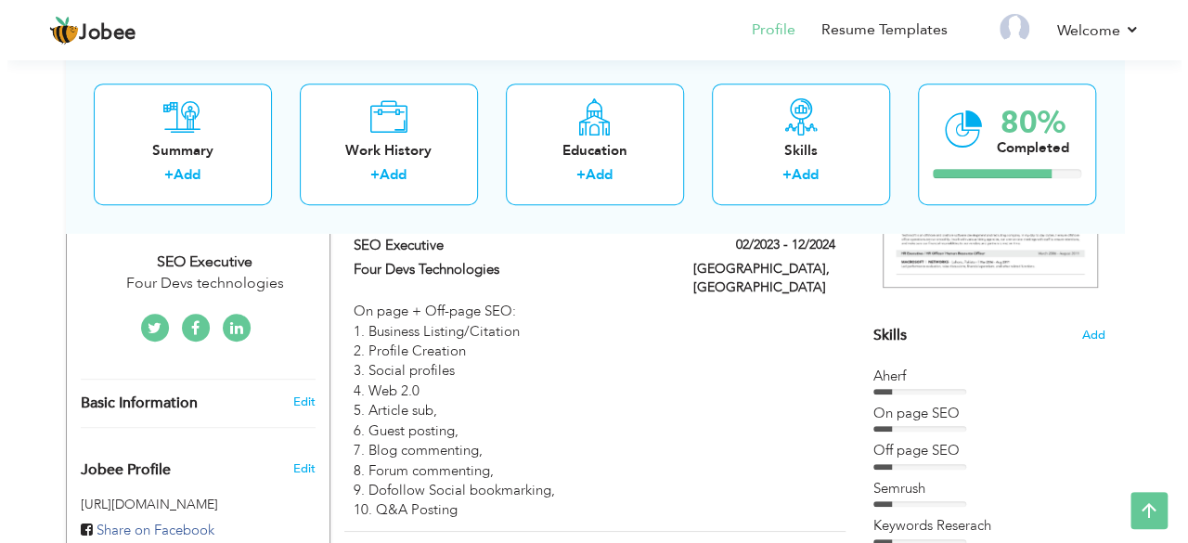
scroll to position [407, 0]
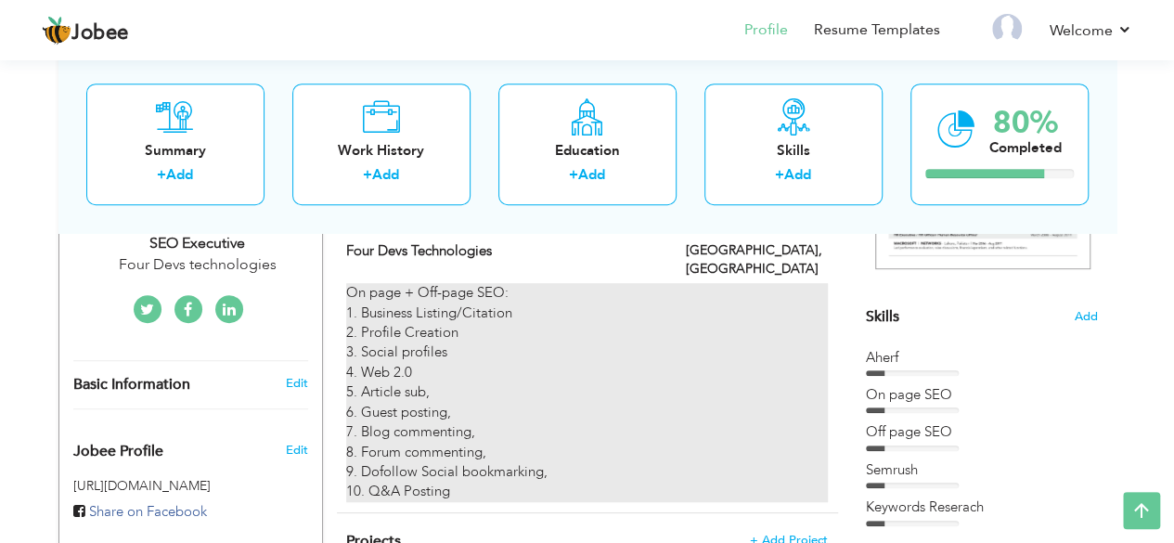
click at [632, 369] on div "On page + Off-page SEO: 1. Business Listing/Citation 2. Profile Creation 3. Soc…" at bounding box center [586, 392] width 481 height 219
type input "SEO Executive"
type input "Four Devs Technologies"
type input "02/2023"
type input "12/2024"
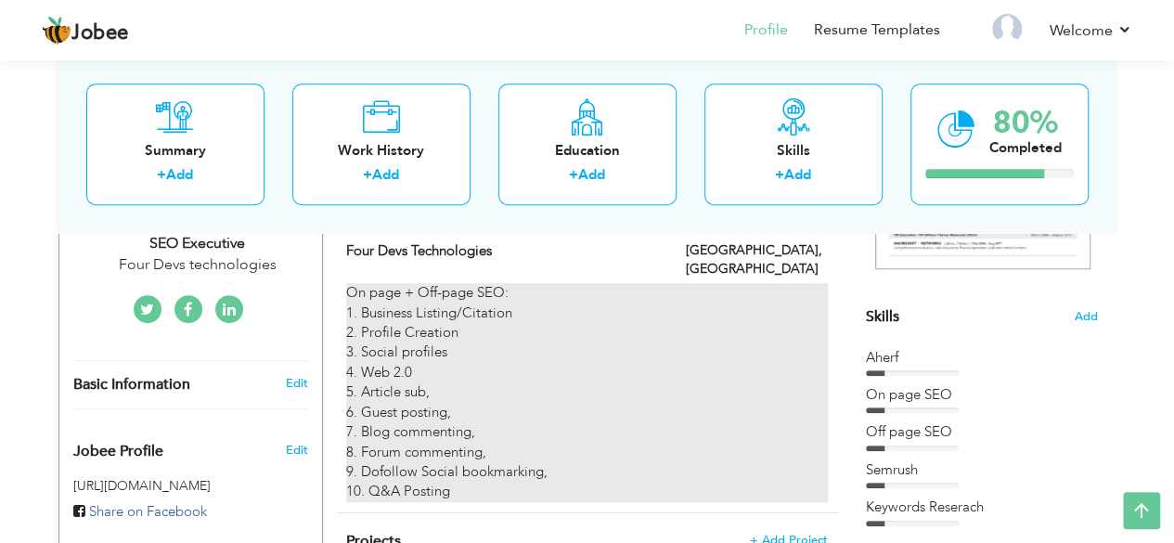
type input "[GEOGRAPHIC_DATA]"
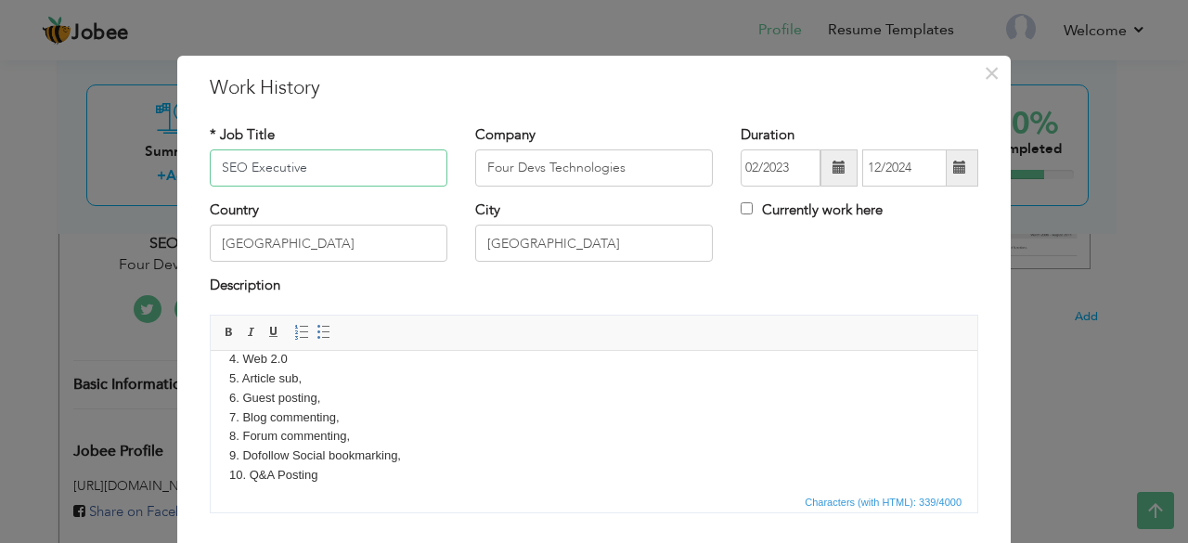
scroll to position [110, 0]
drag, startPoint x: 356, startPoint y: 420, endPoint x: 227, endPoint y: 421, distance: 128.1
click at [227, 421] on html "On page + Off-page SEO: 1. Business Listing/Citation 2. Profile Creation 3. Soc…" at bounding box center [594, 365] width 767 height 250
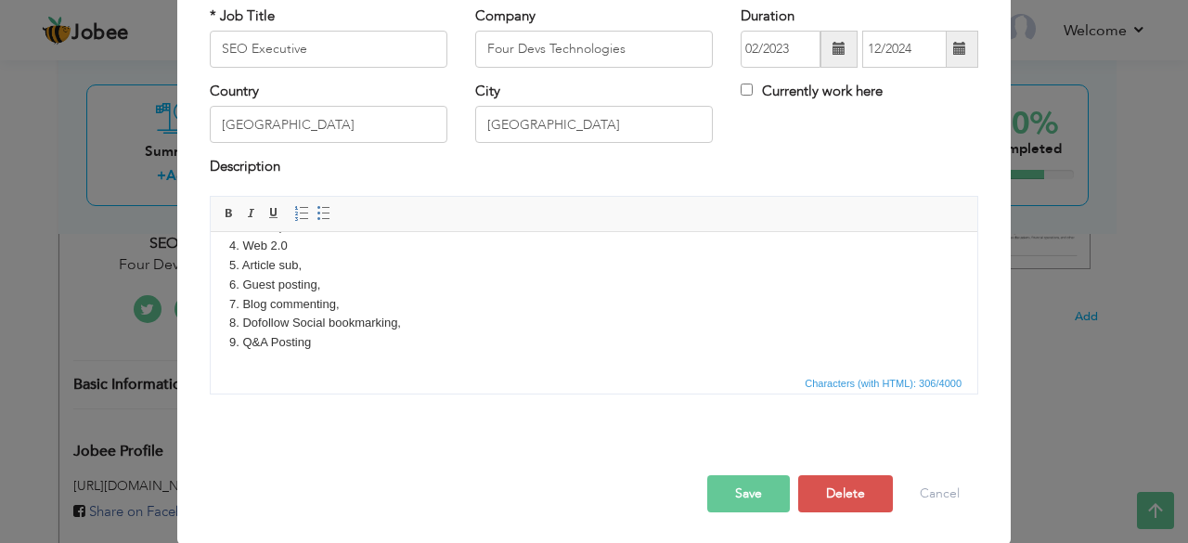
click at [743, 492] on button "Save" at bounding box center [748, 493] width 83 height 37
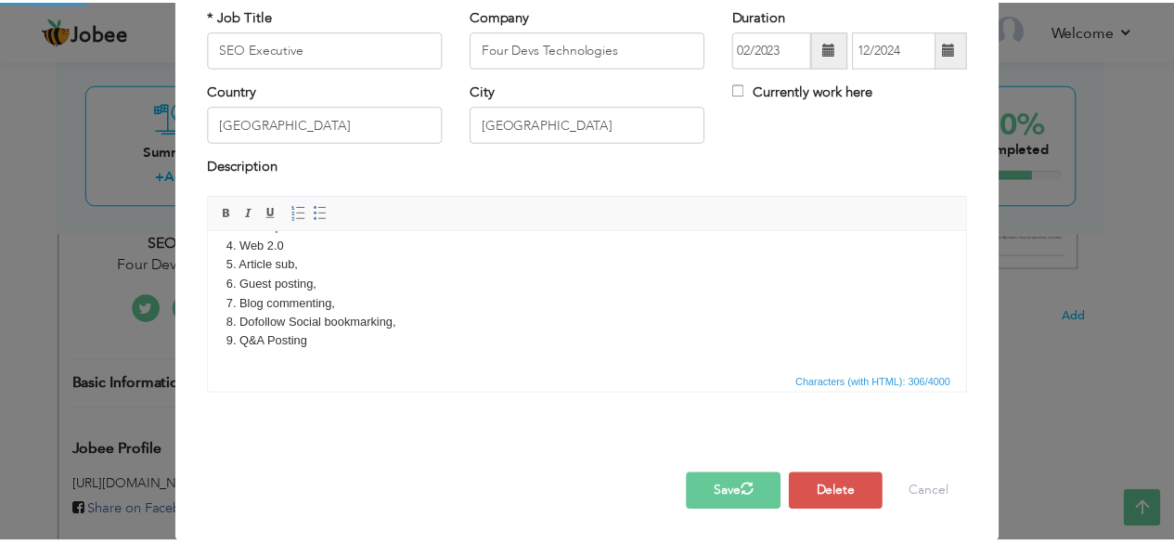
scroll to position [0, 0]
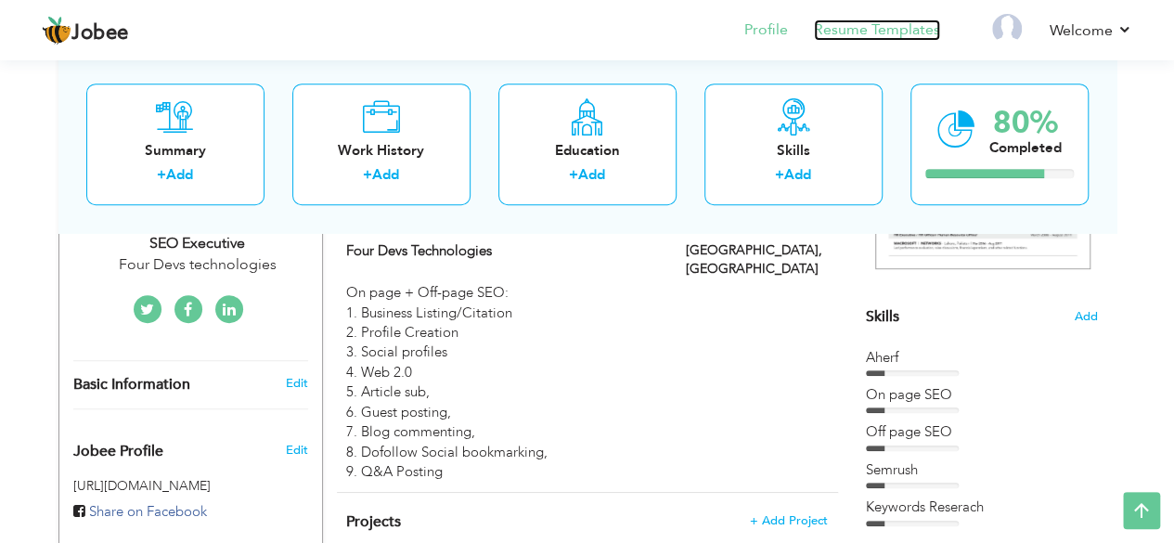
click at [836, 36] on link "Resume Templates" at bounding box center [877, 29] width 126 height 21
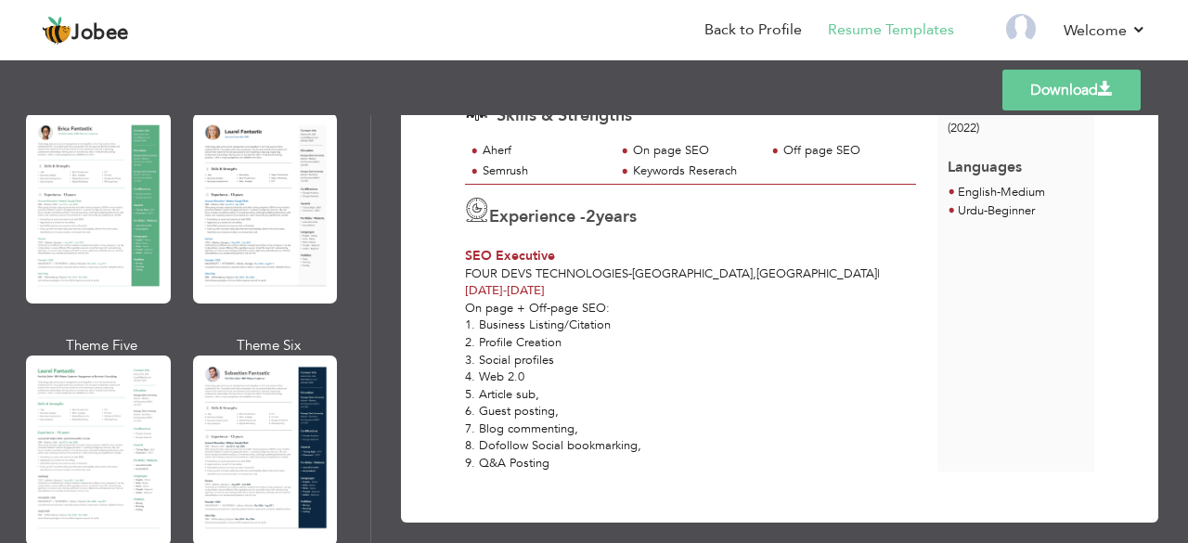
scroll to position [377, 0]
click at [283, 385] on div at bounding box center [265, 450] width 145 height 190
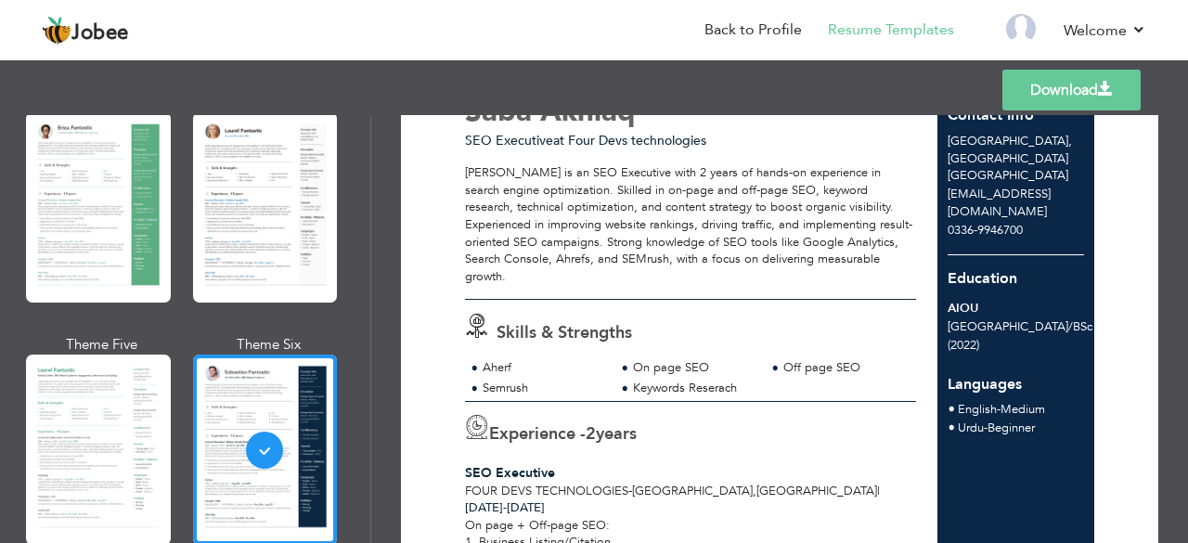
scroll to position [0, 0]
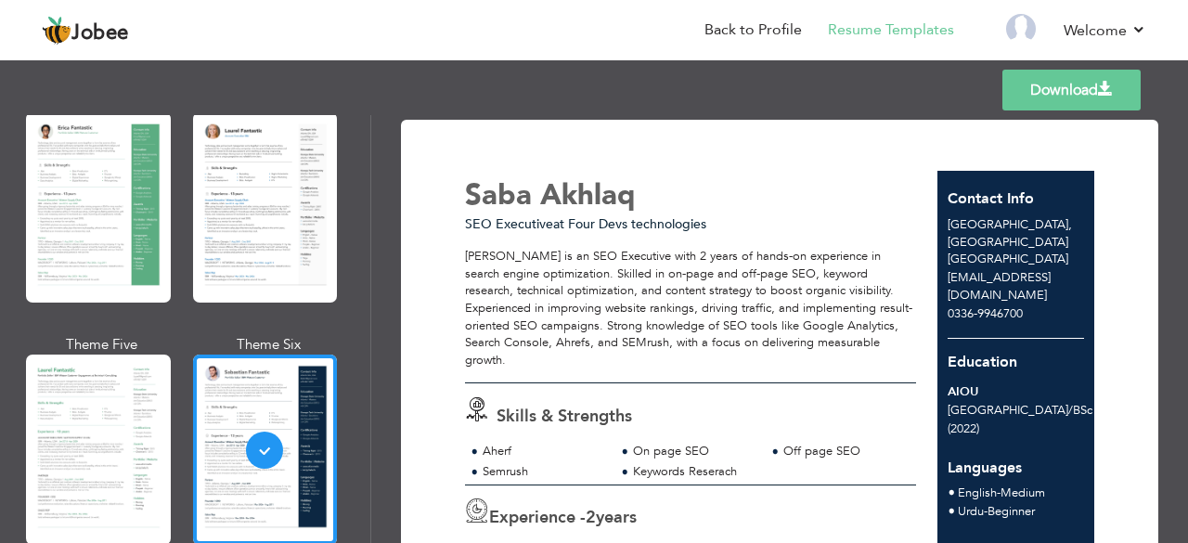
click at [1023, 88] on link "Download" at bounding box center [1071, 90] width 138 height 41
